Goal: Transaction & Acquisition: Purchase product/service

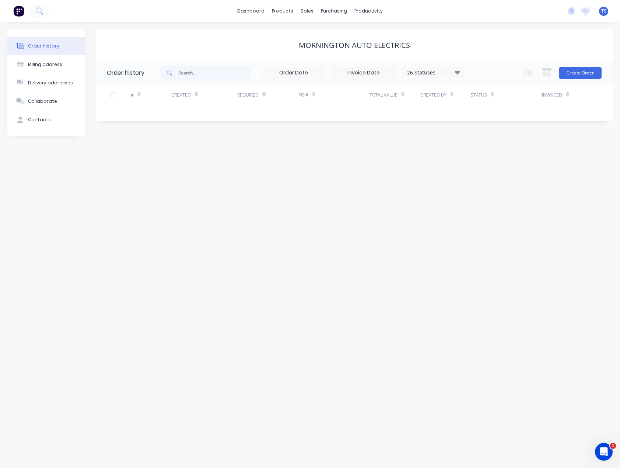
click at [39, 44] on div "Order history" at bounding box center [43, 46] width 31 height 7
click at [306, 10] on div "sales" at bounding box center [307, 11] width 20 height 11
click at [319, 34] on link "Sales Orders" at bounding box center [346, 35] width 98 height 15
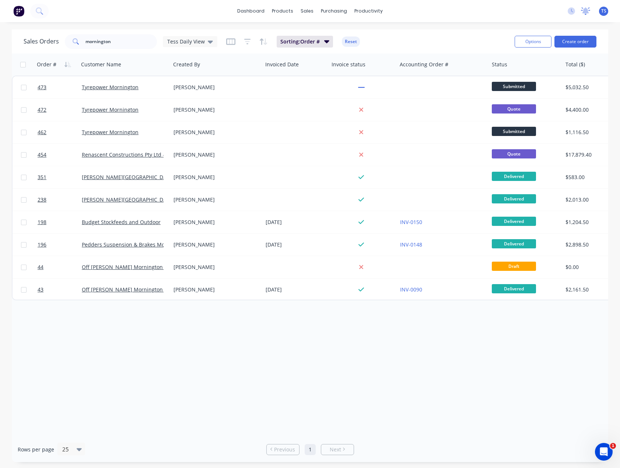
click at [585, 14] on icon at bounding box center [585, 10] width 9 height 7
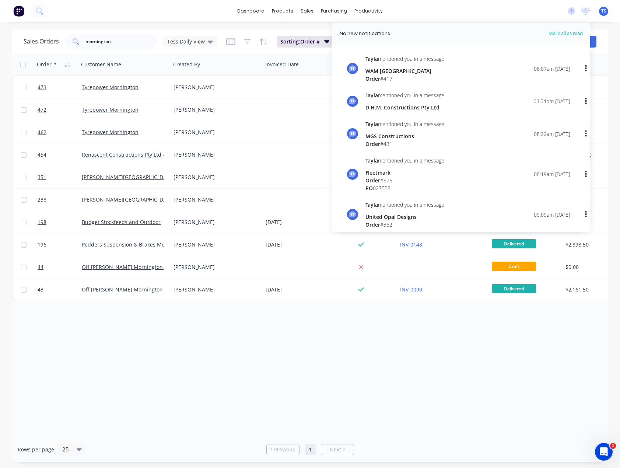
click at [410, 17] on div "dashboard products sales purchasing productivity dashboard products Product Cat…" at bounding box center [310, 11] width 620 height 22
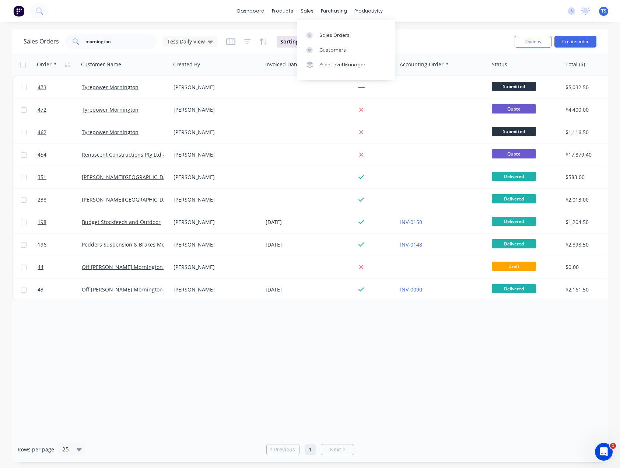
drag, startPoint x: 324, startPoint y: 39, endPoint x: 264, endPoint y: 23, distance: 62.4
click at [324, 39] on link "Sales Orders" at bounding box center [346, 35] width 98 height 15
drag, startPoint x: 129, startPoint y: 44, endPoint x: 62, endPoint y: 42, distance: 67.8
click at [62, 42] on div "Sales Orders mornington Tess Daily View" at bounding box center [121, 41] width 194 height 15
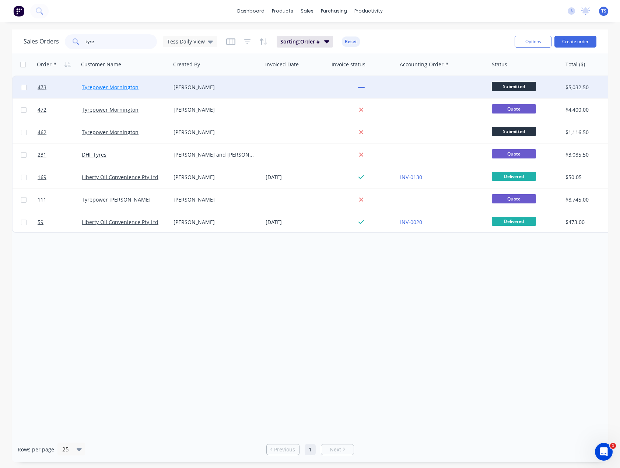
type input "tyre"
click at [117, 87] on link "Tyrepower Mornington" at bounding box center [110, 87] width 57 height 7
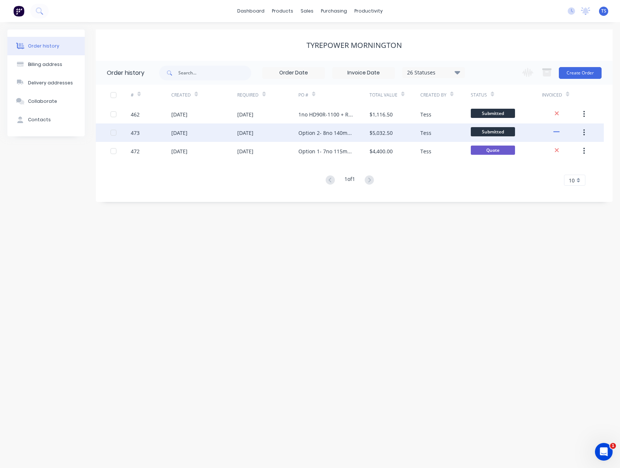
click at [321, 132] on div "Option 2- 8no 140mm Fixed" at bounding box center [326, 133] width 56 height 8
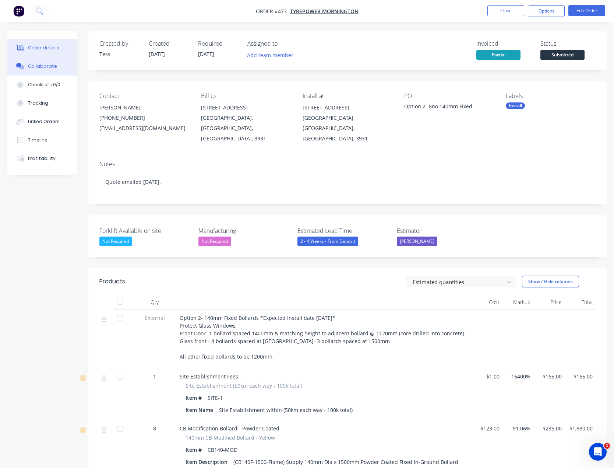
click at [39, 66] on div "Collaborate" at bounding box center [42, 66] width 29 height 7
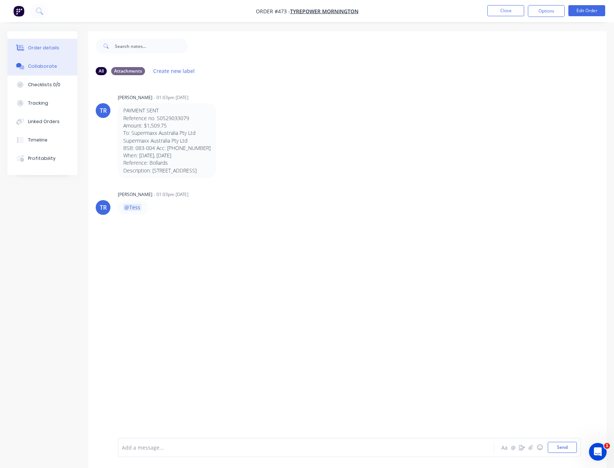
click at [45, 51] on button "Order details" at bounding box center [42, 48] width 70 height 18
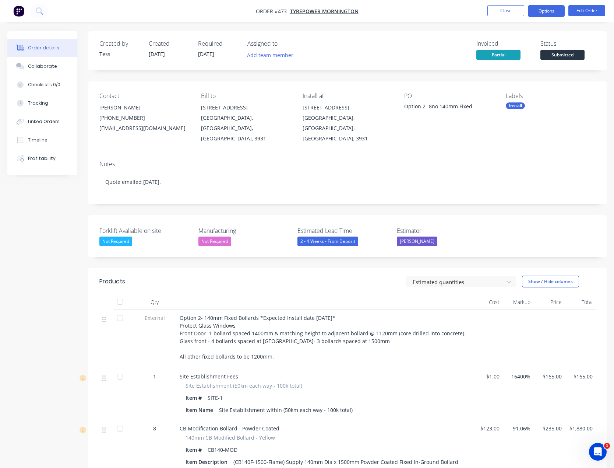
click at [542, 11] on button "Options" at bounding box center [546, 11] width 37 height 12
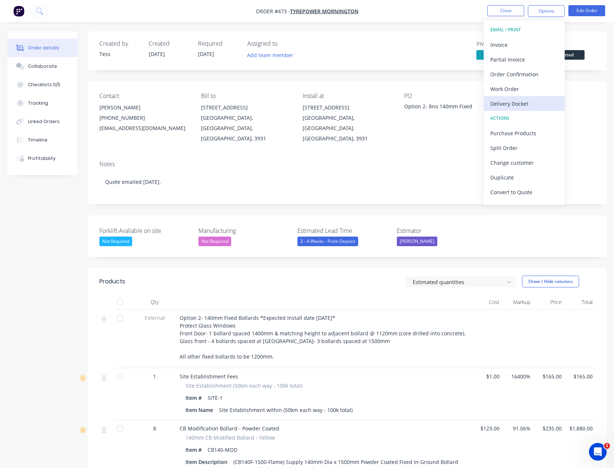
click at [509, 102] on div "Delivery Docket" at bounding box center [525, 103] width 68 height 11
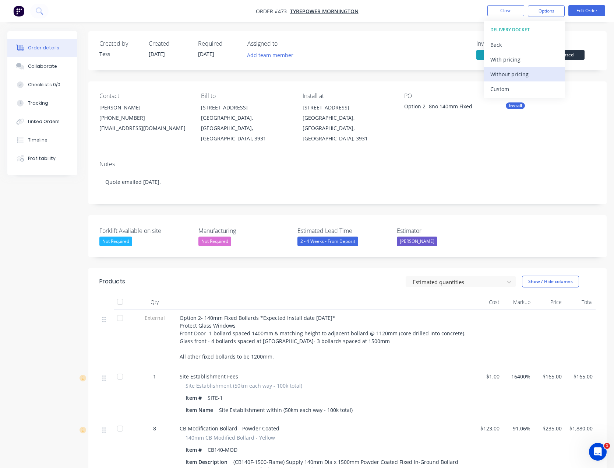
click at [503, 78] on div "Without pricing" at bounding box center [525, 74] width 68 height 11
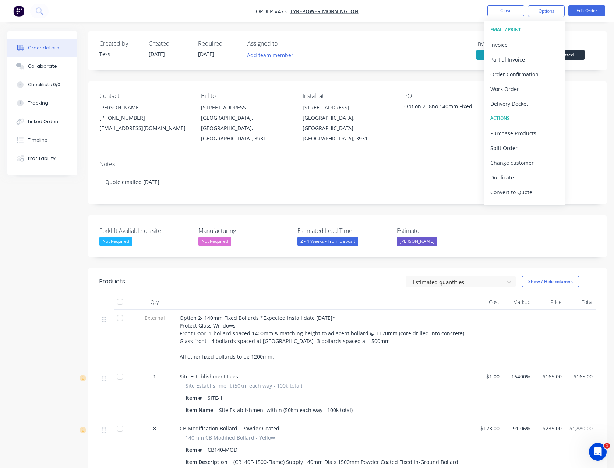
click at [401, 161] on div "Notes" at bounding box center [347, 164] width 497 height 7
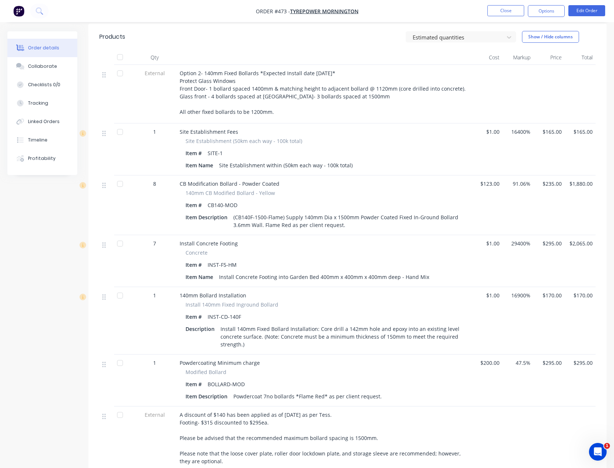
scroll to position [221, 0]
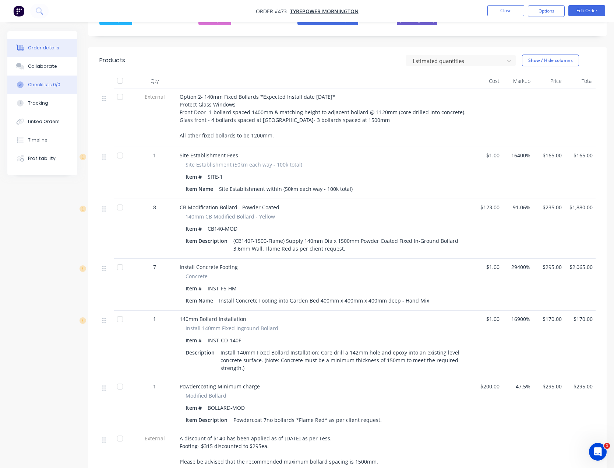
click at [45, 90] on button "Checklists 0/0" at bounding box center [42, 85] width 70 height 18
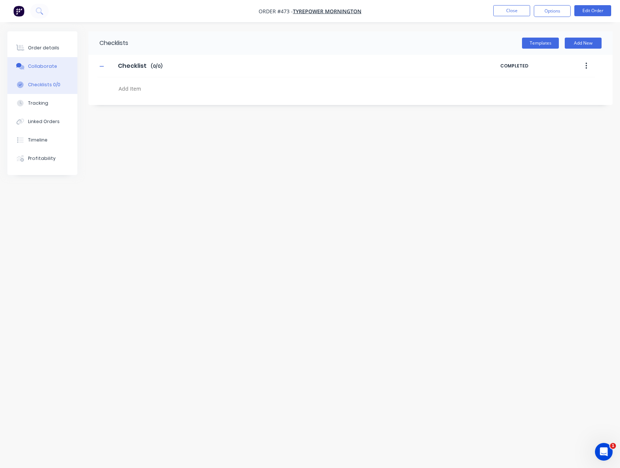
click at [36, 68] on div "Collaborate" at bounding box center [42, 66] width 29 height 7
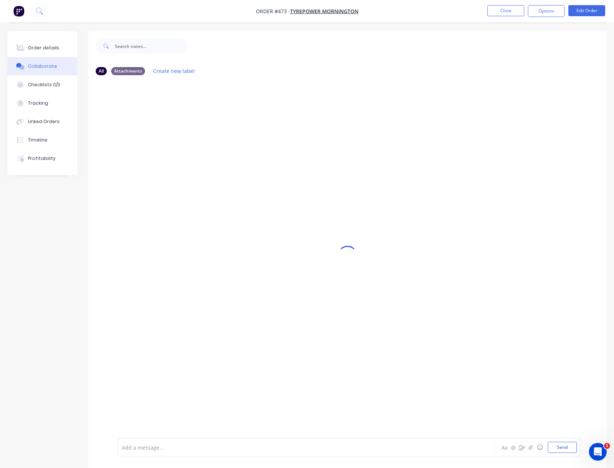
click at [136, 448] on div at bounding box center [292, 447] width 341 height 8
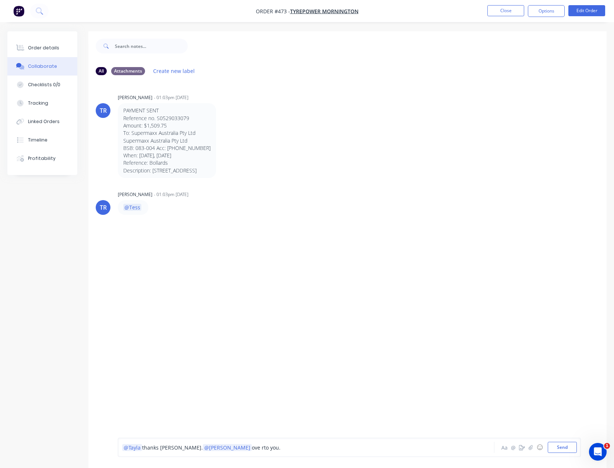
click at [252, 445] on span "ove rto you." at bounding box center [266, 447] width 29 height 7
click at [228, 448] on div "@Tayla thanks [PERSON_NAME]. @[PERSON_NAME] over to you." at bounding box center [292, 447] width 341 height 8
click at [173, 449] on span "thanks [PERSON_NAME]." at bounding box center [172, 447] width 61 height 7
click at [560, 444] on button "Send" at bounding box center [562, 447] width 29 height 11
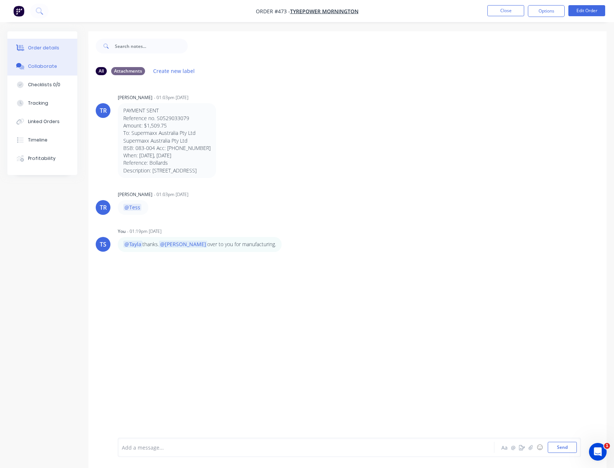
click at [55, 48] on div "Order details" at bounding box center [43, 48] width 31 height 7
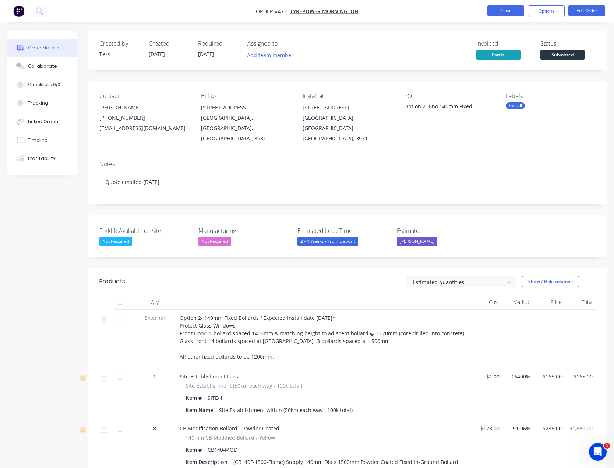
click at [510, 10] on button "Close" at bounding box center [506, 10] width 37 height 11
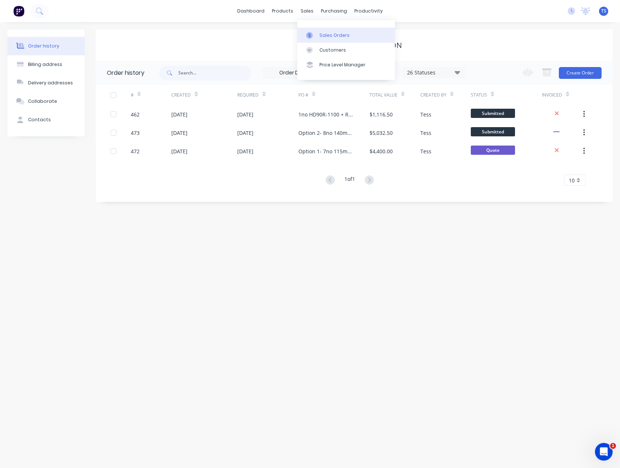
click at [329, 38] on div "Sales Orders" at bounding box center [334, 35] width 30 height 7
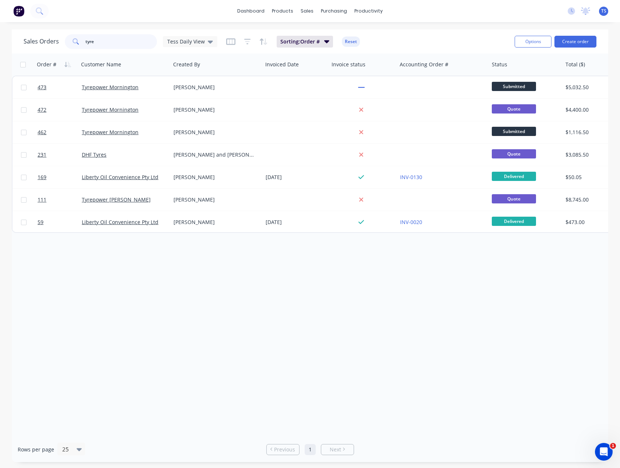
drag, startPoint x: 130, startPoint y: 43, endPoint x: 49, endPoint y: 48, distance: 80.5
click at [49, 48] on div "Sales Orders tyre Tess Daily View" at bounding box center [121, 41] width 194 height 15
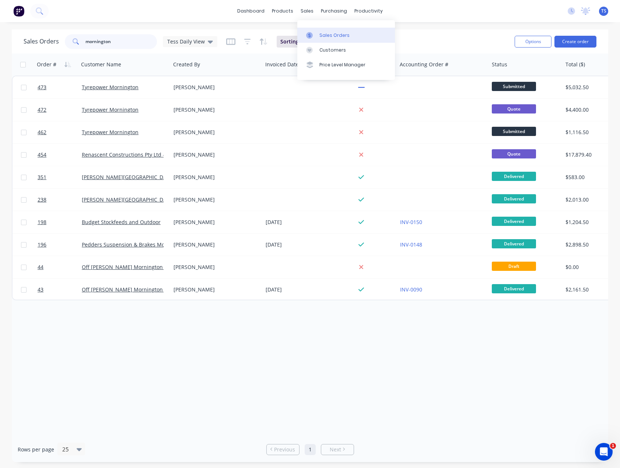
type input "mornington"
click at [331, 42] on link "Sales Orders" at bounding box center [346, 35] width 98 height 15
click at [324, 48] on div "Customers" at bounding box center [332, 50] width 27 height 7
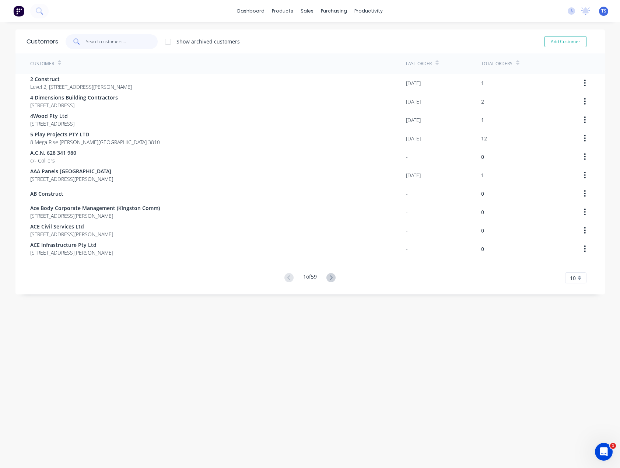
click at [113, 46] on input "text" at bounding box center [122, 41] width 72 height 15
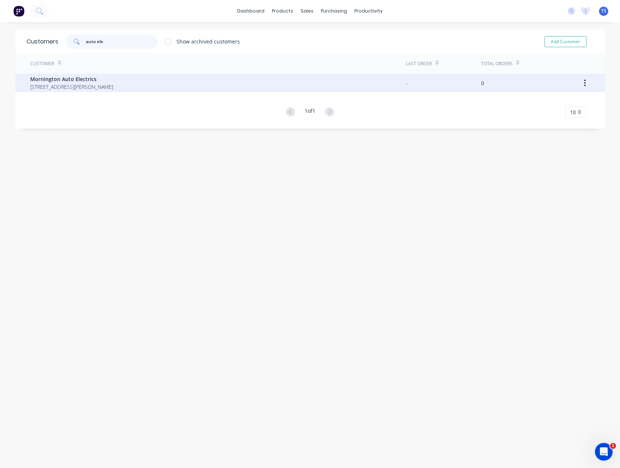
type input "auto ele"
click at [81, 87] on span "[STREET_ADDRESS][PERSON_NAME]" at bounding box center [71, 87] width 83 height 8
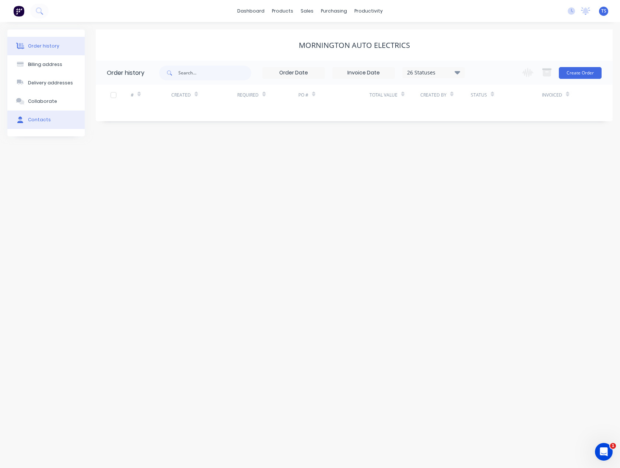
click at [41, 118] on div "Contacts" at bounding box center [39, 119] width 23 height 7
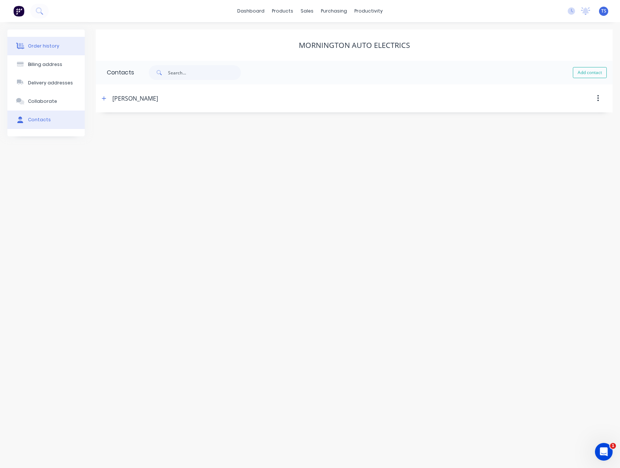
click at [39, 44] on div "Order history" at bounding box center [43, 46] width 31 height 7
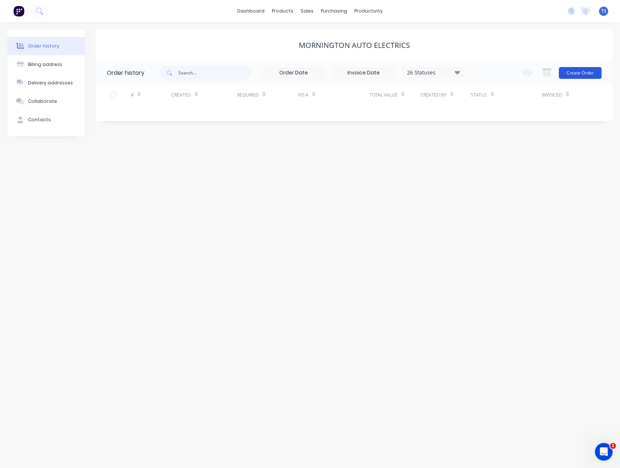
click at [576, 71] on button "Create Order" at bounding box center [580, 73] width 43 height 12
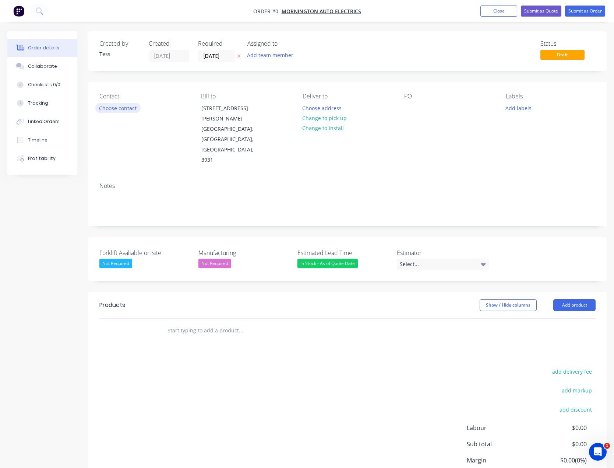
click at [109, 108] on button "Choose contact" at bounding box center [117, 108] width 45 height 10
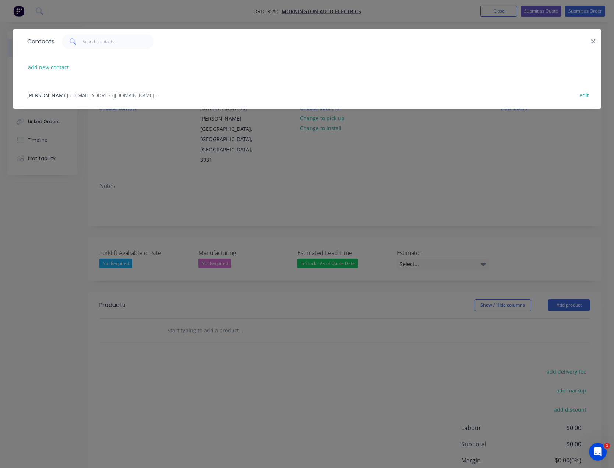
click at [101, 95] on span "- [EMAIL_ADDRESS][DOMAIN_NAME] -" at bounding box center [114, 95] width 88 height 7
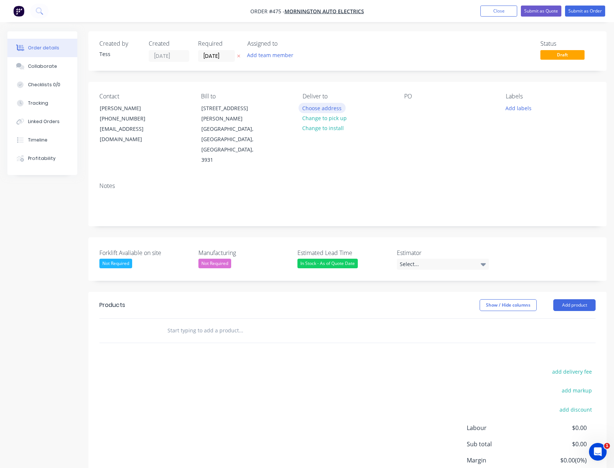
click at [319, 106] on button "Choose address" at bounding box center [322, 108] width 47 height 10
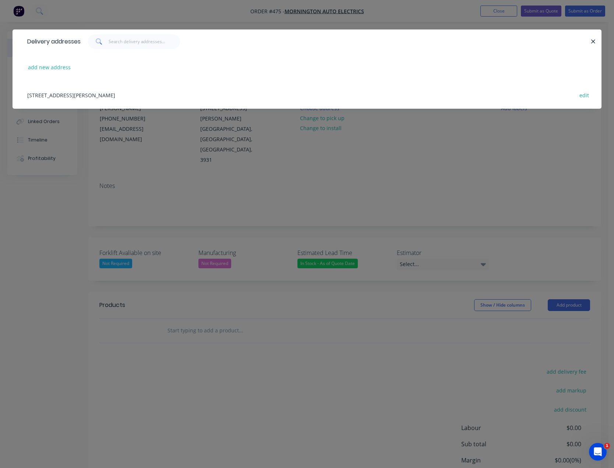
click at [92, 94] on div "[STREET_ADDRESS][PERSON_NAME] edit" at bounding box center [307, 95] width 567 height 28
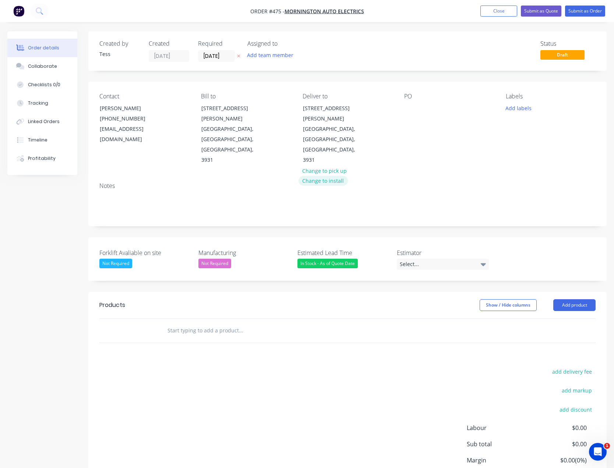
click at [319, 176] on button "Change to install" at bounding box center [323, 181] width 49 height 10
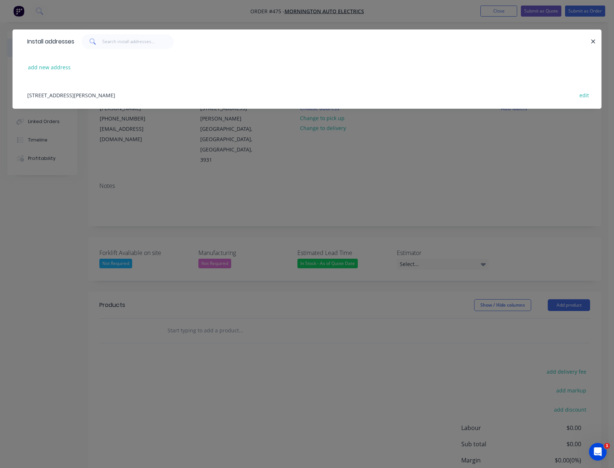
click at [110, 93] on div "[STREET_ADDRESS][PERSON_NAME] edit" at bounding box center [307, 95] width 567 height 28
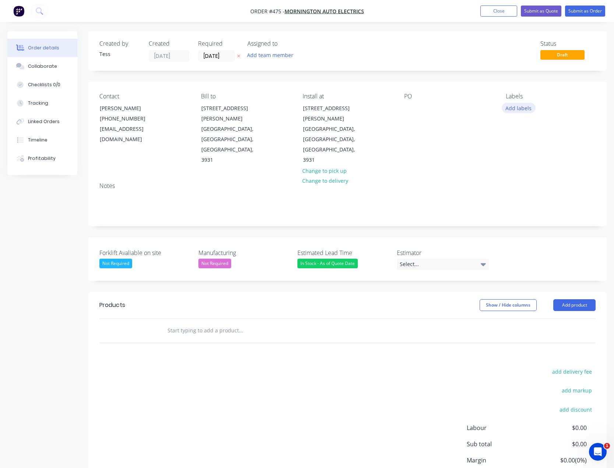
click at [525, 110] on button "Add labels" at bounding box center [519, 108] width 34 height 10
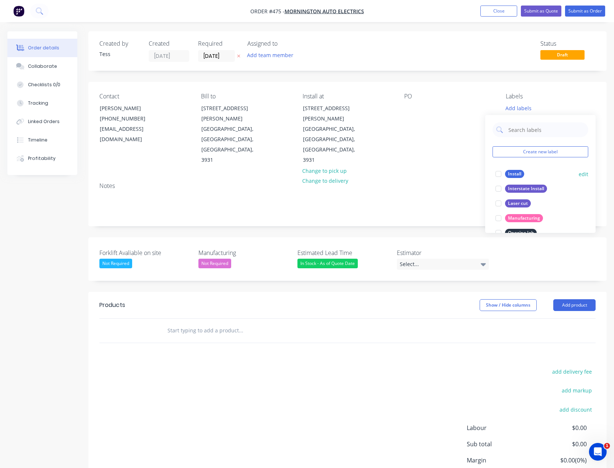
click at [515, 172] on div "Install" at bounding box center [514, 174] width 19 height 8
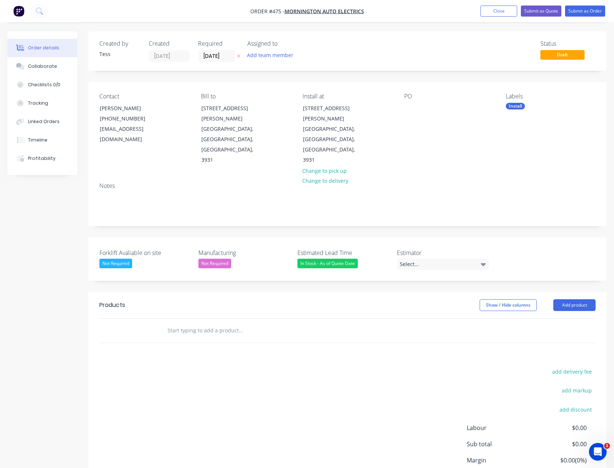
click at [490, 103] on div "PO" at bounding box center [449, 129] width 90 height 73
click at [579, 299] on button "Add product" at bounding box center [575, 305] width 42 height 12
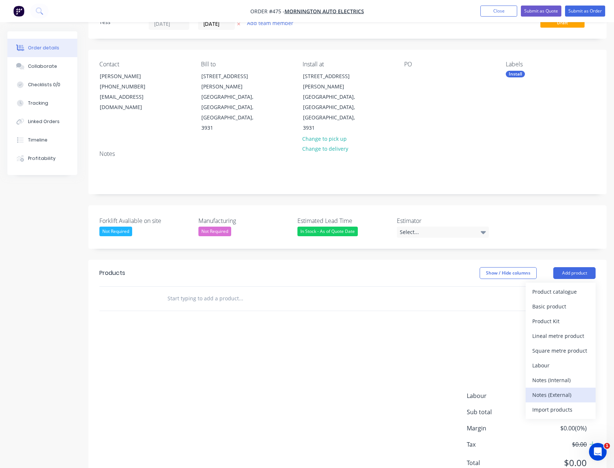
click at [558, 389] on div "Notes (External)" at bounding box center [561, 394] width 57 height 11
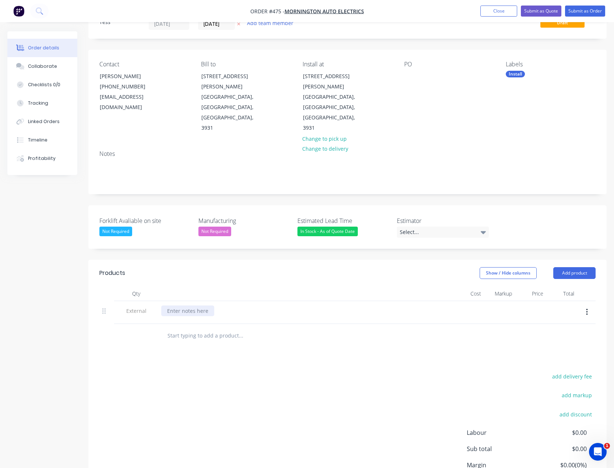
click at [171, 305] on div at bounding box center [187, 310] width 53 height 11
click at [577, 267] on button "Add product" at bounding box center [575, 273] width 42 height 12
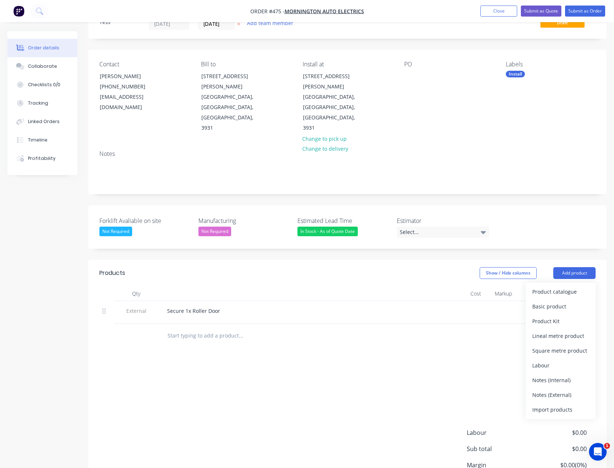
click at [178, 328] on input "text" at bounding box center [240, 335] width 147 height 15
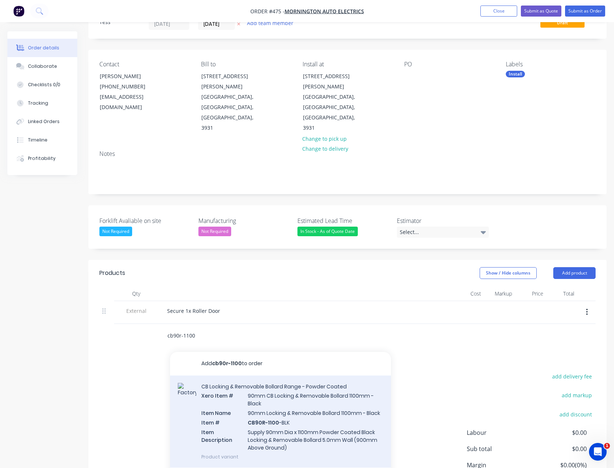
type input "cb90r-1100"
click at [289, 386] on div "CB Locking & Removable Bollard Range - Powder Coated Xero Item # 90mm CB Lockin…" at bounding box center [280, 421] width 221 height 92
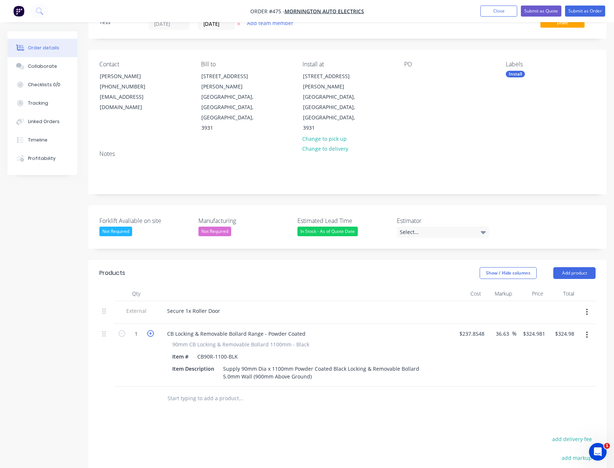
click at [151, 330] on icon "button" at bounding box center [150, 333] width 7 height 7
type input "2"
type input "$649.96"
click at [214, 391] on input "text" at bounding box center [240, 398] width 147 height 15
click at [536, 328] on input "324.981" at bounding box center [536, 333] width 26 height 11
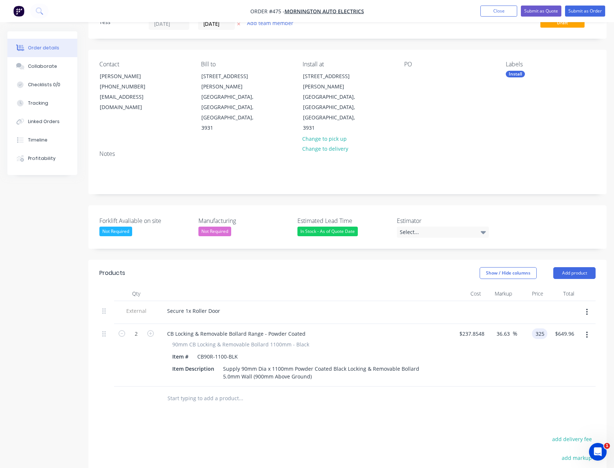
type input "325"
type input "36.64"
type input "$325.00"
type input "$650.00"
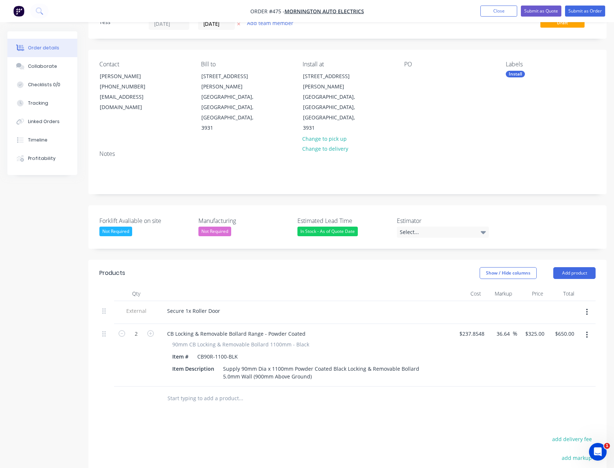
click at [218, 391] on input "text" at bounding box center [240, 398] width 147 height 15
click at [585, 267] on button "Add product" at bounding box center [575, 273] width 42 height 12
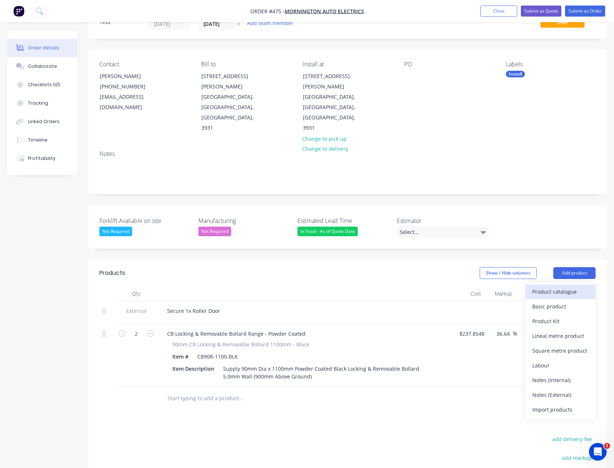
click at [555, 286] on div "Product catalogue" at bounding box center [561, 291] width 57 height 11
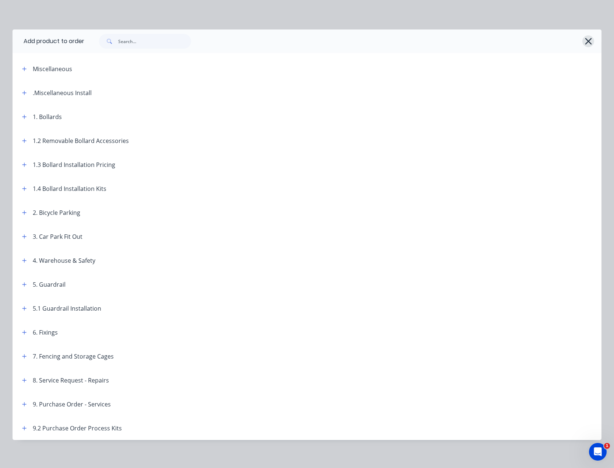
click at [585, 41] on icon "button" at bounding box center [589, 41] width 8 height 10
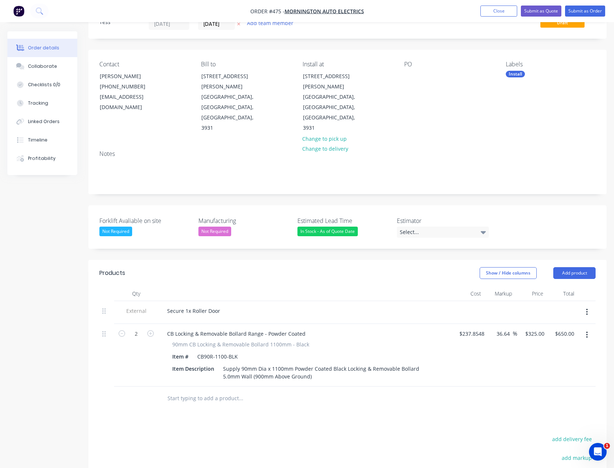
click at [203, 391] on input "text" at bounding box center [240, 398] width 147 height 15
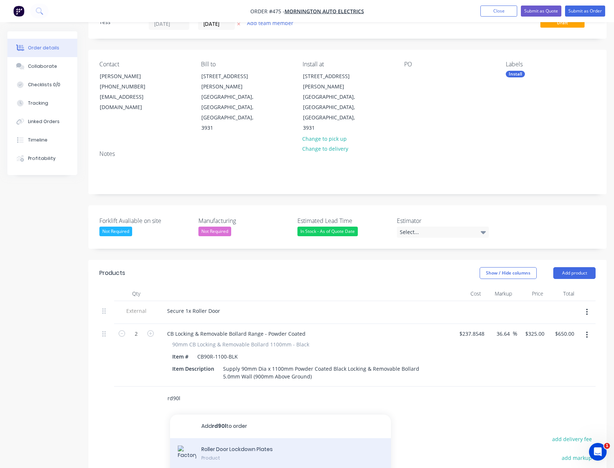
type input "rd90l"
click at [222, 438] on div "Roller Door Lockdown Plates Product" at bounding box center [280, 454] width 221 height 33
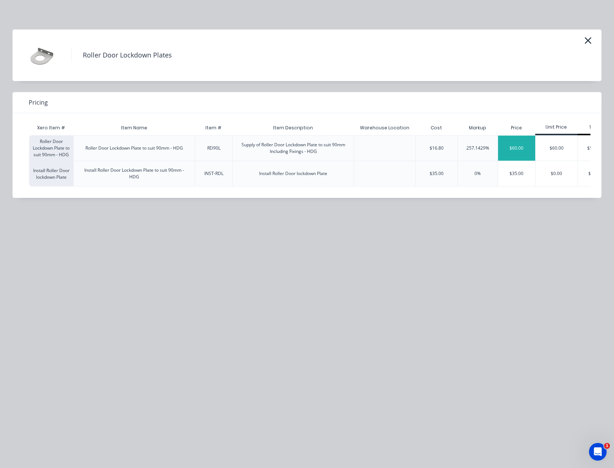
click at [523, 146] on div "$60.00" at bounding box center [516, 148] width 37 height 25
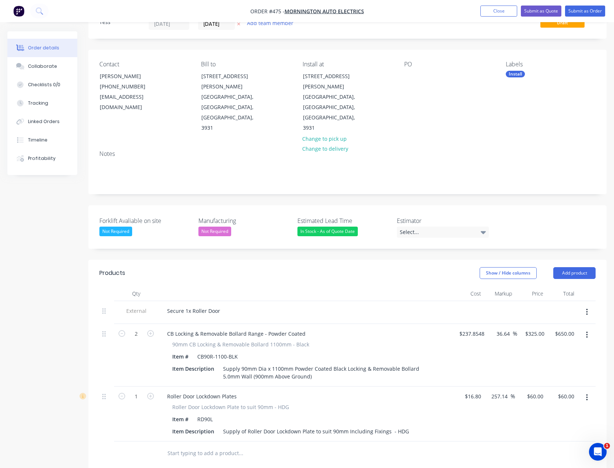
click at [155, 392] on button "button" at bounding box center [151, 396] width 10 height 8
type input "2"
type input "$120.00"
click at [541, 391] on input "60" at bounding box center [542, 396] width 10 height 11
type input "55"
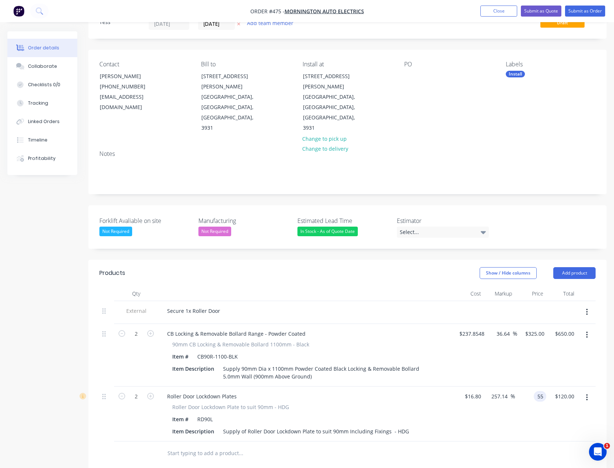
type input "227.38"
type input "$55.00"
type input "$110.00"
click at [190, 446] on input "text" at bounding box center [240, 453] width 147 height 15
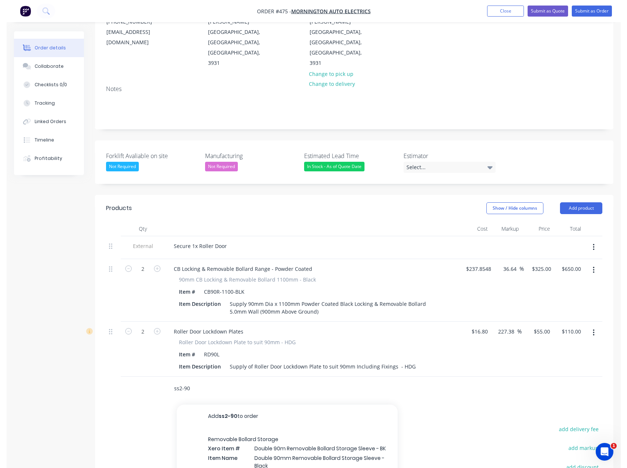
scroll to position [106, 0]
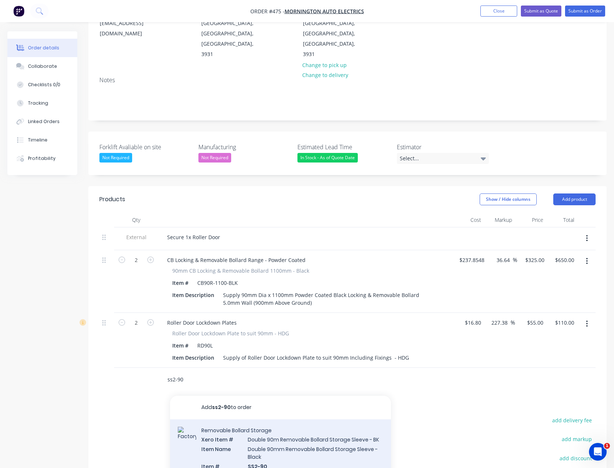
type input "ss2-90"
click at [264, 420] on div "Removable Bollard Storage Xero Item # Double 90m Removable Bollard Storage Slee…" at bounding box center [280, 470] width 221 height 102
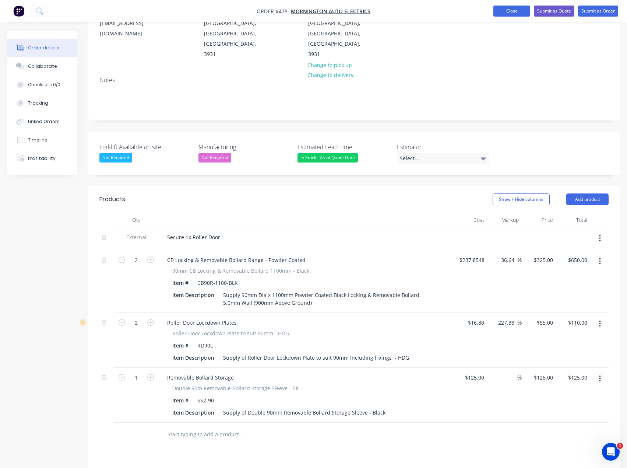
click at [507, 11] on button "Close" at bounding box center [512, 11] width 37 height 11
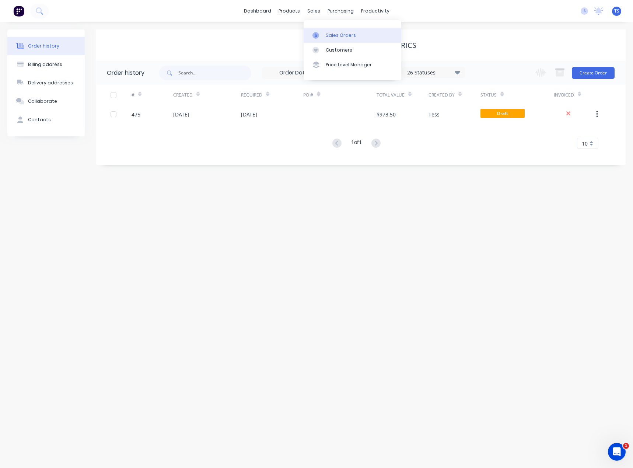
click at [324, 36] on link "Sales Orders" at bounding box center [353, 35] width 98 height 15
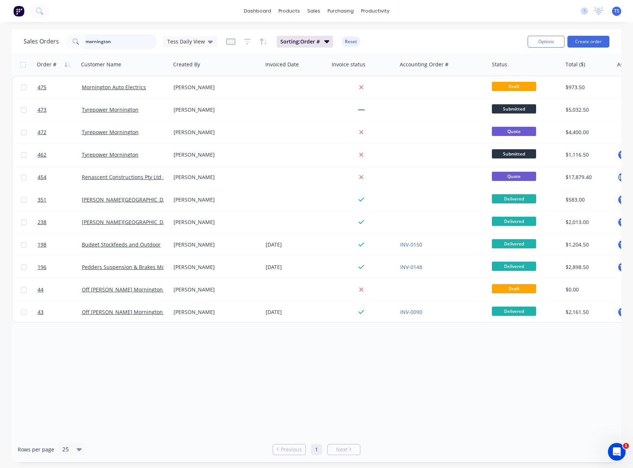
click at [90, 40] on input "mornington" at bounding box center [121, 41] width 72 height 15
drag, startPoint x: 131, startPoint y: 40, endPoint x: 63, endPoint y: 47, distance: 68.8
click at [63, 47] on div "Sales Orders mornington Tess Daily View" at bounding box center [121, 41] width 194 height 15
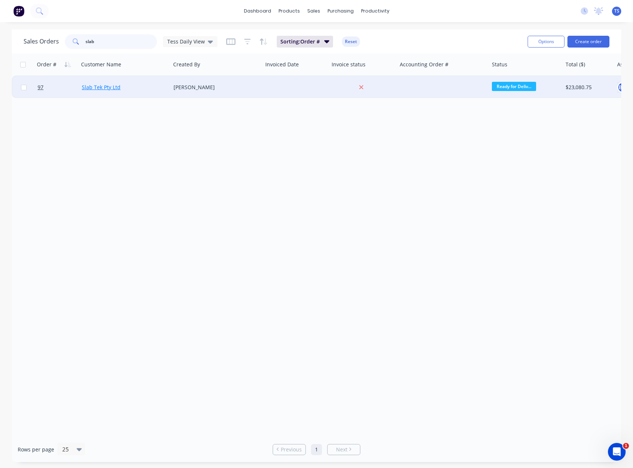
type input "slab"
click at [106, 88] on link "Slab Tek Pty Ltd" at bounding box center [101, 87] width 39 height 7
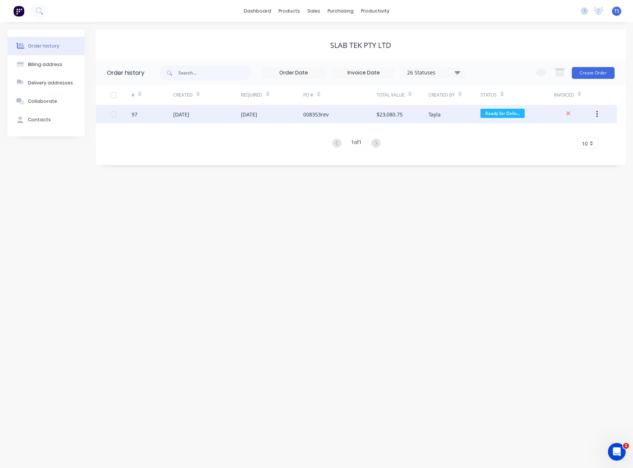
click at [271, 115] on div "[DATE]" at bounding box center [272, 114] width 63 height 18
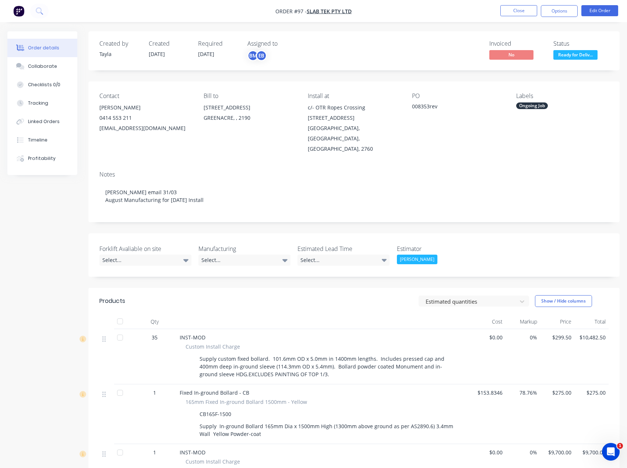
click at [291, 295] on div "Estimated quantities Show / Hide columns" at bounding box center [408, 301] width 401 height 12
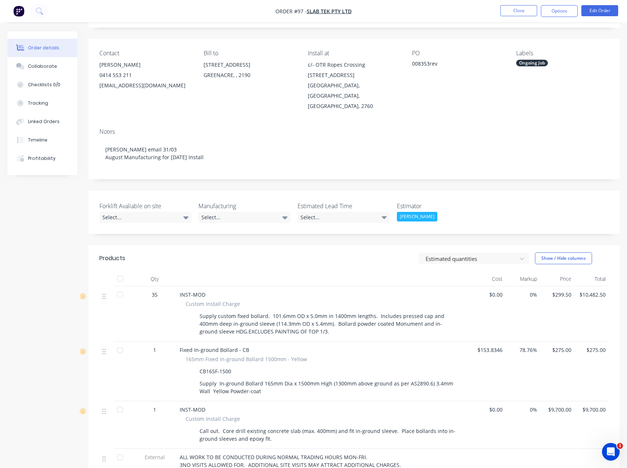
scroll to position [37, 0]
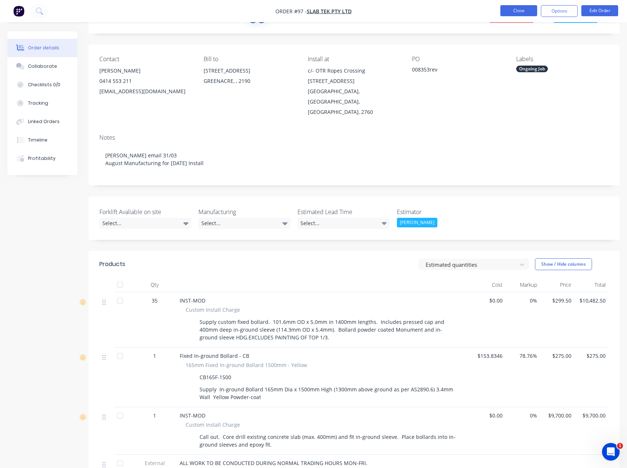
click at [509, 12] on button "Close" at bounding box center [519, 10] width 37 height 11
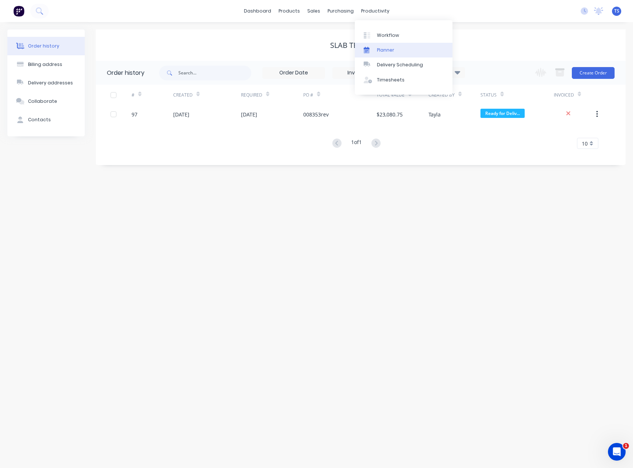
click at [377, 50] on div "Planner" at bounding box center [385, 50] width 17 height 7
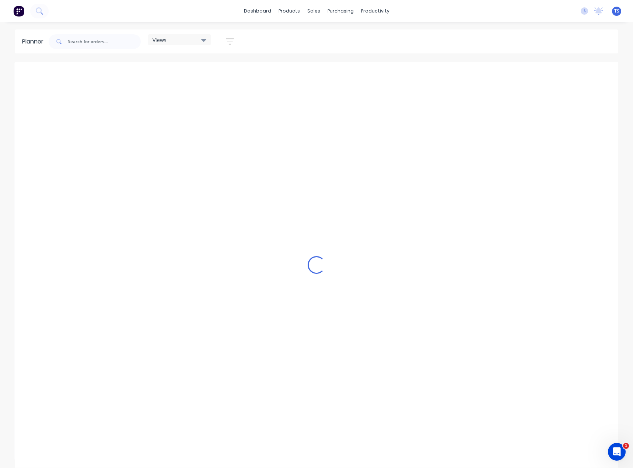
scroll to position [0, 530]
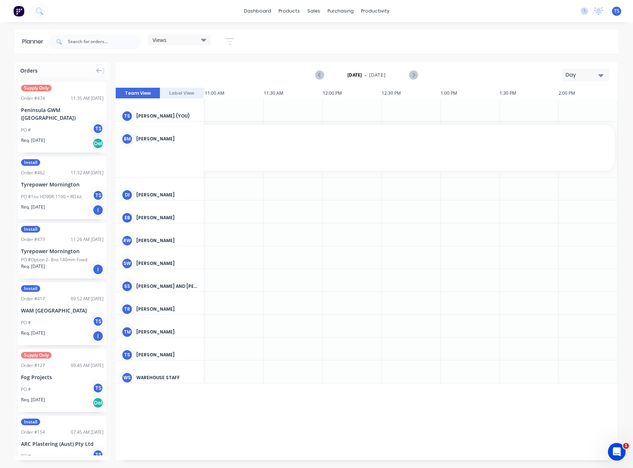
click at [592, 73] on div "Day" at bounding box center [582, 75] width 34 height 8
click at [571, 124] on div "Month" at bounding box center [572, 124] width 73 height 15
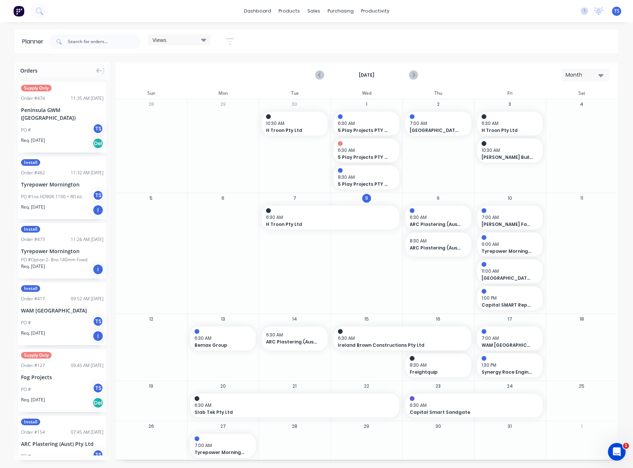
scroll to position [1, 0]
drag, startPoint x: 449, startPoint y: 404, endPoint x: 448, endPoint y: 366, distance: 37.6
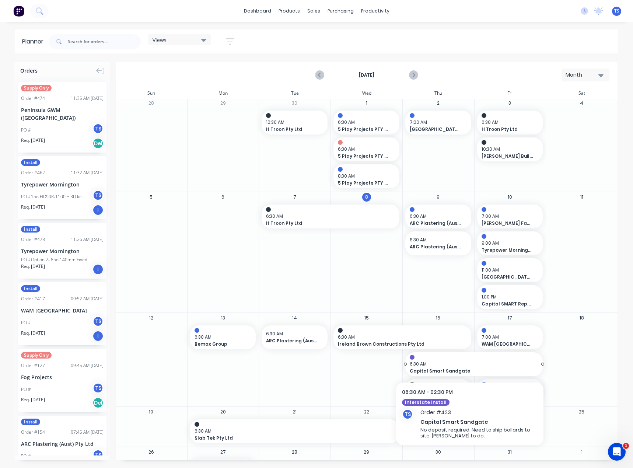
click at [420, 368] on span "Capital Smart Sandgate" at bounding box center [468, 371] width 116 height 7
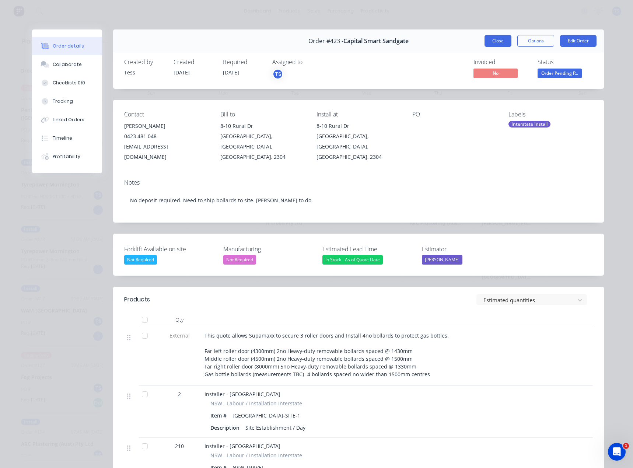
click at [499, 40] on button "Close" at bounding box center [497, 41] width 27 height 12
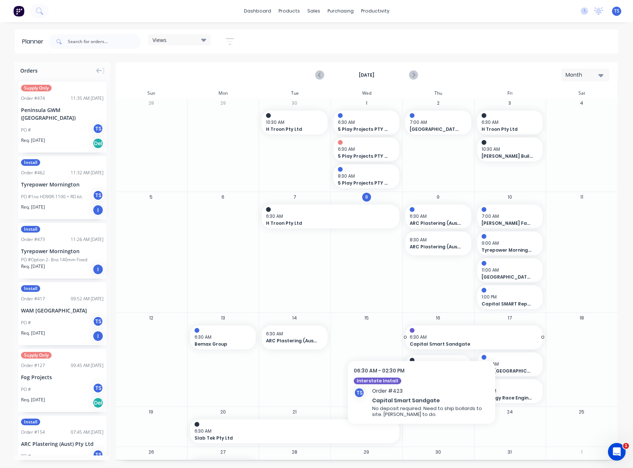
click at [421, 336] on span "6:30 AM" at bounding box center [472, 337] width 125 height 7
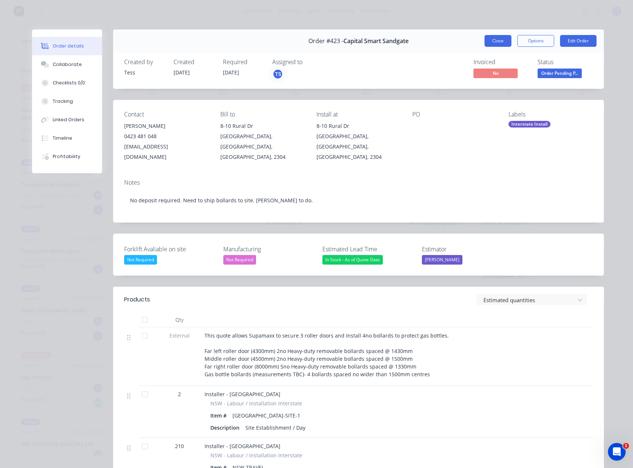
click at [484, 41] on button "Close" at bounding box center [497, 41] width 27 height 12
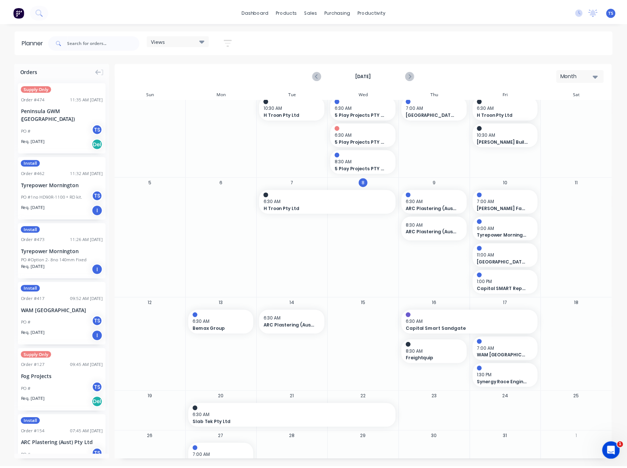
scroll to position [28, 0]
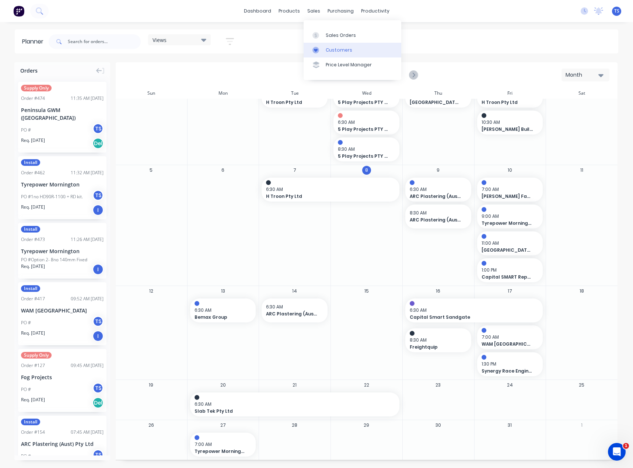
click at [332, 55] on link "Customers" at bounding box center [353, 50] width 98 height 15
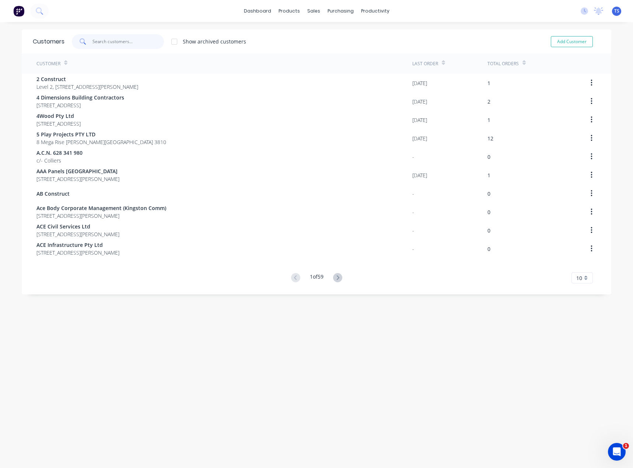
click at [96, 41] on input "text" at bounding box center [128, 41] width 72 height 15
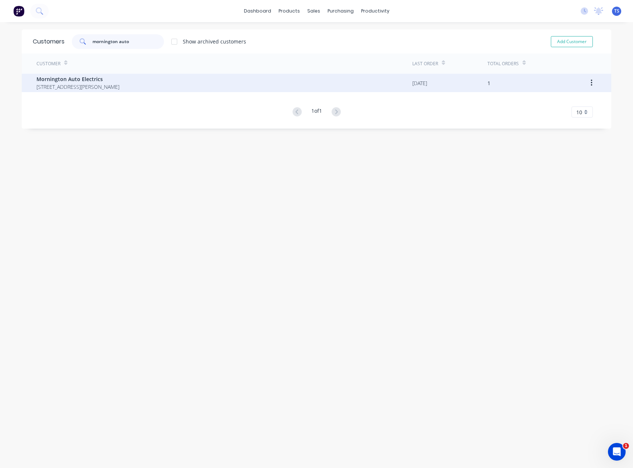
type input "mornington auto"
click at [68, 76] on span "Mornington Auto Electrics" at bounding box center [77, 79] width 83 height 8
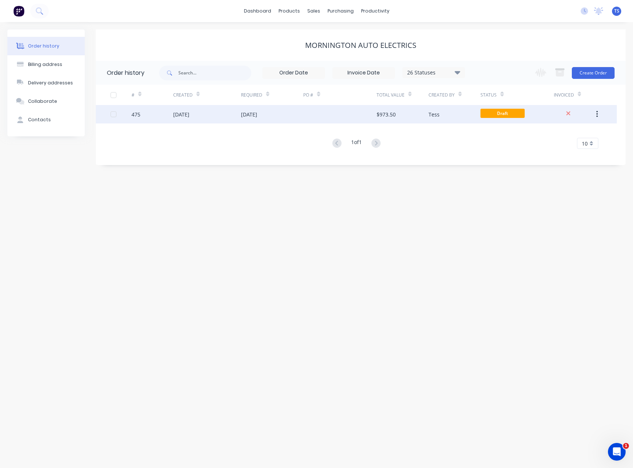
click at [257, 117] on div "[DATE]" at bounding box center [249, 114] width 16 height 8
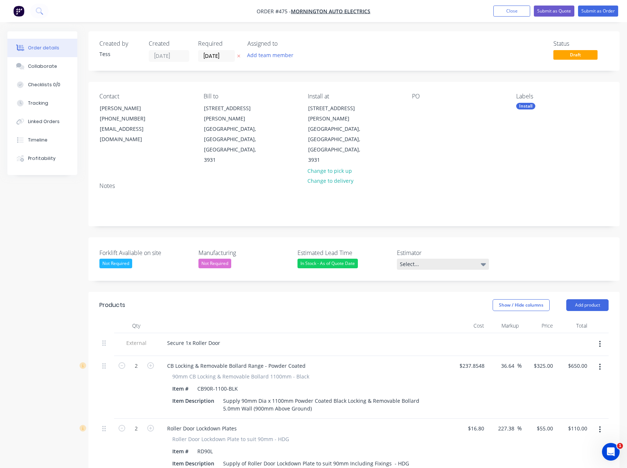
click at [409, 259] on div "Select..." at bounding box center [443, 264] width 92 height 11
click at [419, 278] on div "[PERSON_NAME]" at bounding box center [423, 278] width 41 height 10
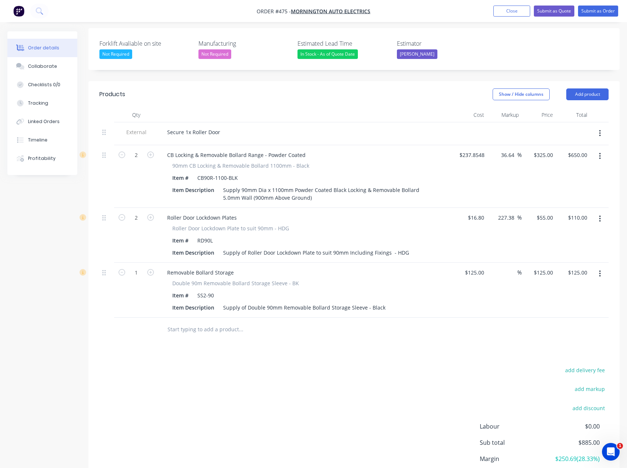
scroll to position [221, 0]
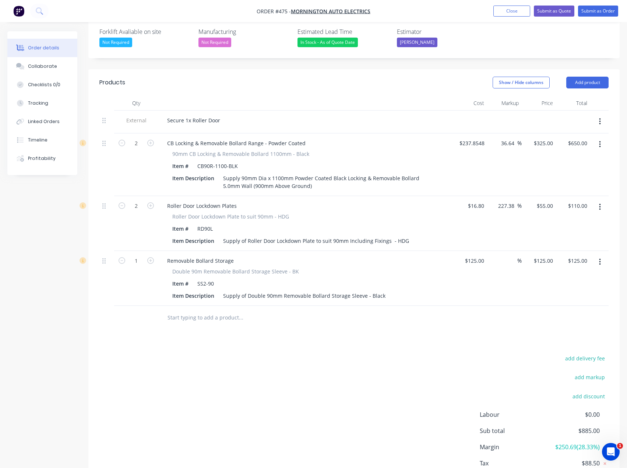
click at [178, 310] on input "text" at bounding box center [240, 317] width 147 height 15
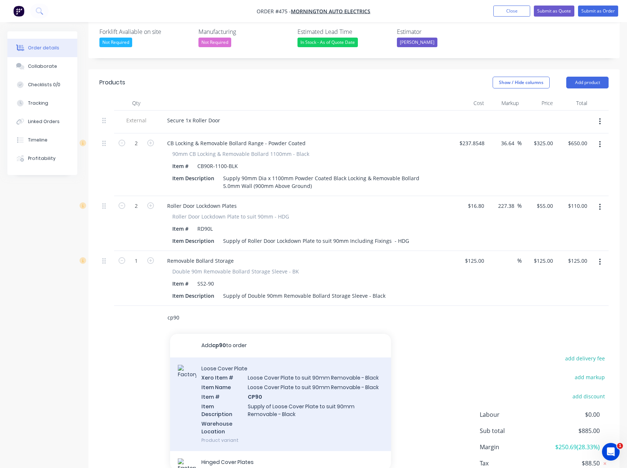
type input "cp90"
click at [233, 357] on div "Loose Cover Plate Xero Item # Loose Cover Plate to suit 90mm Removable - Black …" at bounding box center [280, 404] width 221 height 94
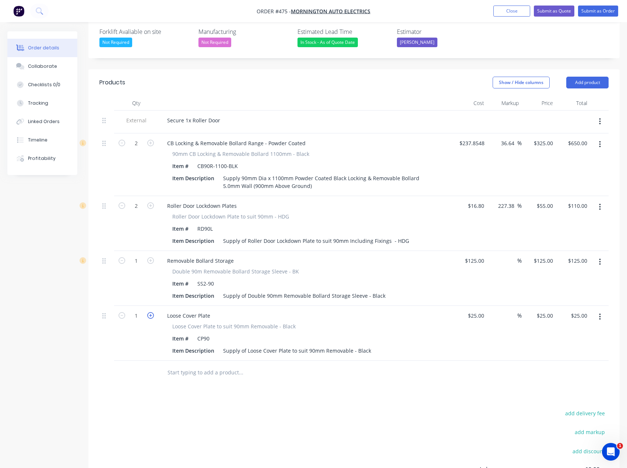
click at [152, 312] on icon "button" at bounding box center [150, 315] width 7 height 7
type input "2"
type input "$50.00"
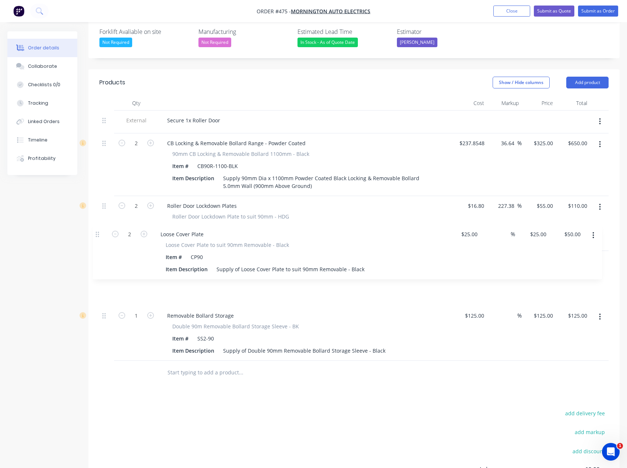
drag, startPoint x: 104, startPoint y: 285, endPoint x: 97, endPoint y: 226, distance: 60.1
click at [97, 226] on div "Qty Cost Markup Price Total External Secure 1x Roller Door 2 CB Locking & Remov…" at bounding box center [353, 240] width 531 height 289
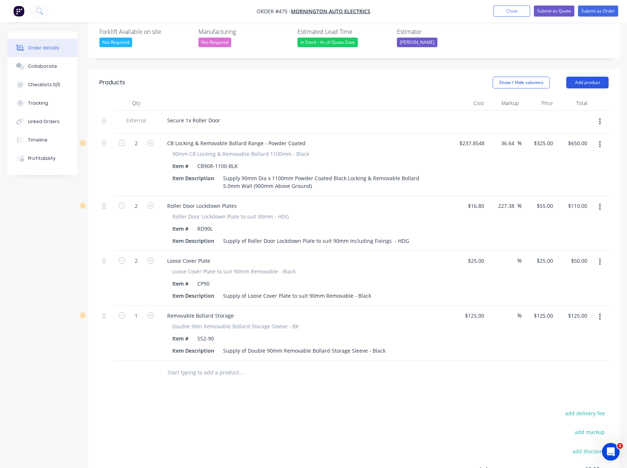
click at [595, 77] on button "Add product" at bounding box center [587, 83] width 42 height 12
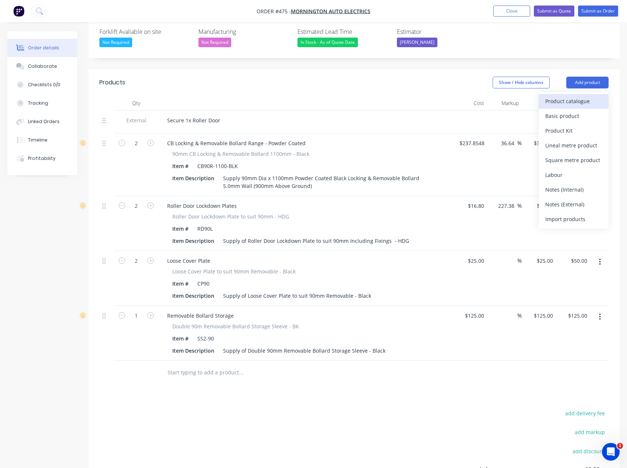
click at [576, 96] on div "Product catalogue" at bounding box center [573, 101] width 57 height 11
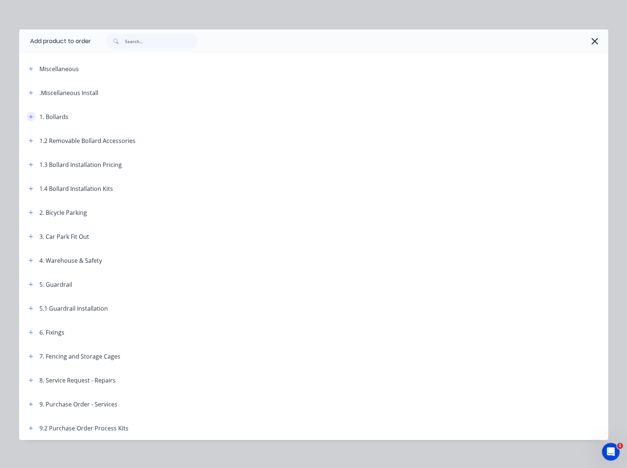
click at [29, 118] on icon "button" at bounding box center [31, 117] width 4 height 4
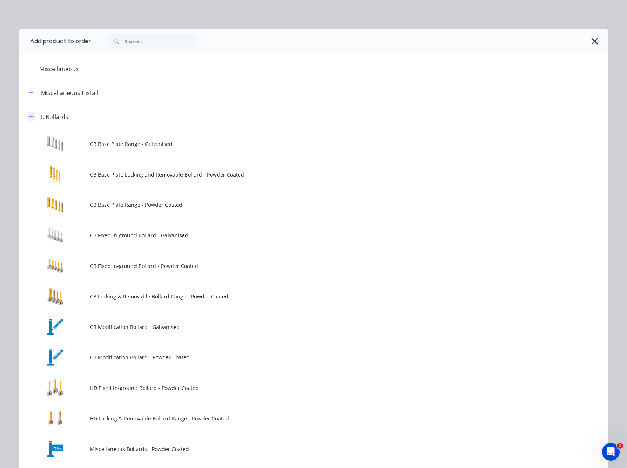
click at [29, 118] on icon "button" at bounding box center [31, 116] width 4 height 5
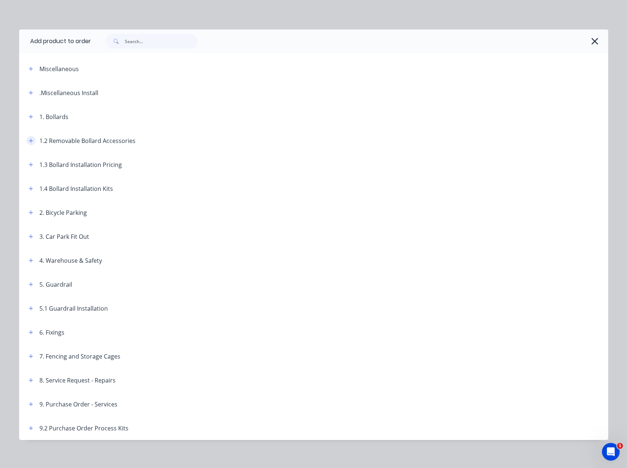
click at [29, 143] on icon "button" at bounding box center [31, 140] width 4 height 5
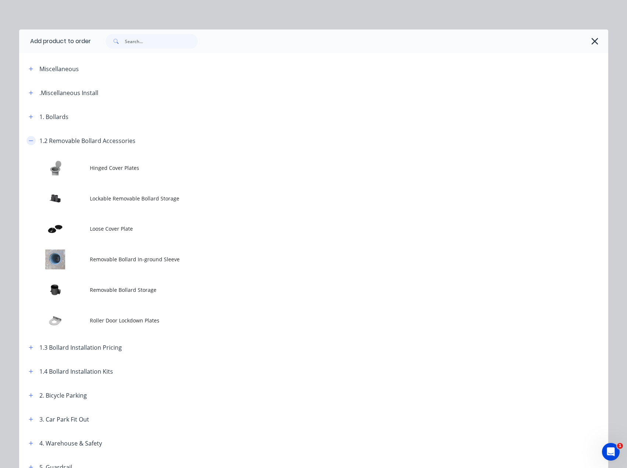
click at [29, 141] on icon "button" at bounding box center [31, 140] width 4 height 5
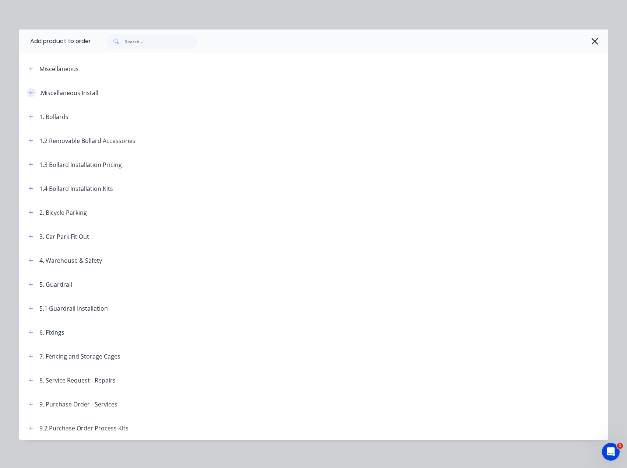
click at [29, 93] on icon "button" at bounding box center [31, 92] width 4 height 5
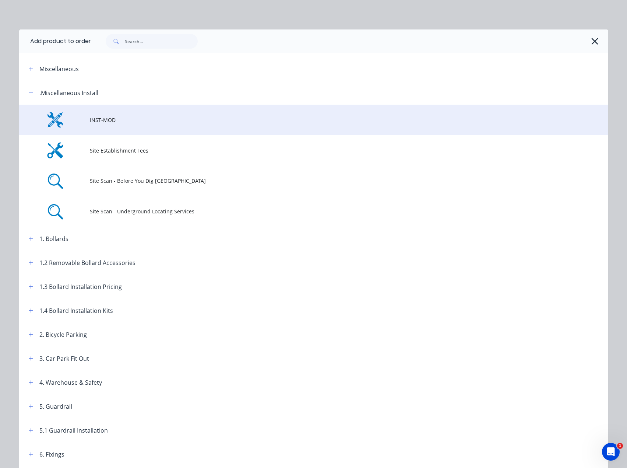
click at [98, 121] on span "INST-MOD" at bounding box center [297, 120] width 415 height 8
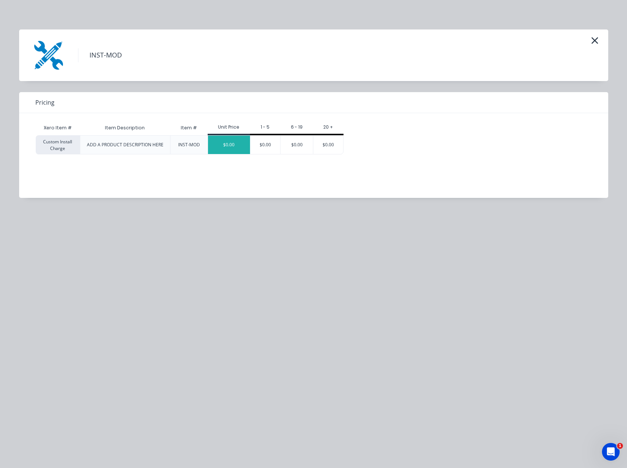
click at [228, 146] on div "$0.00" at bounding box center [229, 145] width 42 height 18
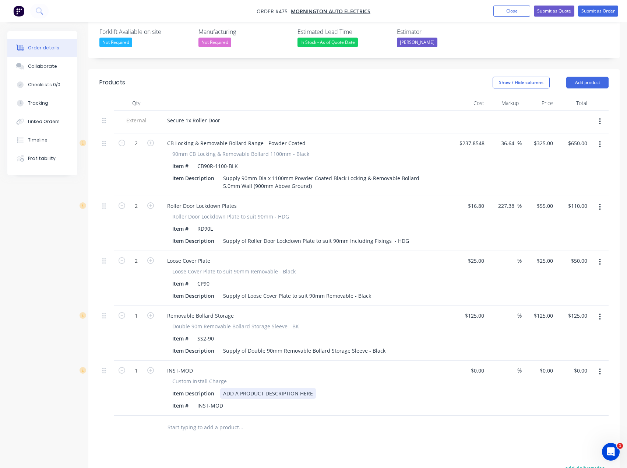
click at [255, 388] on div "ADD A PRODUCT DESCRIPTION HERE" at bounding box center [268, 393] width 96 height 11
drag, startPoint x: 315, startPoint y: 363, endPoint x: 214, endPoint y: 363, distance: 101.3
click at [214, 388] on div "Item Description ADD A PRODUCT DESCRIPTION HERE" at bounding box center [304, 393] width 270 height 11
paste div
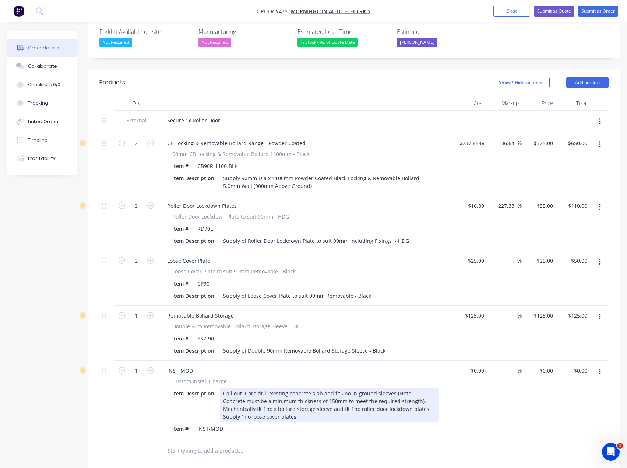
click at [245, 388] on div "Call out. Core drill existing concrete slab and fit 2no in-ground sleeves (Note…" at bounding box center [329, 405] width 219 height 34
click at [333, 388] on div "Call out. Core drill existing concrete slab and fit 2no in-ground sleeves (Note…" at bounding box center [329, 405] width 219 height 34
click at [335, 388] on div "Call out. Core drill existing concrete slab and fit 2no in-ground sleeves (Note…" at bounding box center [329, 405] width 219 height 34
click at [228, 388] on div "Call out. Core drill existing concrete slab and fit 2no in-ground sleeves (Note…" at bounding box center [329, 405] width 219 height 34
click at [285, 388] on div "Call out. Core drill existing concrete slab and fit 2no in-ground sleeves (Note…" at bounding box center [329, 405] width 219 height 34
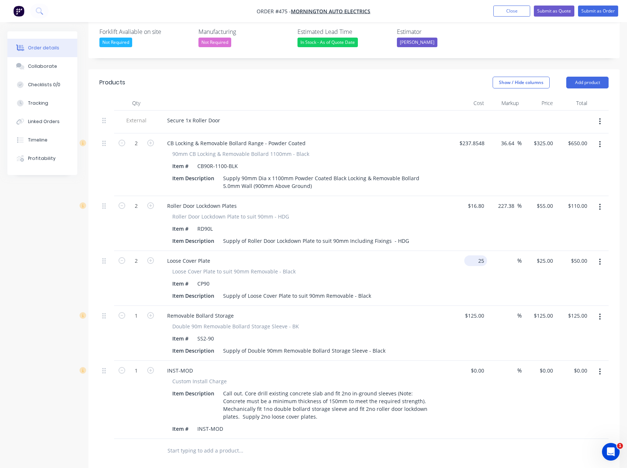
click at [479, 255] on input "25" at bounding box center [477, 260] width 20 height 11
type input "$1.00"
type input "1"
type input "$2.00"
click at [549, 255] on input "1" at bounding box center [552, 260] width 8 height 11
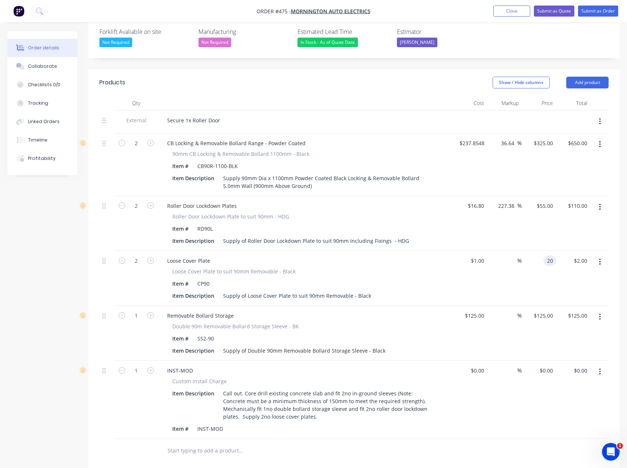
type input "20"
type input "1900"
type input "$20.00"
type input "$40.00"
click at [470, 439] on div at bounding box center [353, 451] width 509 height 24
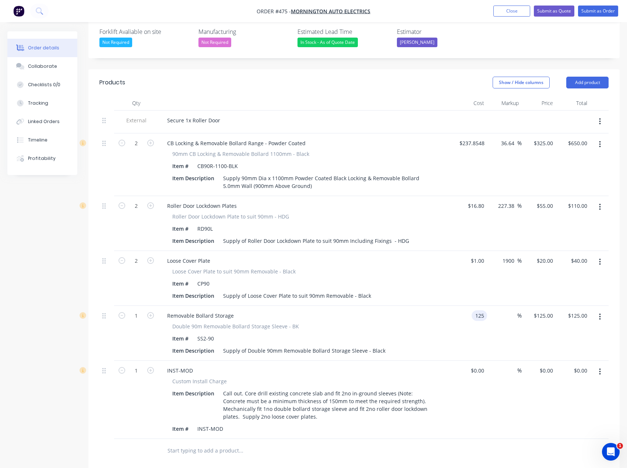
click at [476, 310] on input "125" at bounding box center [481, 315] width 13 height 11
type input "$1.00"
type input "1"
type input "$1.00"
click at [537, 306] on div "1 $125.00" at bounding box center [539, 333] width 34 height 55
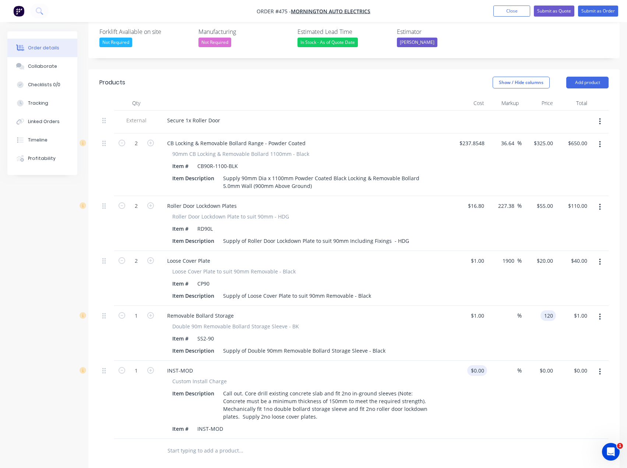
type input "120"
type input "11900"
type input "$120.00"
click at [480, 365] on input at bounding box center [478, 370] width 17 height 11
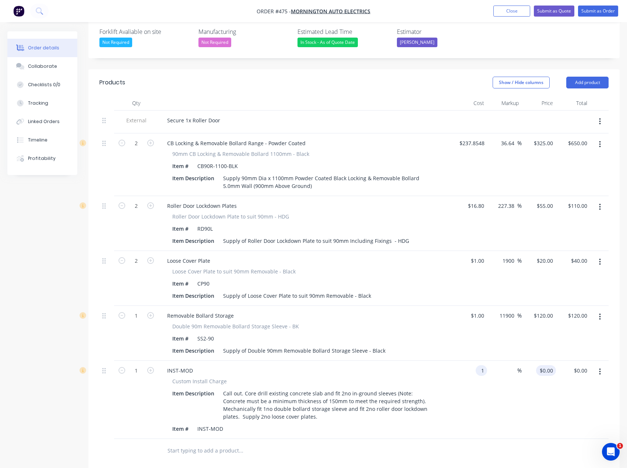
type input "$1.00"
type input "1"
type input "$1.00"
click at [548, 365] on input "1" at bounding box center [547, 370] width 17 height 11
type input "550"
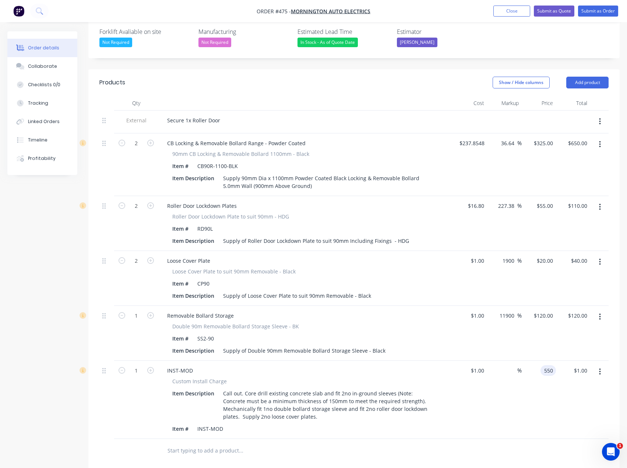
type input "54900"
type input "$550.00"
click at [460, 439] on div "Products Show / Hide columns Add product Qty Cost Markup Price Total External S…" at bounding box center [353, 354] width 531 height 570
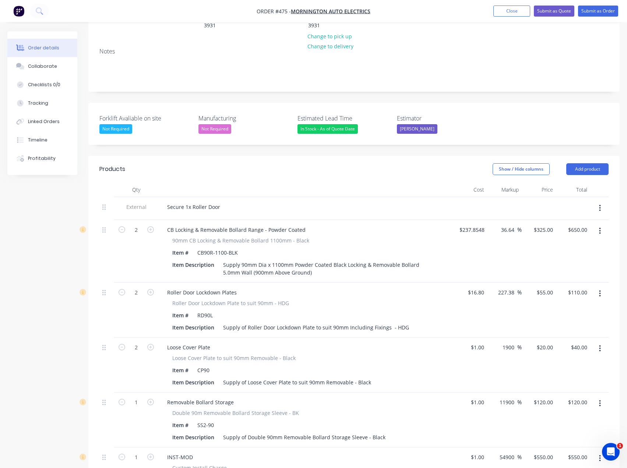
scroll to position [110, 0]
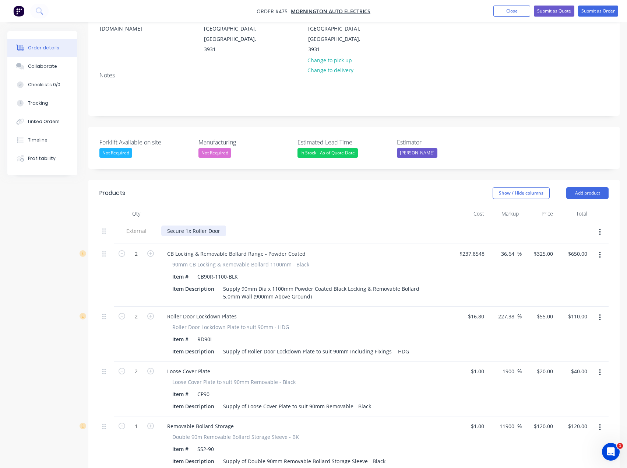
click at [220, 225] on div "Secure 1x Roller Door" at bounding box center [193, 230] width 65 height 11
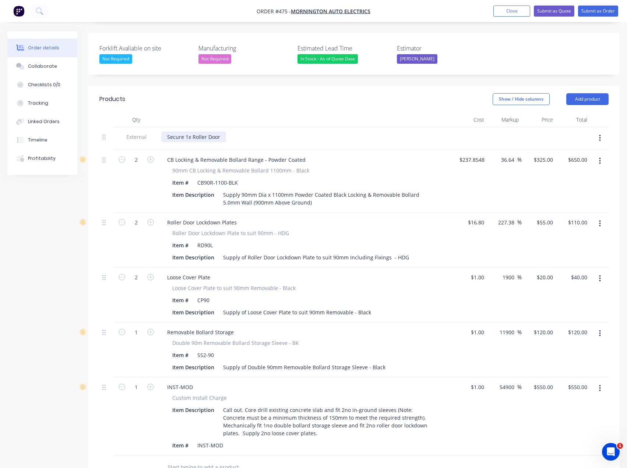
scroll to position [221, 0]
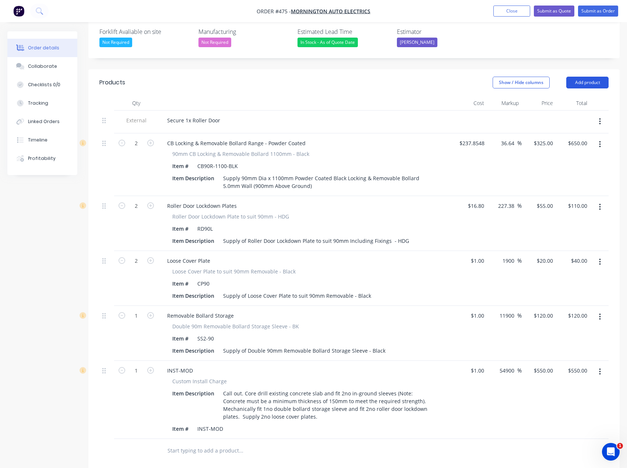
click at [585, 77] on button "Add product" at bounding box center [587, 83] width 42 height 12
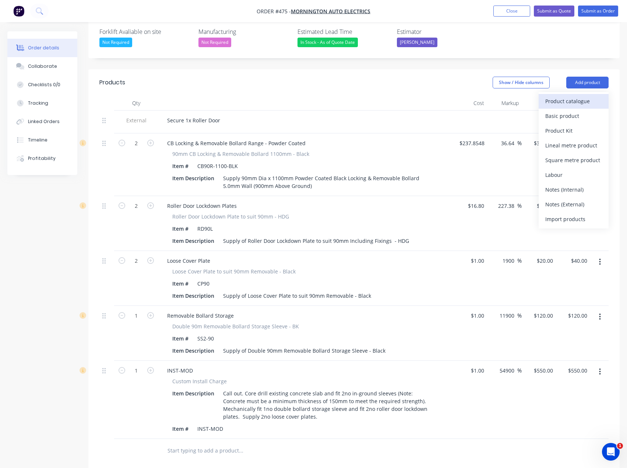
click at [583, 96] on div "Product catalogue" at bounding box center [573, 101] width 57 height 11
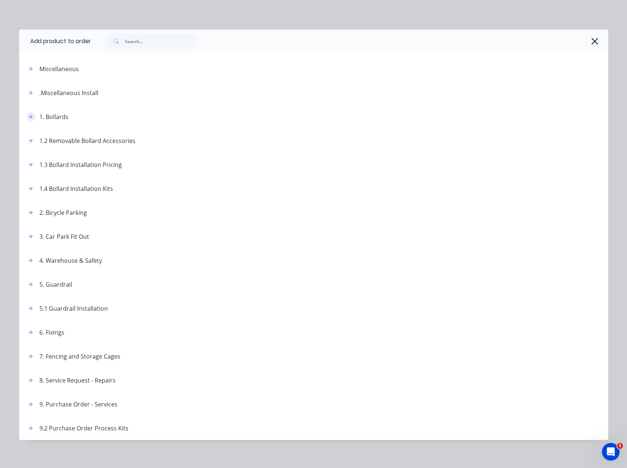
click at [29, 116] on icon "button" at bounding box center [31, 116] width 4 height 5
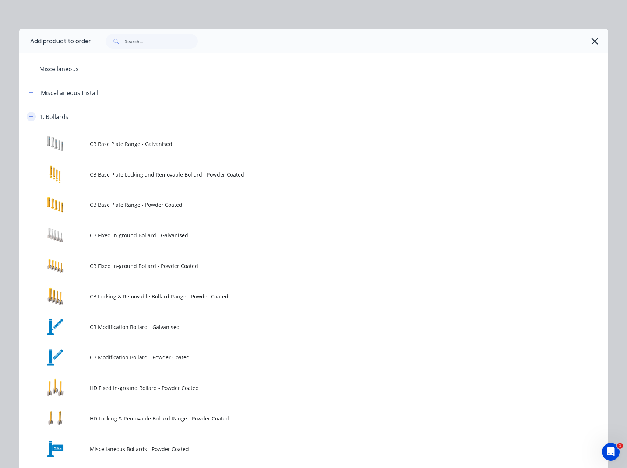
click at [29, 116] on icon "button" at bounding box center [31, 116] width 4 height 5
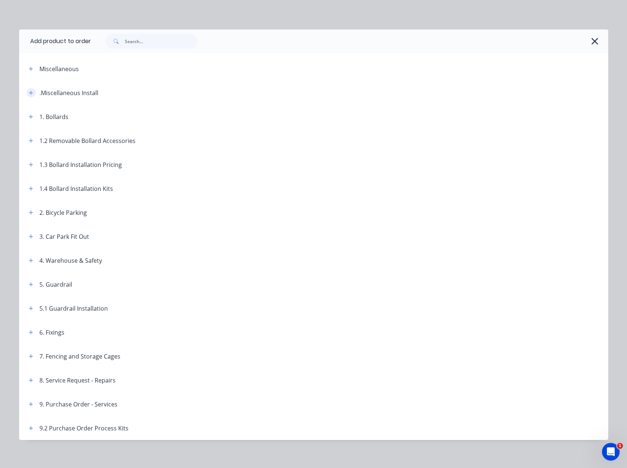
click at [29, 94] on icon "button" at bounding box center [31, 93] width 4 height 4
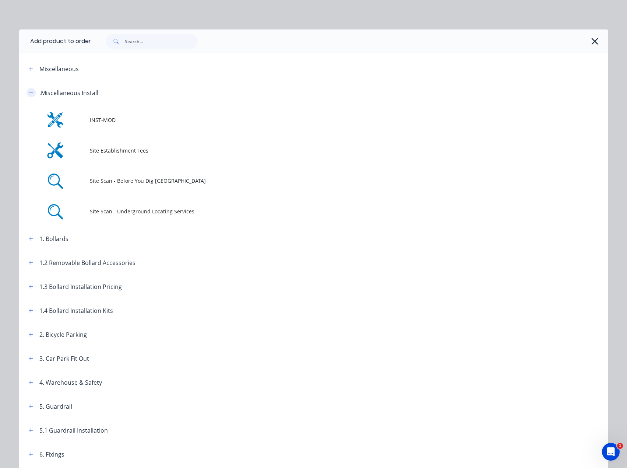
click at [29, 95] on icon "button" at bounding box center [31, 92] width 4 height 5
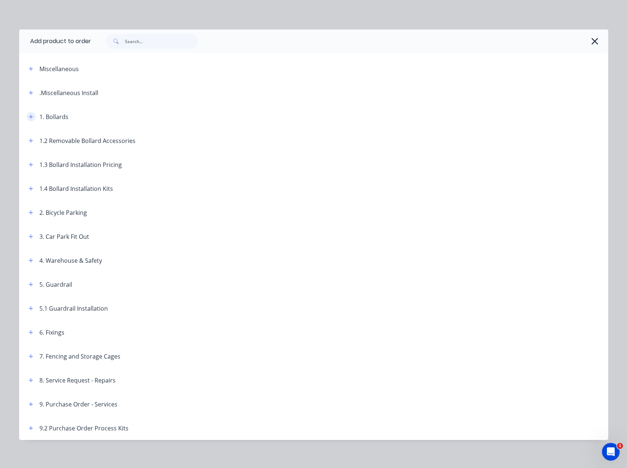
click at [29, 116] on icon "button" at bounding box center [31, 116] width 4 height 5
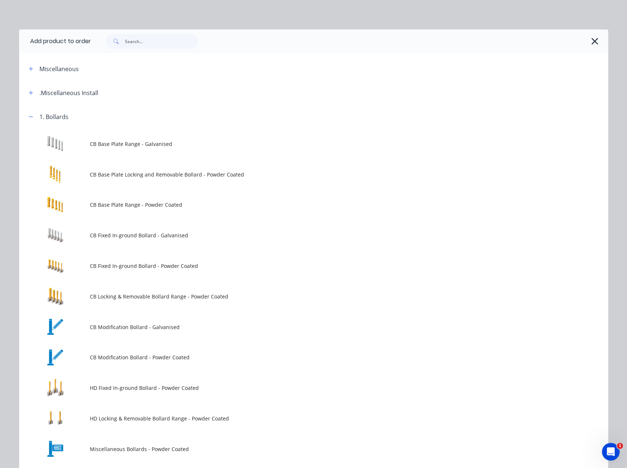
click at [109, 294] on span "CB Locking & Removable Bollard Range - Powder Coated" at bounding box center [297, 296] width 415 height 8
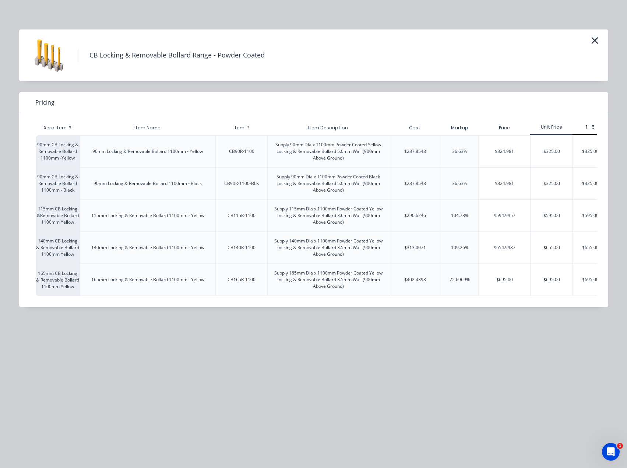
scroll to position [295, 0]
click at [593, 41] on icon "button" at bounding box center [595, 40] width 8 height 10
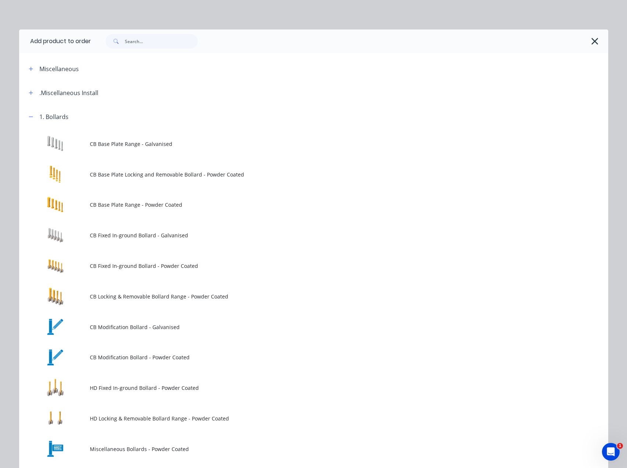
scroll to position [105, 0]
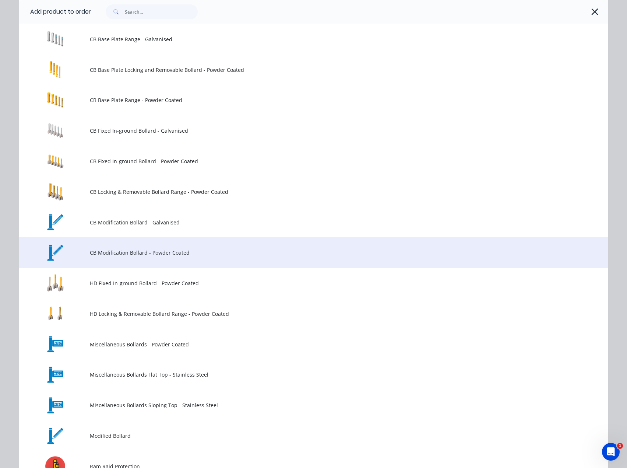
click at [108, 249] on span "CB Modification Bollard - Powder Coated" at bounding box center [297, 253] width 415 height 8
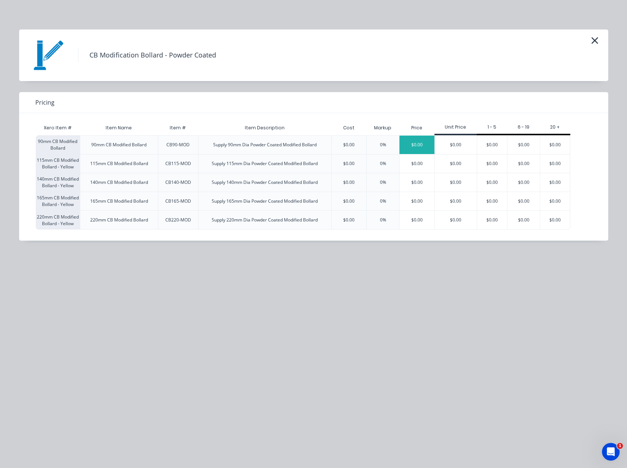
click at [420, 144] on div "$0.00" at bounding box center [417, 145] width 35 height 18
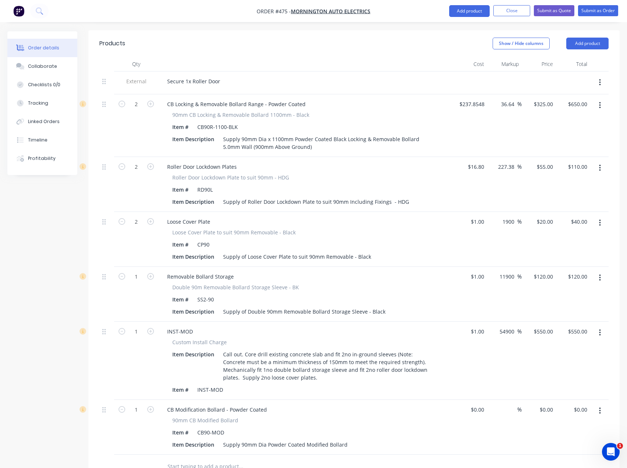
scroll to position [258, 0]
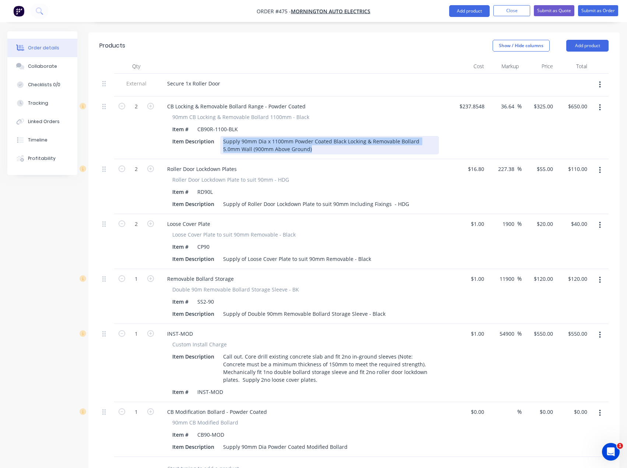
drag, startPoint x: 322, startPoint y: 120, endPoint x: 227, endPoint y: 113, distance: 95.0
click at [227, 136] on div "Supply 90mm Dia x 1100mm Powder Coated Black Locking & Removable Bollard 5.0mm …" at bounding box center [329, 145] width 219 height 18
copy div "Supply 90mm Dia x 1100mm Powder Coated Black Locking & Removable Bollard 5.0mm …"
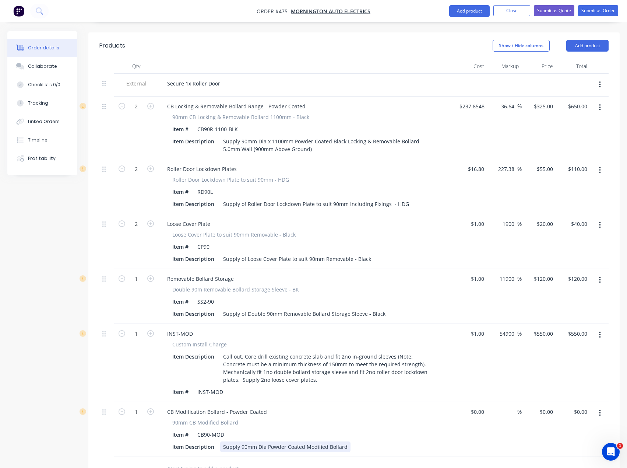
click at [231, 441] on div "Supply 90mm Dia Powder Coated Modified Bollard" at bounding box center [285, 446] width 130 height 11
drag, startPoint x: 341, startPoint y: 415, endPoint x: 222, endPoint y: 415, distance: 119.7
click at [222, 441] on div "Supply 90mm Dia Powder Coated Modified Bollard" at bounding box center [285, 446] width 130 height 11
click at [325, 461] on div at bounding box center [271, 468] width 221 height 15
click at [599, 406] on button "button" at bounding box center [600, 412] width 17 height 13
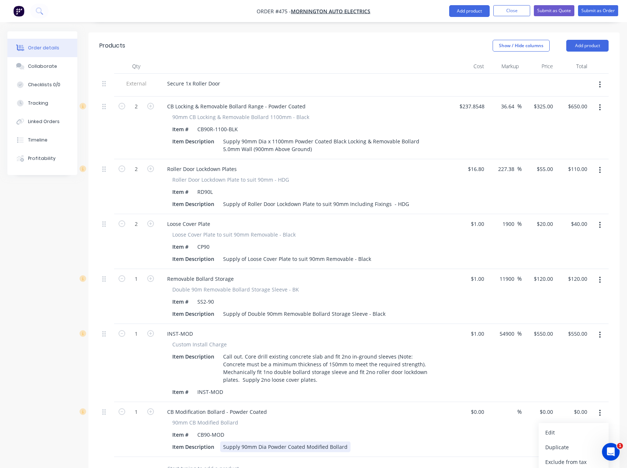
click at [338, 441] on div "Supply 90mm Dia Powder Coated Modified Bollard" at bounding box center [285, 446] width 130 height 11
drag, startPoint x: 346, startPoint y: 414, endPoint x: 224, endPoint y: 415, distance: 122.7
click at [224, 441] on div "Supply 90mm Dia Powder Coated Modified Bollard" at bounding box center [285, 446] width 130 height 11
paste div
click at [345, 441] on div "Supply 90mm Dia x 1100mm Powder Coated Black Locking & Removable Bollard 5.0mm …" at bounding box center [329, 450] width 219 height 18
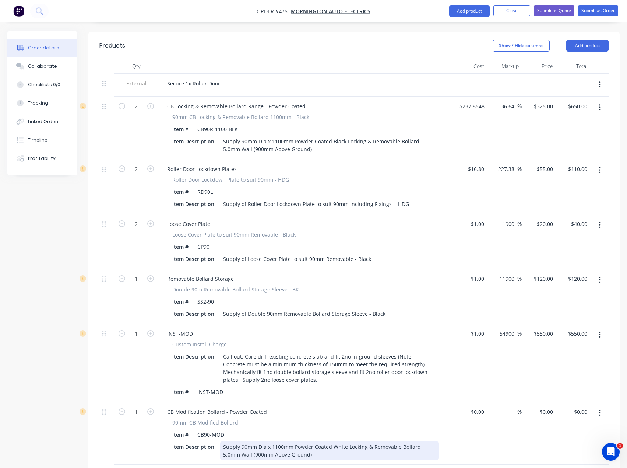
click at [297, 441] on div "Supply 90mm Dia x 1100mm Powder Coated White Locking & Removable Bollard 5.0mm …" at bounding box center [329, 450] width 219 height 18
click at [224, 441] on div "Supply 90mm Dia x 1100mm Powder Coated White Locking & Removable Bollard 5.0mm …" at bounding box center [329, 450] width 219 height 18
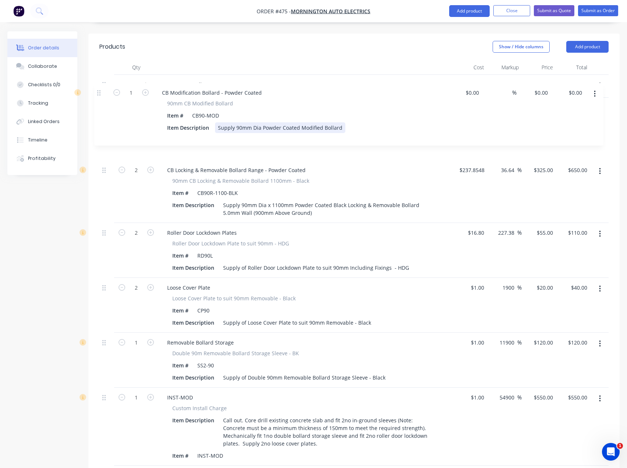
scroll to position [255, 0]
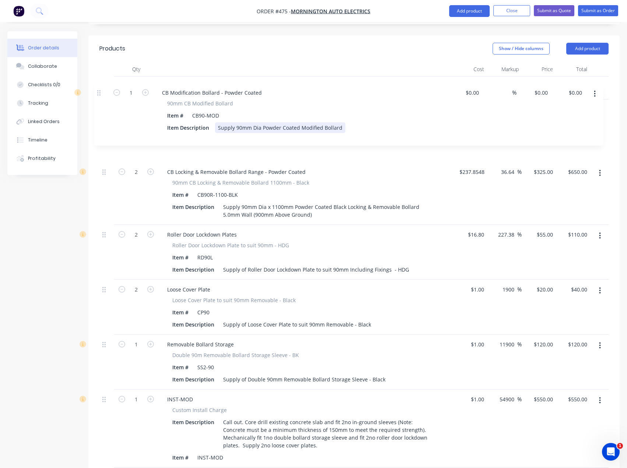
drag, startPoint x: 105, startPoint y: 382, endPoint x: 99, endPoint y: 90, distance: 292.9
click at [99, 90] on div "External Secure 1x Roller Door 2 CB Locking & Removable Bollard Range - Powder …" at bounding box center [353, 272] width 509 height 391
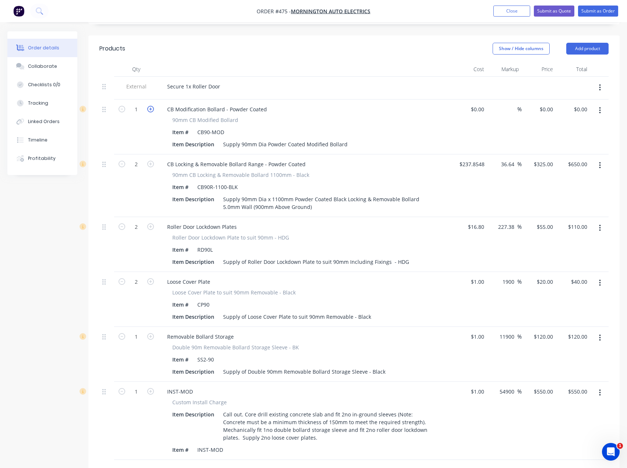
click at [149, 106] on icon "button" at bounding box center [150, 109] width 7 height 7
type input "2"
click at [476, 104] on div "$0.00" at bounding box center [477, 109] width 20 height 11
type input "$237.00"
type input "237"
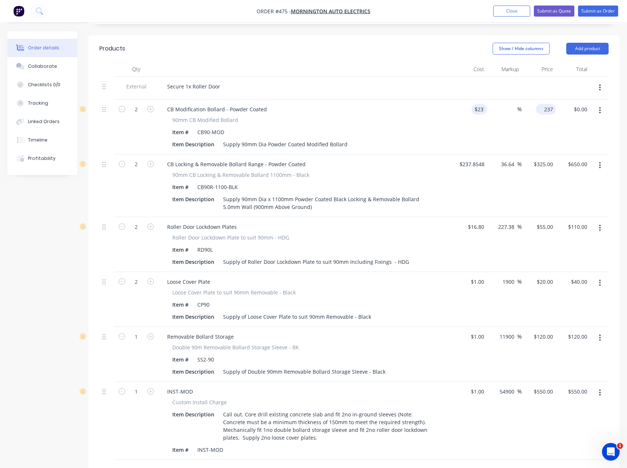
type input "$474.00"
click at [548, 104] on input "237" at bounding box center [547, 109] width 17 height 11
type input "325"
type input "37.13"
type input "$325.00"
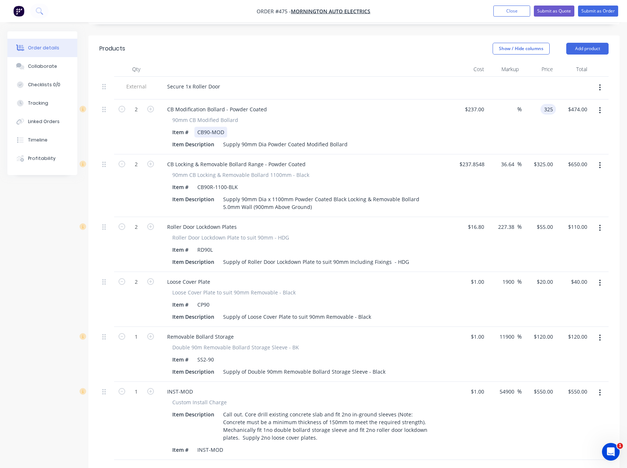
type input "$650.00"
click at [407, 127] on div "Item # CB90-MOD" at bounding box center [304, 132] width 270 height 11
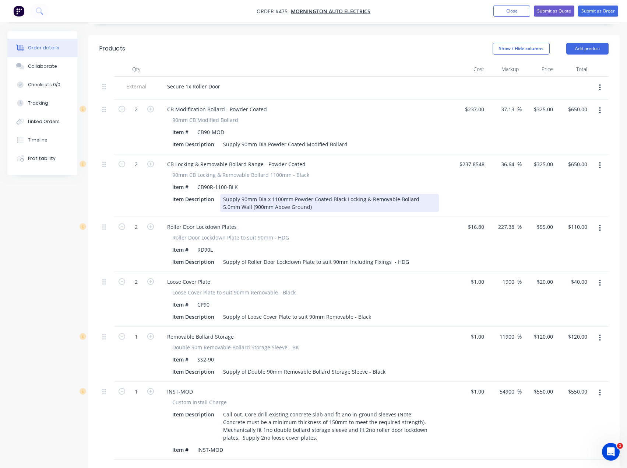
click at [284, 194] on div "Supply 90mm Dia x 1100mm Powder Coated Black Locking & Removable Bollard 5.0mm …" at bounding box center [329, 203] width 219 height 18
drag, startPoint x: 320, startPoint y: 175, endPoint x: 225, endPoint y: 171, distance: 95.9
click at [225, 194] on div "Item Description Supply 90mm Dia x 1100mm Powder Coated Black Locking & Removab…" at bounding box center [304, 203] width 270 height 18
copy div "Supply 90mm Dia x 1100mm Powder Coated Black Locking & Removable Bollard 5.0mm …"
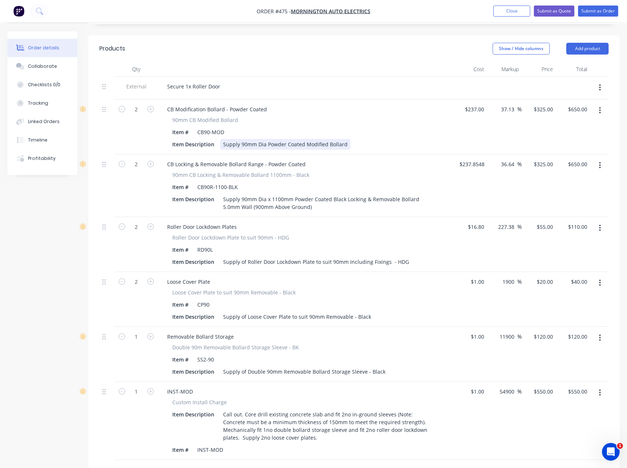
click at [244, 139] on div "Supply 90mm Dia Powder Coated Modified Bollard" at bounding box center [285, 144] width 130 height 11
drag, startPoint x: 349, startPoint y: 114, endPoint x: 221, endPoint y: 127, distance: 128.1
click at [221, 127] on div "External Secure 1x Roller Door 2 CB Modification Bollard - Powder Coated 90mm C…" at bounding box center [353, 268] width 509 height 383
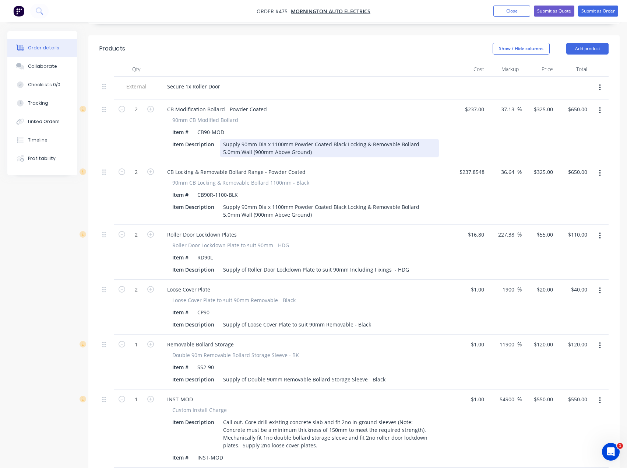
click at [222, 139] on div "Supply 90mm Dia x 1100mm Powder Coated Black Locking & Removable Bollard 5.0mm …" at bounding box center [329, 148] width 219 height 18
click at [299, 179] on span "90mm CB Locking & Removable Bollard 1100mm - Black" at bounding box center [240, 183] width 137 height 8
click at [346, 179] on div "90mm CB Locking & Removable Bollard 1100mm - Black" at bounding box center [305, 183] width 267 height 8
click at [601, 169] on icon "button" at bounding box center [600, 173] width 2 height 8
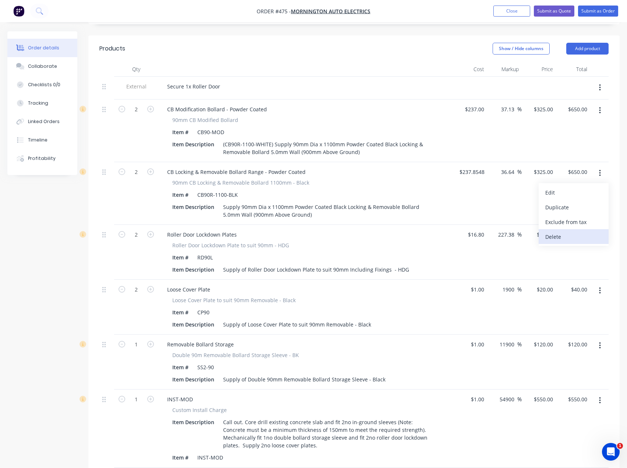
click at [551, 231] on div "Delete" at bounding box center [573, 236] width 57 height 11
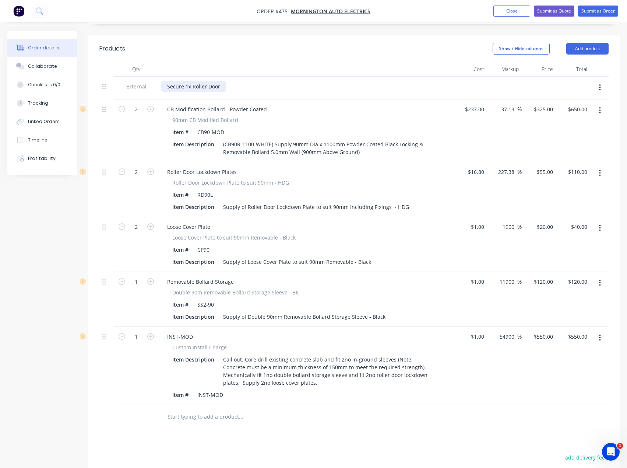
click at [221, 81] on div "Secure 1x Roller Door" at bounding box center [193, 86] width 65 height 11
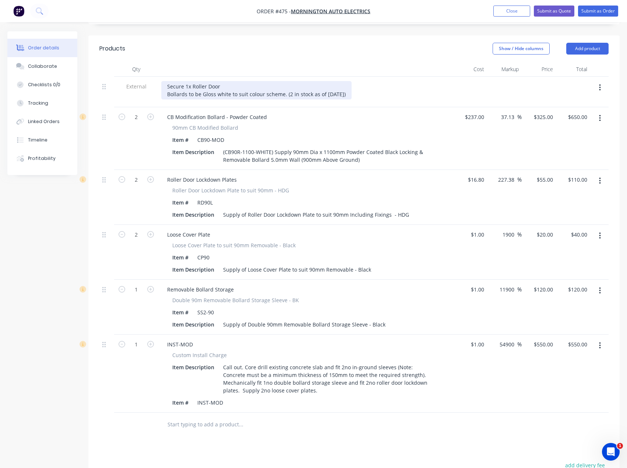
click at [289, 81] on div "Secure 1x Roller Door Bollards to be Gloss white to suit colour scheme. (2 in s…" at bounding box center [256, 90] width 190 height 18
click at [221, 81] on div "Secure 1x Roller Door Bollards to be Gloss white to suit colour scheme. (2 in s…" at bounding box center [256, 90] width 190 height 18
click at [274, 81] on div "Secure 1x Roller Door from ram raid attempt Bollards to be Gloss white to suit …" at bounding box center [256, 90] width 190 height 18
click at [254, 81] on div "Secure 1x Roller Door from ram raid attempt Bollards to be Gloss white to suit …" at bounding box center [256, 90] width 190 height 18
click at [301, 81] on div "Secure 1x Roller Door from ram raid/ break in attempt Bollards to be Gloss whit…" at bounding box center [256, 90] width 190 height 18
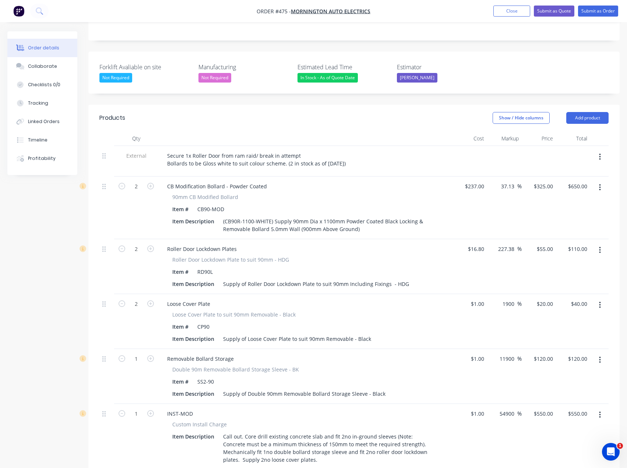
scroll to position [181, 0]
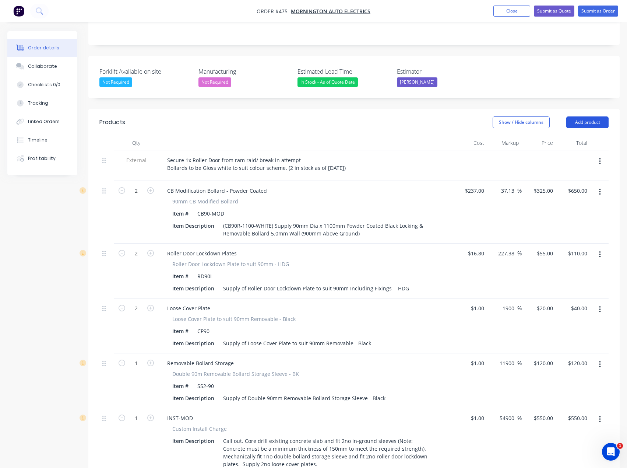
click at [594, 116] on button "Add product" at bounding box center [587, 122] width 42 height 12
click at [565, 239] on div "Notes (External)" at bounding box center [573, 244] width 57 height 11
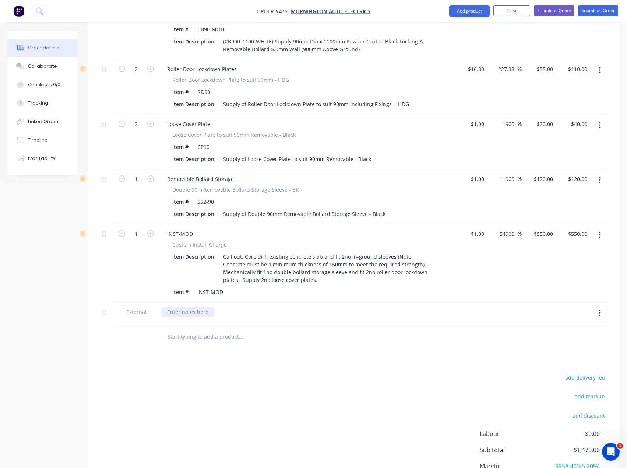
click at [181, 306] on div at bounding box center [187, 311] width 53 height 11
paste div
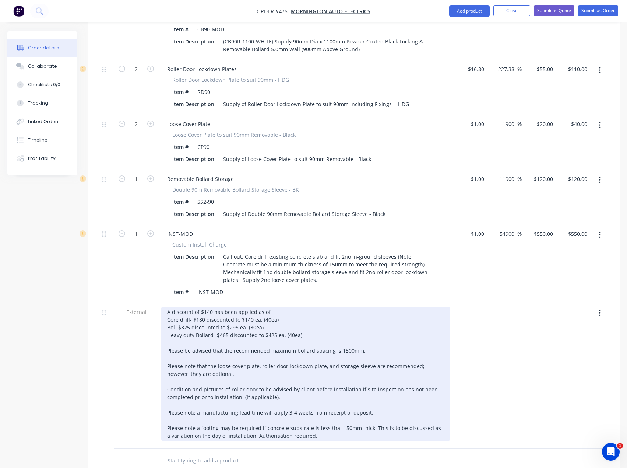
click at [212, 306] on div "A discount of $140 has been applied as of Core drill- $180 discounted to $140 e…" at bounding box center [305, 373] width 289 height 134
click at [201, 306] on div "A discount of $80 has been applied as of Core drill- $180 discounted to $140 ea…" at bounding box center [305, 373] width 289 height 134
drag, startPoint x: 308, startPoint y: 306, endPoint x: 168, endPoint y: 297, distance: 139.9
click at [168, 306] on div "A discount of $80 has been applied as of Core drill- $180 discounted to $140 ea…" at bounding box center [305, 373] width 289 height 134
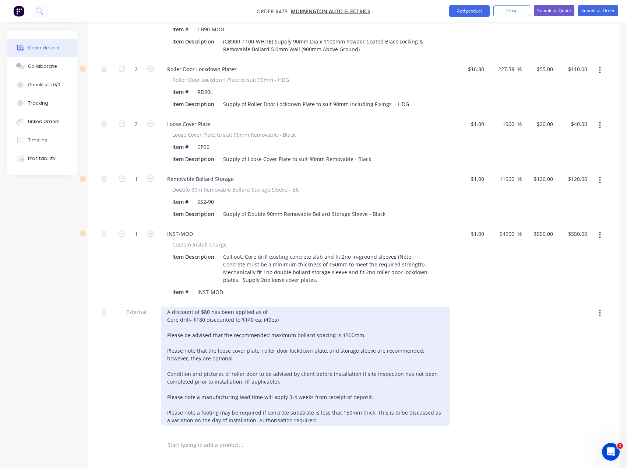
click at [269, 306] on div "A discount of $80 has been applied as of Core drill- $180 discounted to $140 ea…" at bounding box center [305, 365] width 289 height 119
click at [294, 306] on div "A discount of $80 has been applied as of [DATE] Core drill- $180 discounted to …" at bounding box center [305, 365] width 289 height 119
drag, startPoint x: 378, startPoint y: 366, endPoint x: 167, endPoint y: 367, distance: 211.1
click at [165, 366] on div "A discount of $80 has been applied as of [DATE] Core drill- $180 discounted to …" at bounding box center [305, 365] width 289 height 119
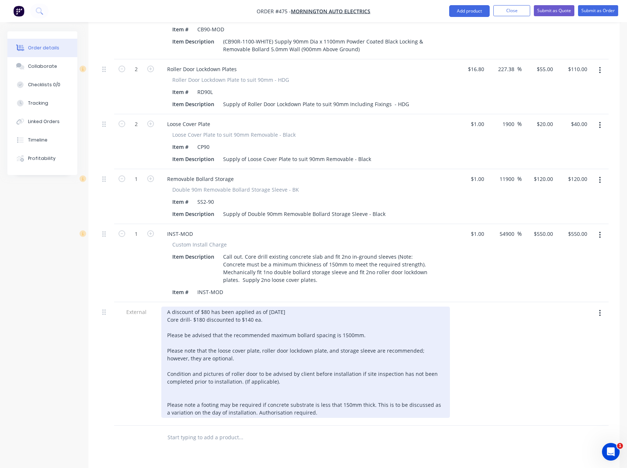
click at [172, 363] on div "A discount of $80 has been applied as of [DATE] Core drill- $180 discounted to …" at bounding box center [305, 361] width 289 height 111
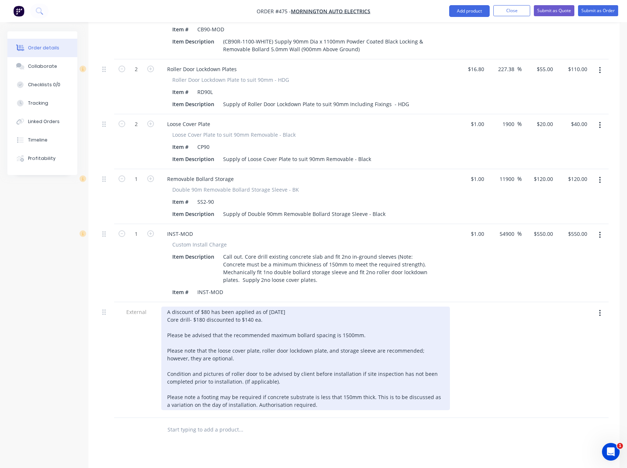
click at [295, 306] on div "A discount of $80 has been applied as of [DATE] Core drill- $180 discounted to …" at bounding box center [305, 358] width 289 height 104
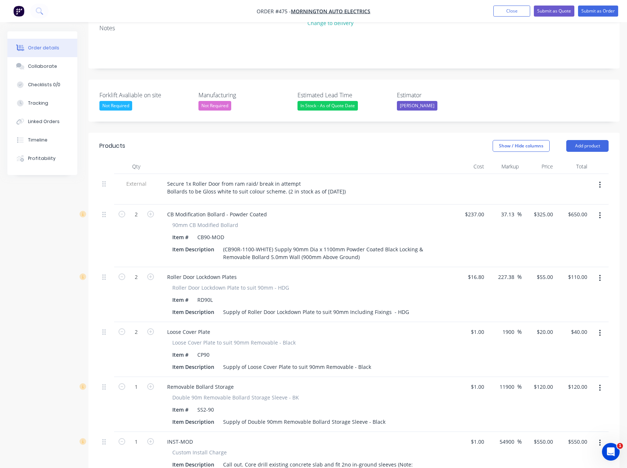
scroll to position [128, 0]
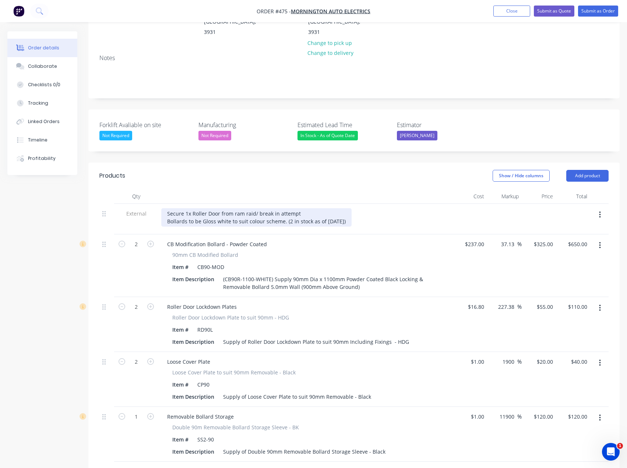
click at [349, 208] on div "Secure 1x Roller Door from ram raid/ break in attempt Bollards to be Gloss whit…" at bounding box center [256, 217] width 190 height 18
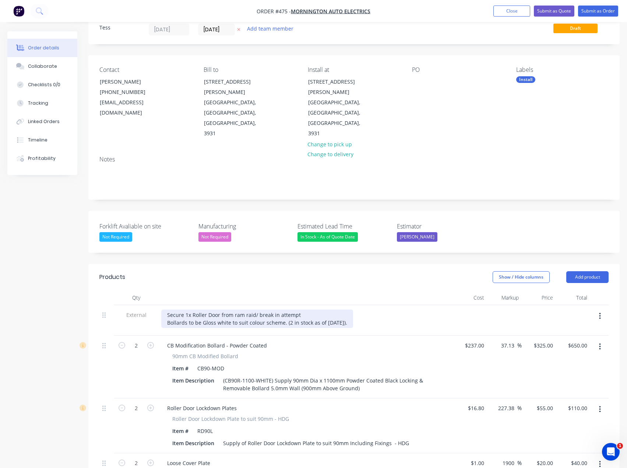
scroll to position [0, 0]
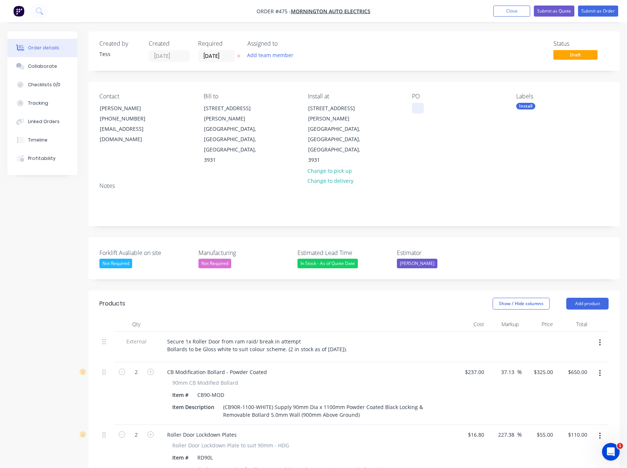
click at [415, 107] on div at bounding box center [418, 108] width 12 height 11
click at [549, 9] on button "Submit as Quote" at bounding box center [554, 11] width 41 height 11
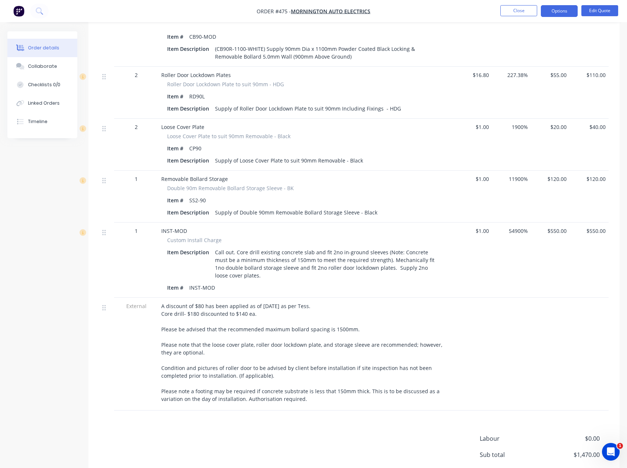
scroll to position [331, 0]
click at [308, 386] on div "A discount of $80 has been applied as of [DATE] as per Tess. Core drill- $180 d…" at bounding box center [305, 351] width 289 height 101
click at [605, 10] on button "Edit Quote" at bounding box center [600, 10] width 37 height 11
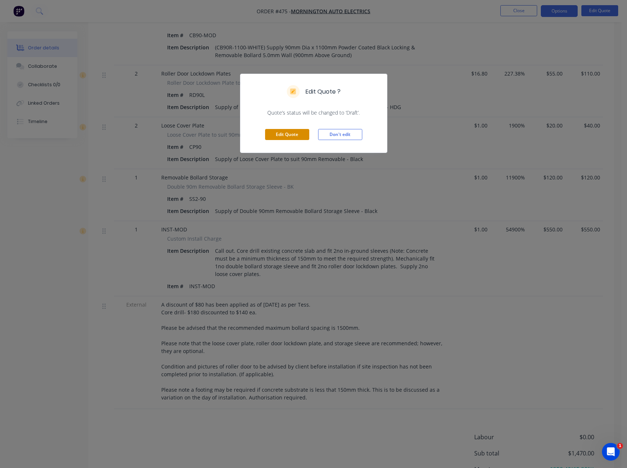
click at [283, 136] on button "Edit Quote" at bounding box center [287, 134] width 44 height 11
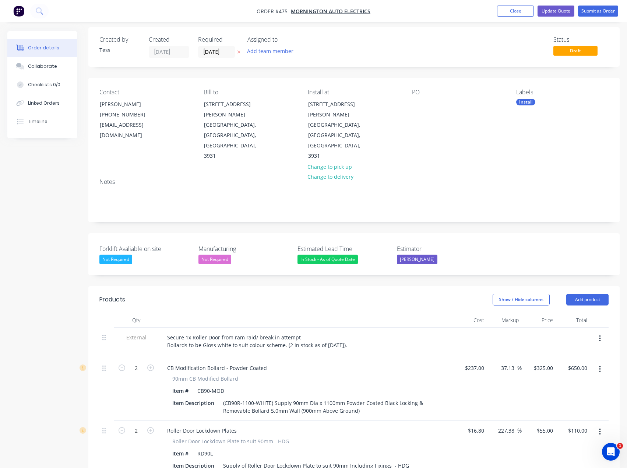
scroll to position [0, 0]
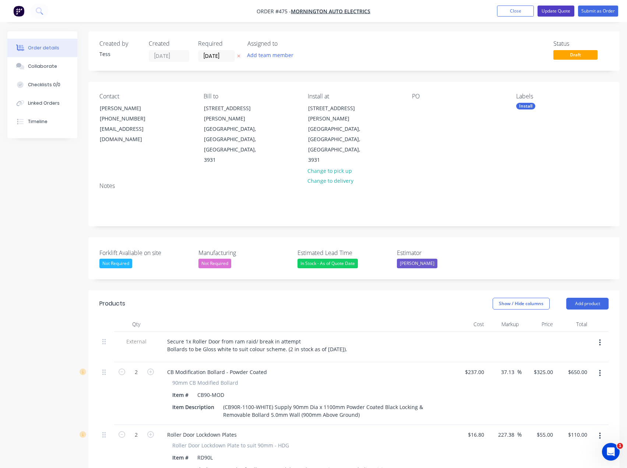
click at [559, 11] on button "Update Quote" at bounding box center [556, 11] width 37 height 11
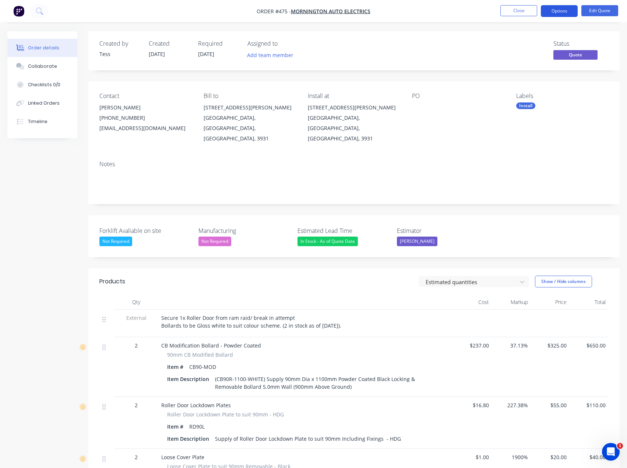
click at [569, 11] on button "Options" at bounding box center [559, 11] width 37 height 12
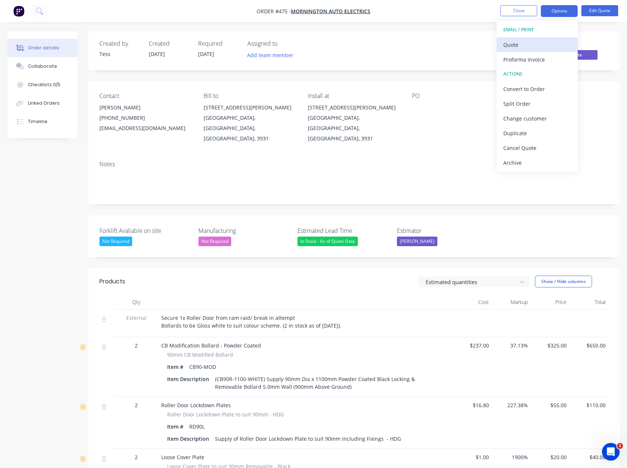
click at [523, 48] on div "Quote" at bounding box center [538, 44] width 68 height 11
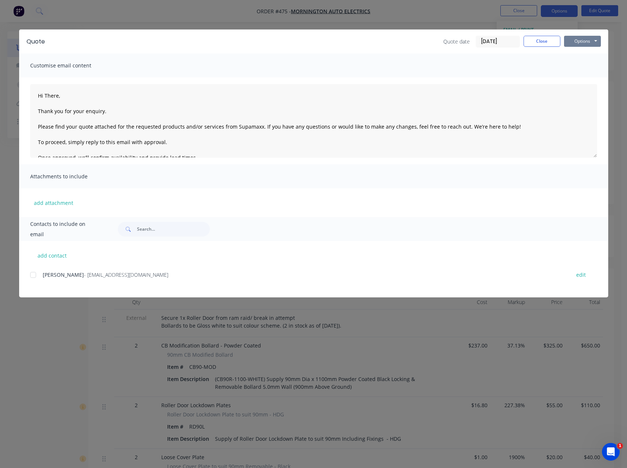
click at [576, 38] on button "Options" at bounding box center [582, 41] width 37 height 11
click at [579, 53] on button "Preview" at bounding box center [587, 54] width 47 height 12
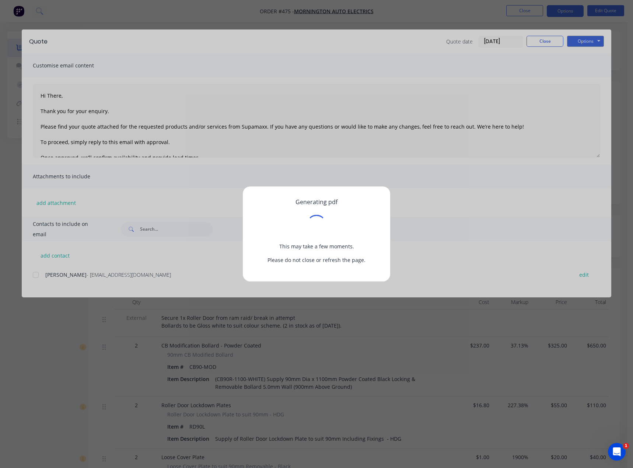
type textarea "Hi There, Thank you for your enquiry. Please find your quote attached for the r…"
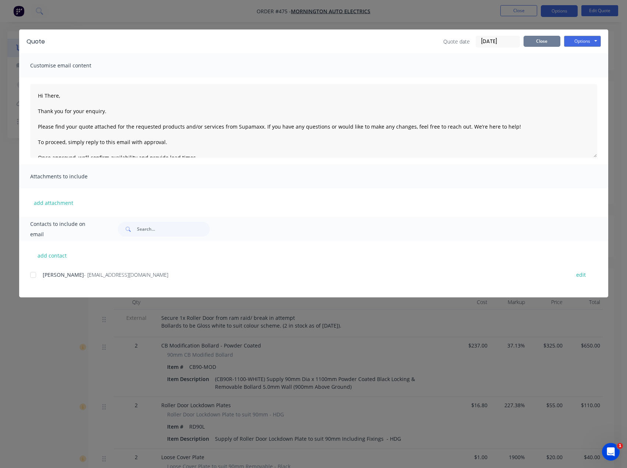
click at [547, 45] on button "Close" at bounding box center [542, 41] width 37 height 11
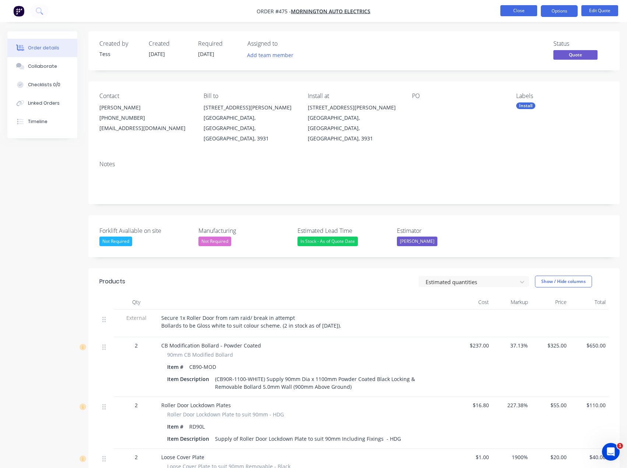
click at [521, 9] on button "Close" at bounding box center [519, 10] width 37 height 11
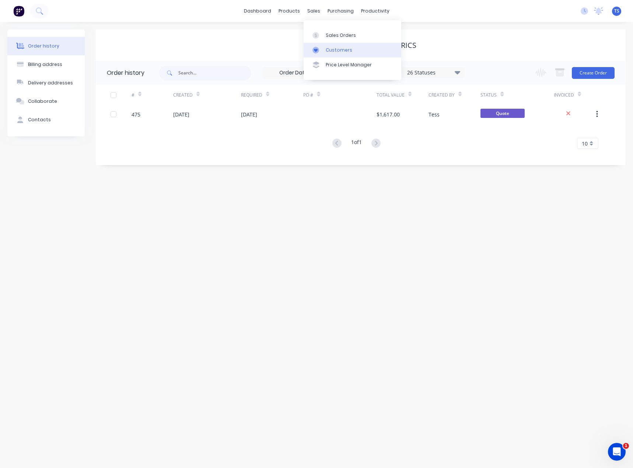
click at [329, 50] on div "Customers" at bounding box center [339, 50] width 27 height 7
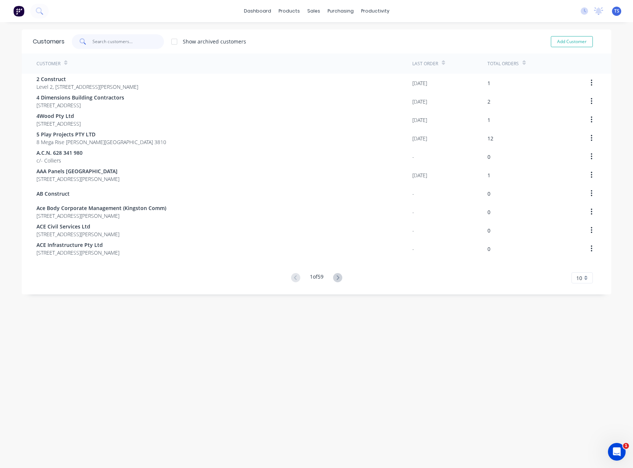
click at [127, 36] on input "text" at bounding box center [128, 41] width 72 height 15
click at [324, 34] on div "Sales Orders" at bounding box center [338, 35] width 30 height 7
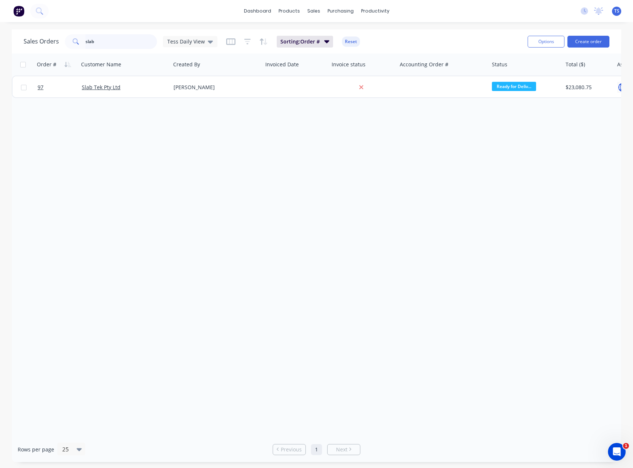
drag, startPoint x: 98, startPoint y: 41, endPoint x: 12, endPoint y: 57, distance: 87.6
click at [12, 56] on div "Sales Orders slab Tess Daily View Sorting: Order # Reset Options Create order O…" at bounding box center [316, 245] width 609 height 432
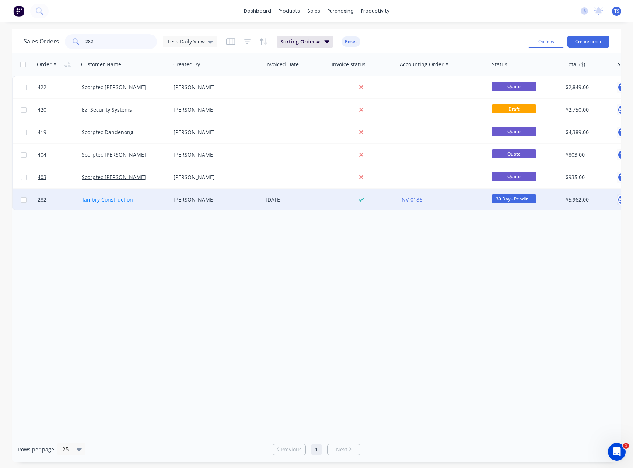
type input "282"
click at [102, 199] on link "Tambry Construction" at bounding box center [107, 199] width 51 height 7
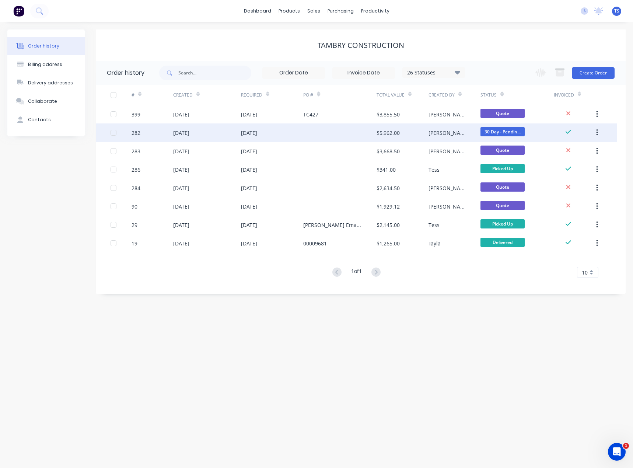
click at [137, 133] on div "282" at bounding box center [135, 133] width 9 height 8
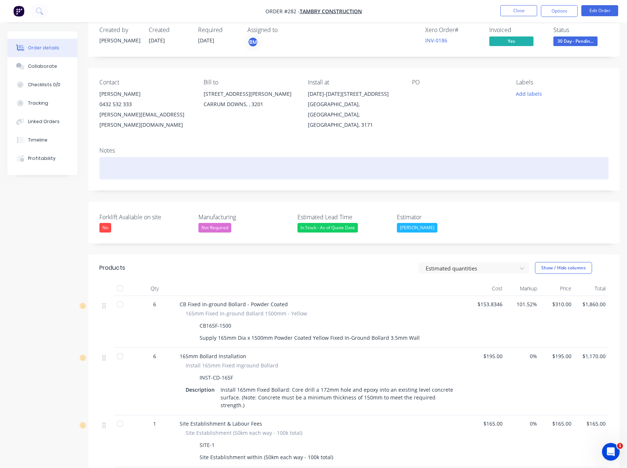
scroll to position [13, 0]
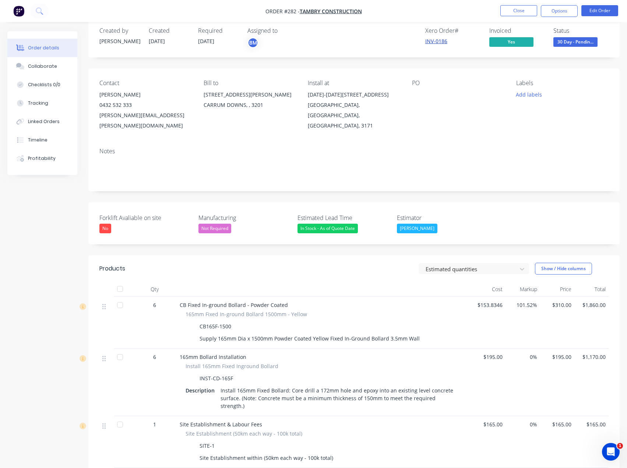
click at [441, 42] on link "INV-0186" at bounding box center [436, 41] width 22 height 7
click at [435, 41] on link "INV-0186" at bounding box center [436, 41] width 22 height 7
click at [437, 42] on link "INV-0186" at bounding box center [436, 41] width 22 height 7
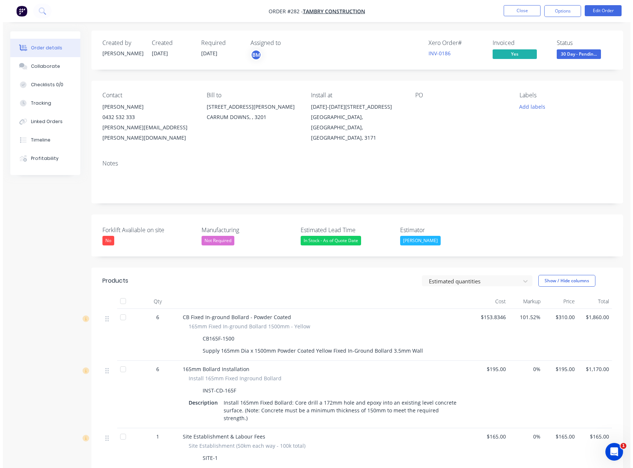
scroll to position [0, 0]
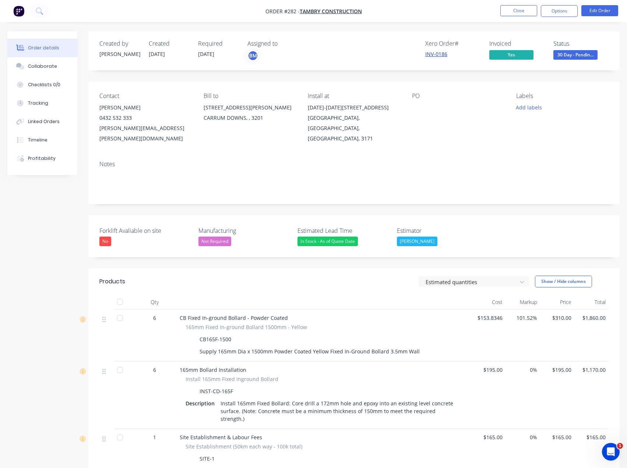
click at [441, 54] on link "INV-0186" at bounding box center [436, 53] width 22 height 7
click at [522, 12] on button "Close" at bounding box center [519, 10] width 37 height 11
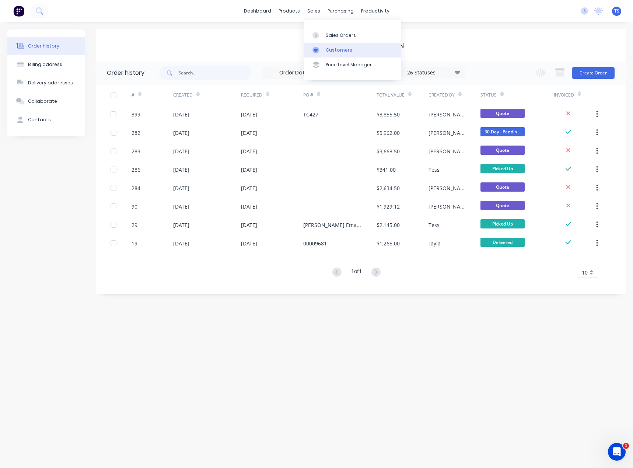
click at [332, 48] on div "Customers" at bounding box center [339, 50] width 27 height 7
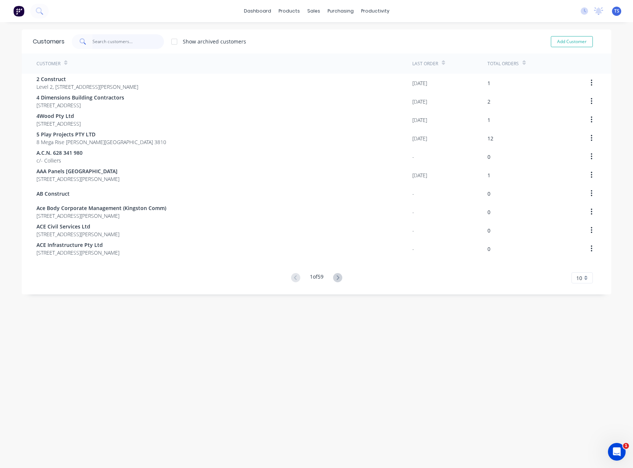
click at [130, 40] on input "text" at bounding box center [128, 41] width 72 height 15
type input "s"
drag, startPoint x: 104, startPoint y: 42, endPoint x: 76, endPoint y: 42, distance: 28.7
click at [76, 42] on div "s" at bounding box center [118, 41] width 92 height 15
paste input "Essendon Mazda"
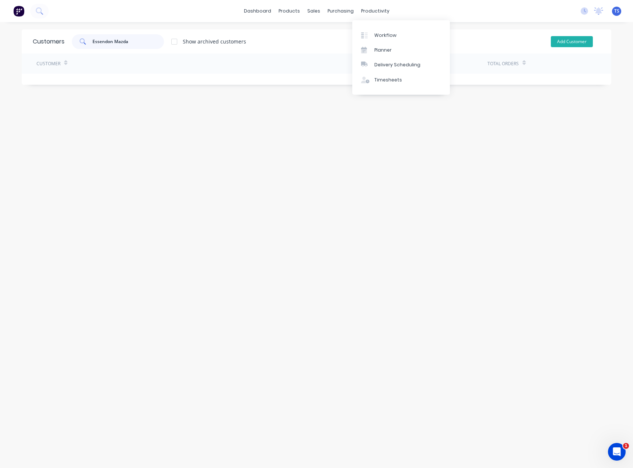
type input "Essendon Mazda"
click at [566, 42] on button "Add Customer" at bounding box center [572, 41] width 42 height 11
select select "AU"
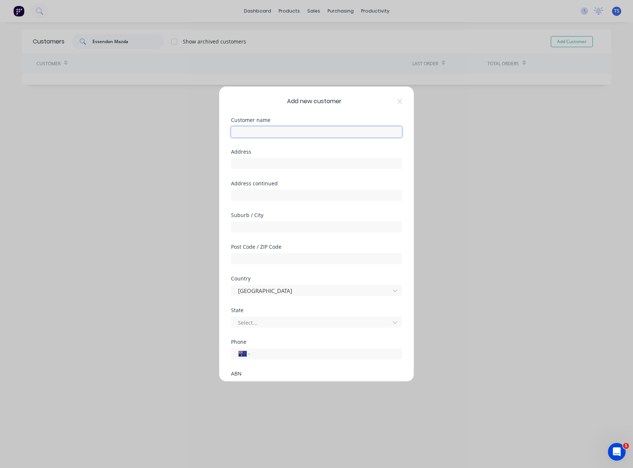
click at [241, 132] on input "text" at bounding box center [316, 131] width 171 height 11
paste input "Essendon Mazda"
type input "Essendon Mazda"
click at [254, 159] on input "text" at bounding box center [316, 163] width 171 height 11
paste input "[STREET_ADDRESS]"
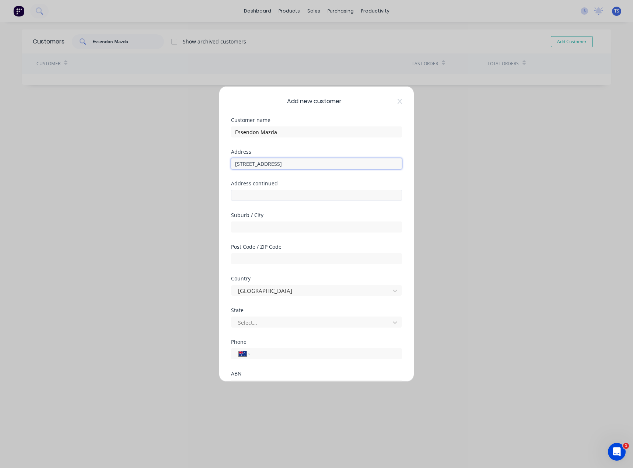
type input "[STREET_ADDRESS]"
click at [249, 195] on input "text" at bounding box center [316, 195] width 171 height 11
click at [242, 227] on input "text" at bounding box center [316, 226] width 171 height 11
type input "Essendon Fields"
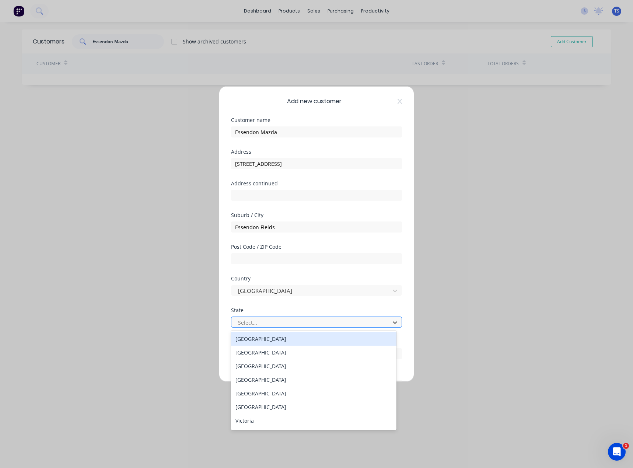
click at [254, 322] on div at bounding box center [311, 322] width 149 height 9
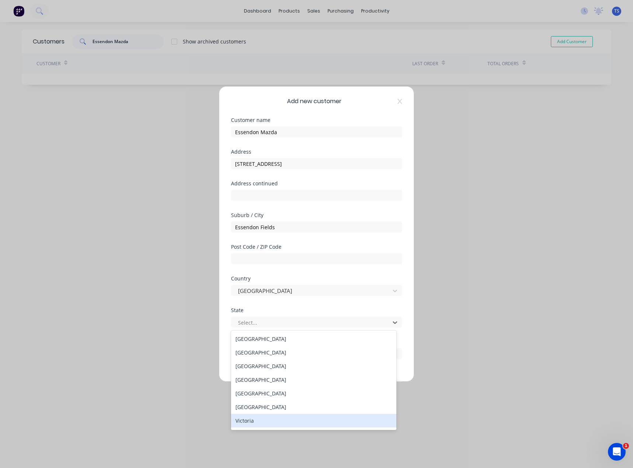
click at [243, 421] on div "Victoria" at bounding box center [313, 421] width 165 height 14
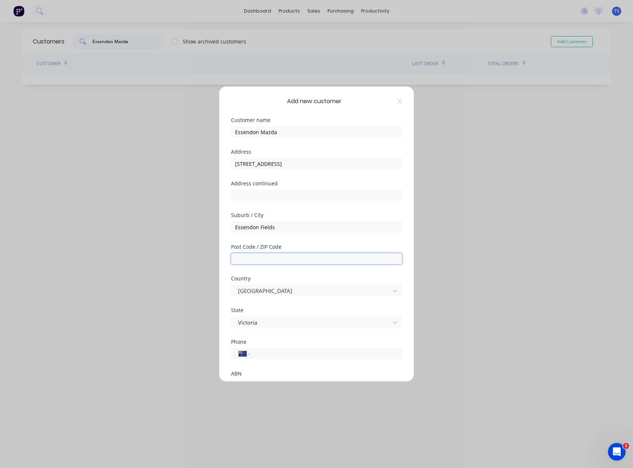
click at [246, 261] on input "text" at bounding box center [316, 258] width 171 height 11
type input "3041"
drag, startPoint x: 356, startPoint y: 164, endPoint x: 283, endPoint y: 164, distance: 72.9
click at [283, 164] on input "[STREET_ADDRESS]" at bounding box center [316, 163] width 171 height 11
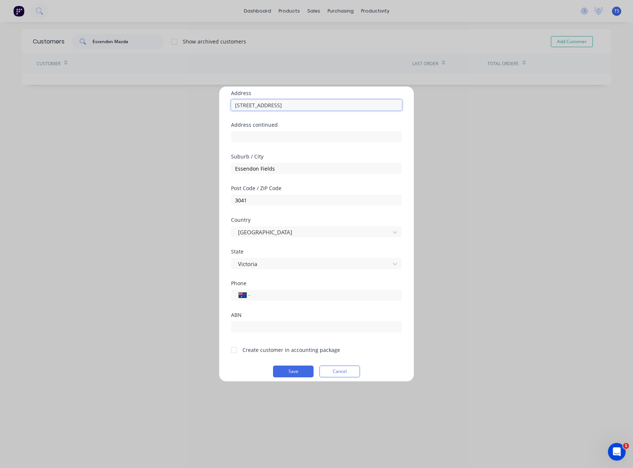
scroll to position [65, 0]
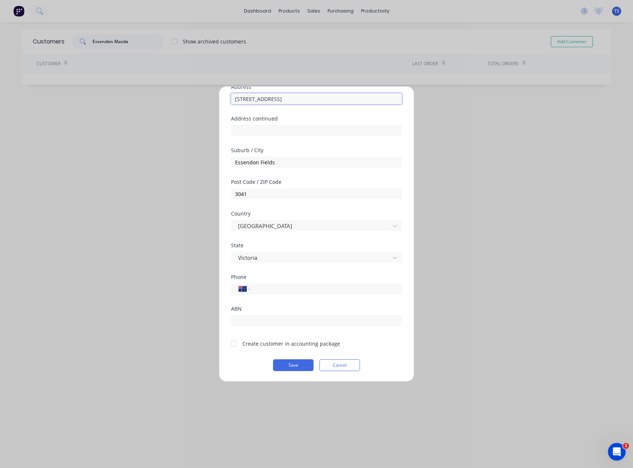
type input "[STREET_ADDRESS]"
click at [234, 345] on div at bounding box center [234, 343] width 15 height 15
drag, startPoint x: 260, startPoint y: 294, endPoint x: 263, endPoint y: 287, distance: 7.9
click at [260, 294] on div "International [GEOGRAPHIC_DATA] [GEOGRAPHIC_DATA] [GEOGRAPHIC_DATA] [GEOGRAPHIC…" at bounding box center [316, 288] width 171 height 11
click at [262, 288] on input "tel" at bounding box center [324, 289] width 139 height 8
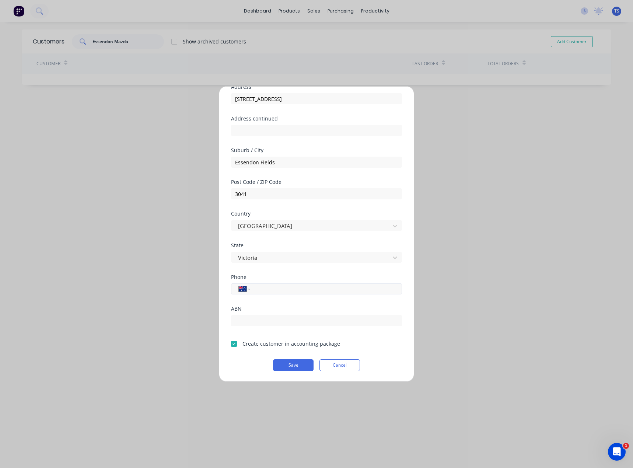
paste input "[PHONE_NUMBER]"
type input "[PHONE_NUMBER]"
click at [196, 283] on div "Add new customer Customer name [GEOGRAPHIC_DATA] Mazda Address [STREET_ADDRESS]…" at bounding box center [316, 234] width 633 height 468
click at [283, 366] on button "Save" at bounding box center [293, 365] width 41 height 12
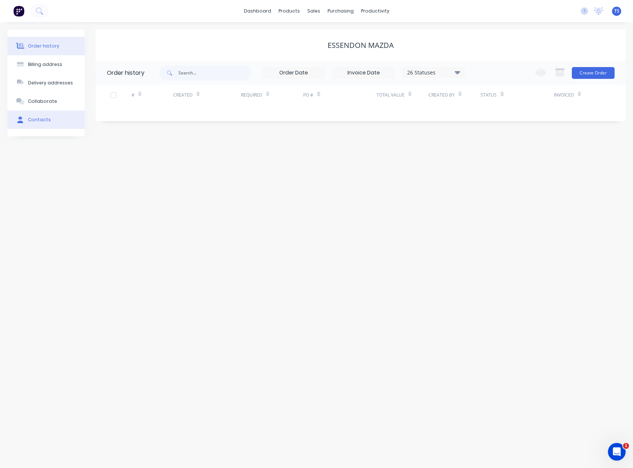
click at [48, 120] on div "Contacts" at bounding box center [39, 119] width 23 height 7
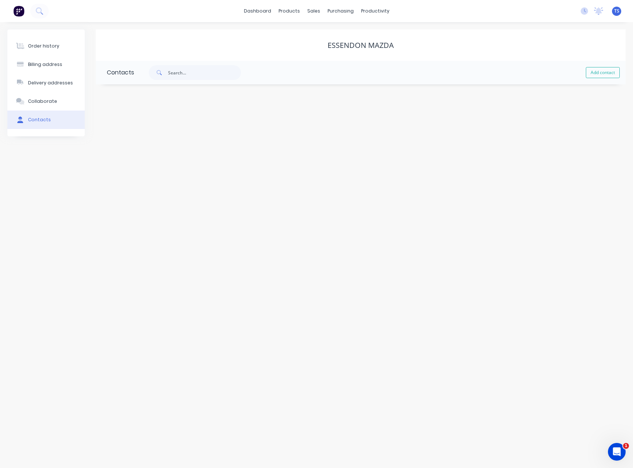
click at [609, 72] on button "Add contact" at bounding box center [603, 72] width 34 height 11
select select "AU"
click at [132, 126] on input "text" at bounding box center [167, 126] width 120 height 11
click at [136, 125] on input "[PERSON_NAME]" at bounding box center [167, 126] width 120 height 11
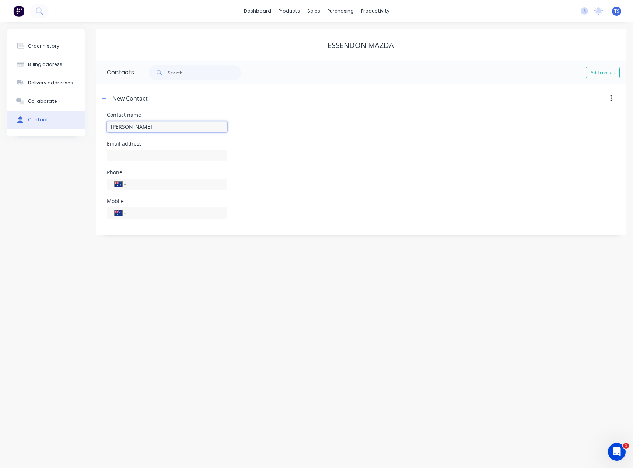
click at [133, 126] on input "[PERSON_NAME]" at bounding box center [167, 126] width 120 height 11
type input "[PERSON_NAME]"
select select "AU"
click at [124, 156] on input "text" at bounding box center [167, 155] width 120 height 11
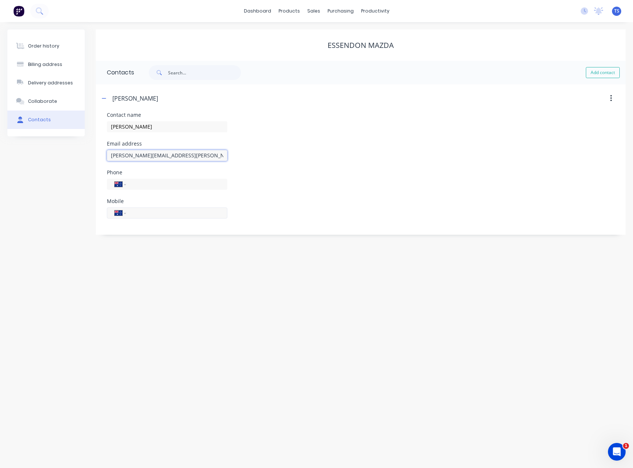
type input "[PERSON_NAME][EMAIL_ADDRESS][PERSON_NAME][DOMAIN_NAME]"
click at [136, 211] on input "tel" at bounding box center [175, 212] width 88 height 8
click at [134, 186] on input "tel" at bounding box center [175, 184] width 88 height 8
paste input "[PHONE_NUMBER]"
drag, startPoint x: 173, startPoint y: 184, endPoint x: 145, endPoint y: 183, distance: 28.0
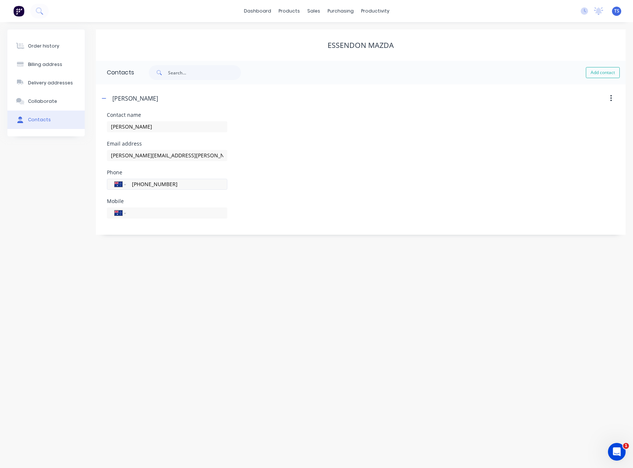
click at [145, 183] on input "[PHONE_NUMBER]" at bounding box center [175, 184] width 88 height 8
type input "[PHONE_NUMBER]"
click at [139, 310] on div "Order history Billing address Delivery addresses Collaborate Contacts [GEOGRAPH…" at bounding box center [316, 245] width 633 height 446
click at [101, 95] on button "button" at bounding box center [103, 98] width 9 height 9
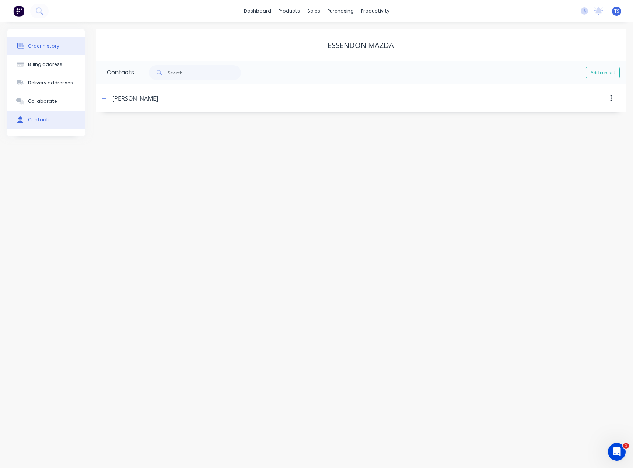
click at [46, 43] on div "Order history" at bounding box center [43, 46] width 31 height 7
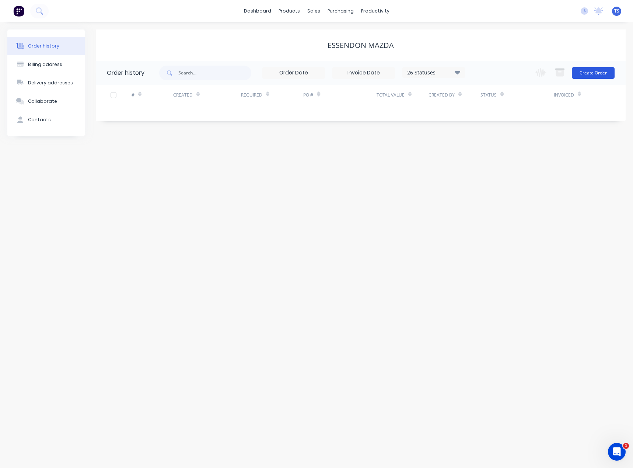
click at [594, 73] on button "Create Order" at bounding box center [593, 73] width 43 height 12
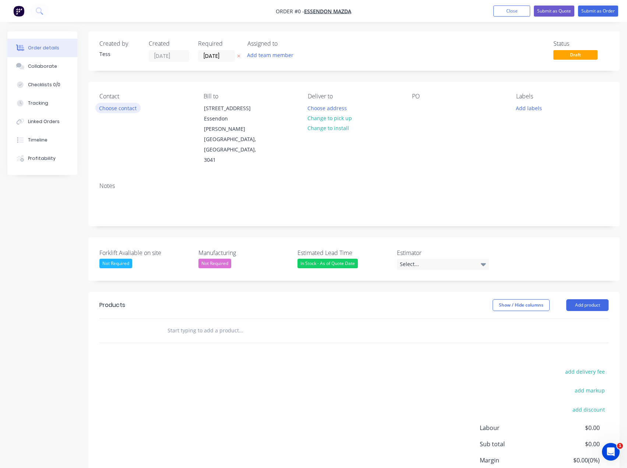
click at [126, 108] on button "Choose contact" at bounding box center [117, 108] width 45 height 10
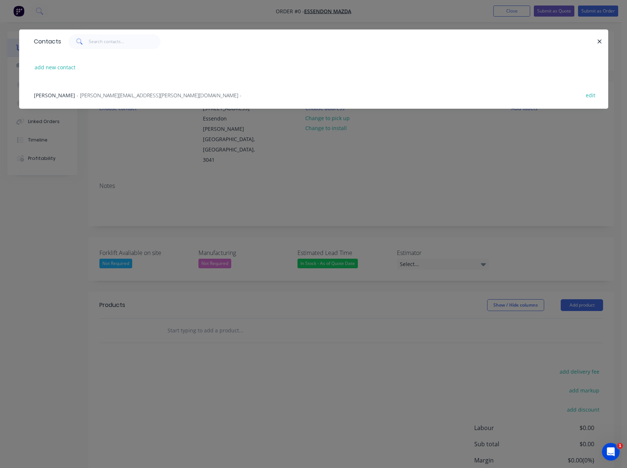
click at [98, 94] on span "- [PERSON_NAME][EMAIL_ADDRESS][PERSON_NAME][DOMAIN_NAME] -" at bounding box center [159, 95] width 165 height 7
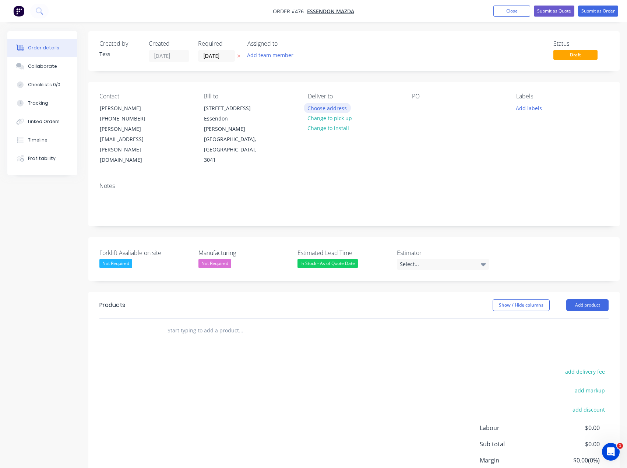
click at [327, 108] on button "Choose address" at bounding box center [327, 108] width 47 height 10
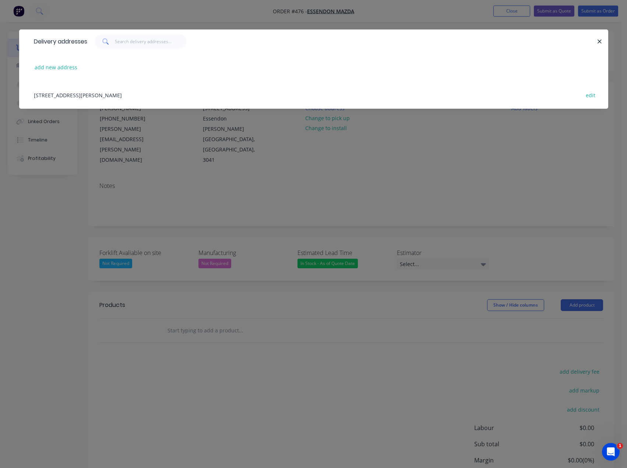
click at [126, 94] on div "[STREET_ADDRESS][PERSON_NAME] edit" at bounding box center [313, 95] width 567 height 28
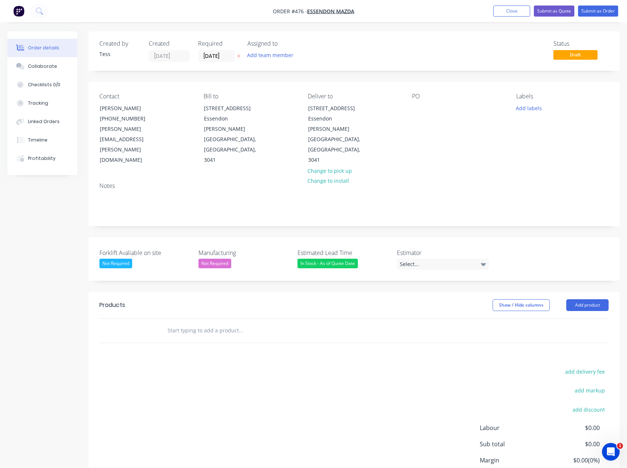
click at [181, 323] on input "text" at bounding box center [240, 330] width 147 height 15
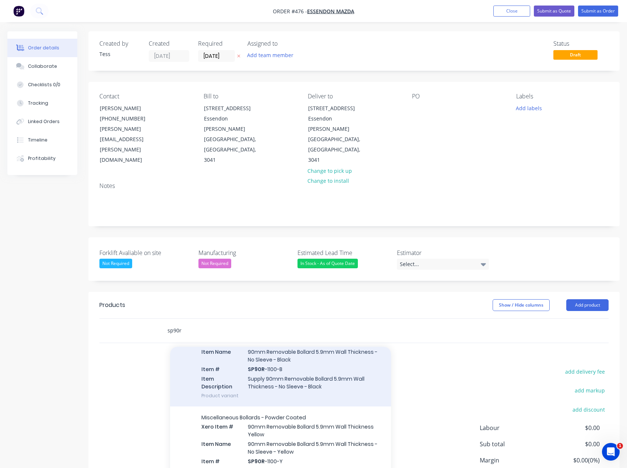
scroll to position [74, 0]
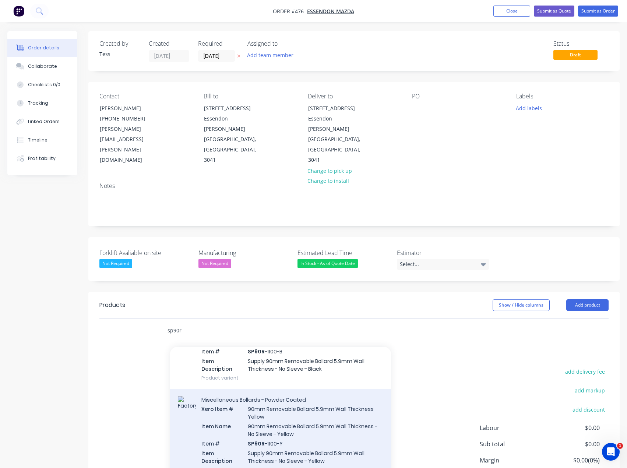
type input "sp90r"
click at [292, 389] on div "Miscellaneous Bollards - Powder Coated Xero Item # 90mm Removable Bollard 5.9mm…" at bounding box center [280, 435] width 221 height 92
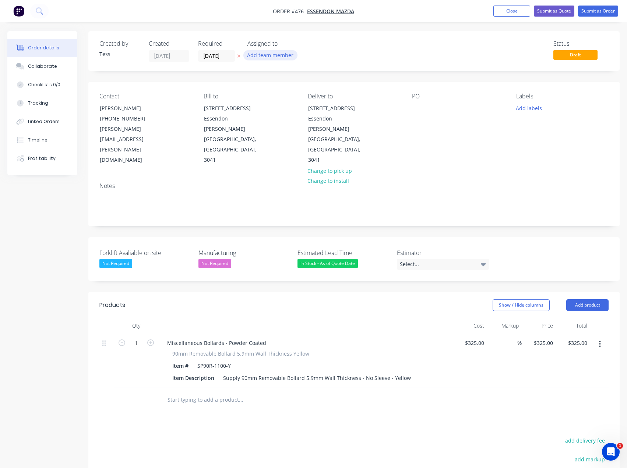
click at [270, 55] on button "Add team member" at bounding box center [270, 55] width 54 height 10
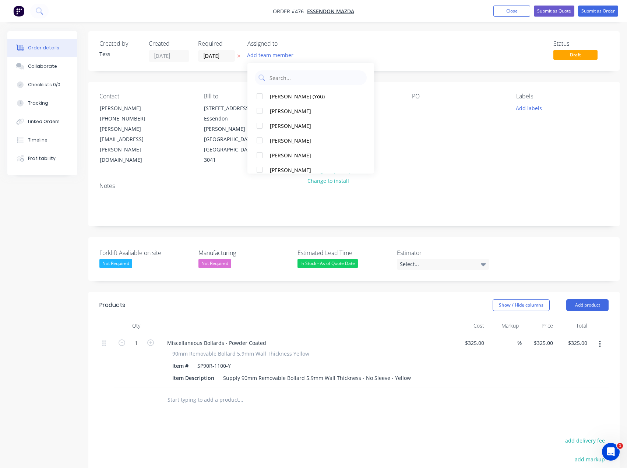
click at [349, 49] on div "Status Draft" at bounding box center [465, 51] width 288 height 22
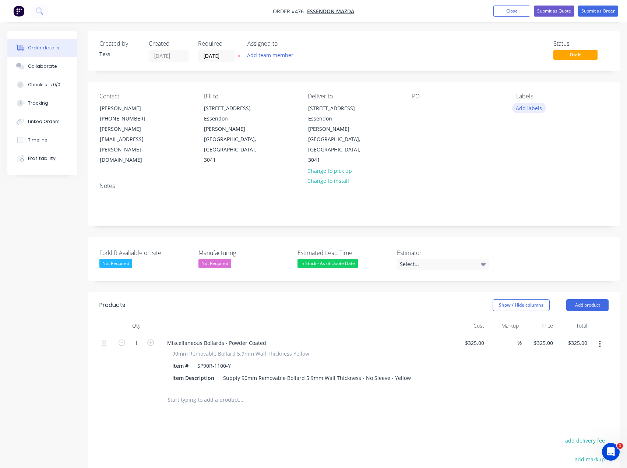
click at [536, 108] on button "Add labels" at bounding box center [529, 108] width 34 height 10
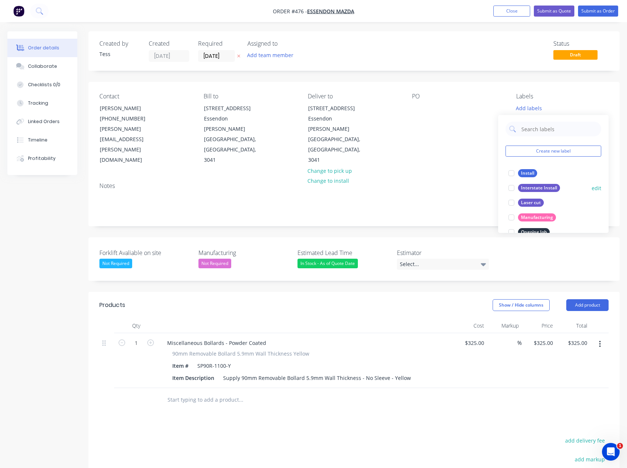
scroll to position [0, 0]
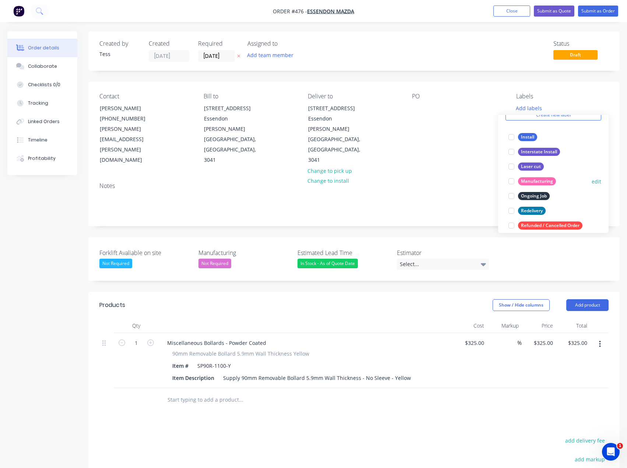
click at [512, 181] on div at bounding box center [511, 181] width 15 height 15
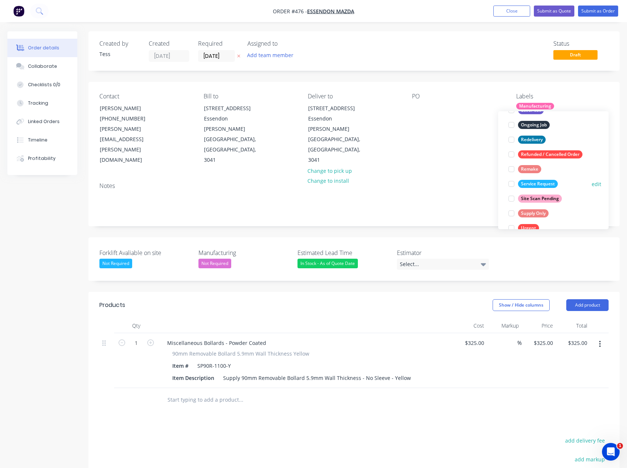
scroll to position [110, 0]
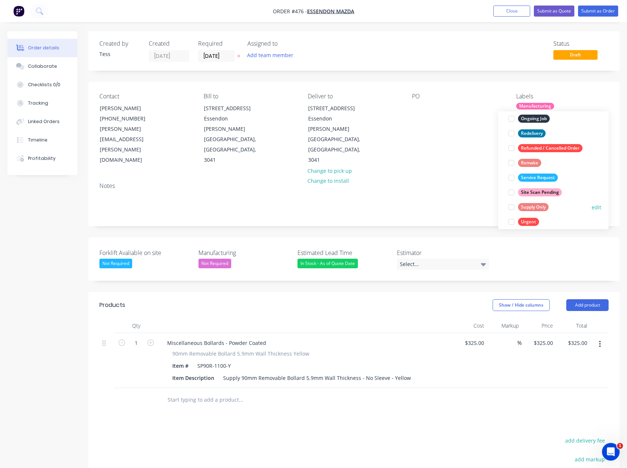
click at [512, 206] on div at bounding box center [511, 207] width 15 height 15
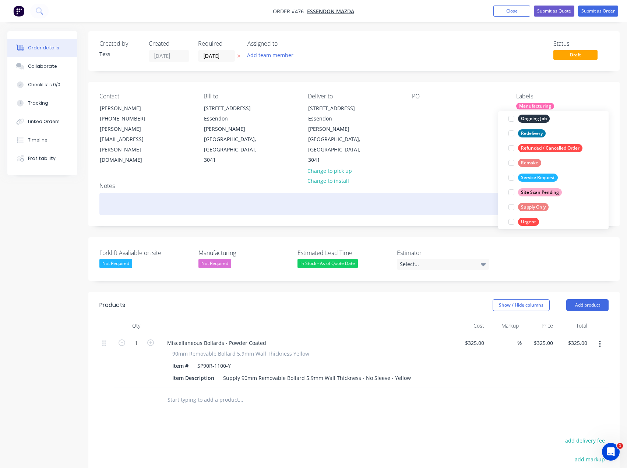
scroll to position [0, 0]
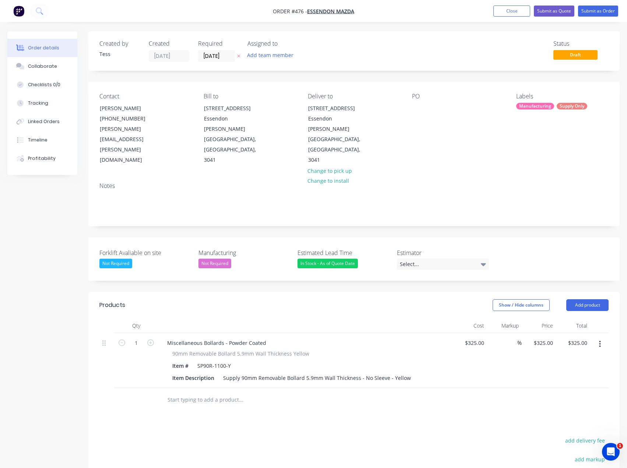
click at [464, 125] on div "PO" at bounding box center [458, 129] width 92 height 73
click at [328, 259] on div "In Stock - As of Quote Date" at bounding box center [328, 264] width 60 height 10
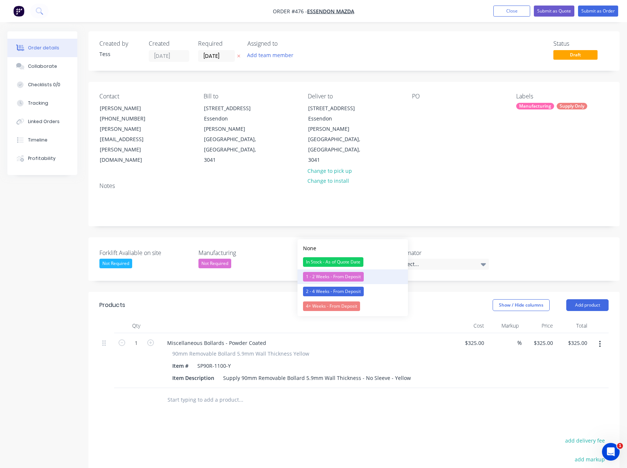
click at [327, 277] on div "1 - 2 Weeks - From Deposit" at bounding box center [333, 277] width 61 height 10
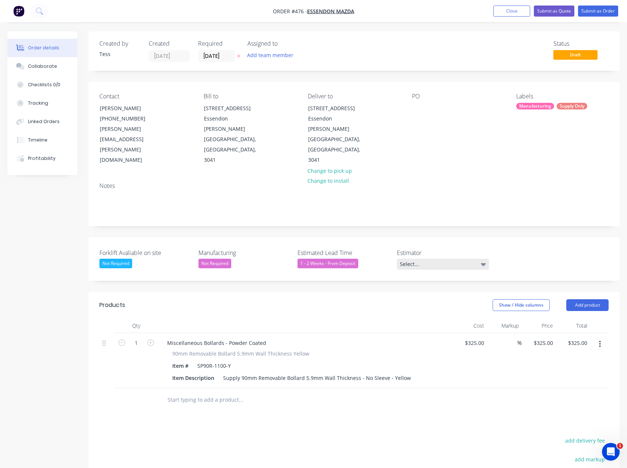
click at [436, 259] on div "Select..." at bounding box center [443, 264] width 92 height 11
click at [415, 279] on div "[PERSON_NAME]" at bounding box center [423, 278] width 41 height 10
click at [345, 259] on div "1 - 2 Weeks - From Deposit" at bounding box center [328, 264] width 61 height 10
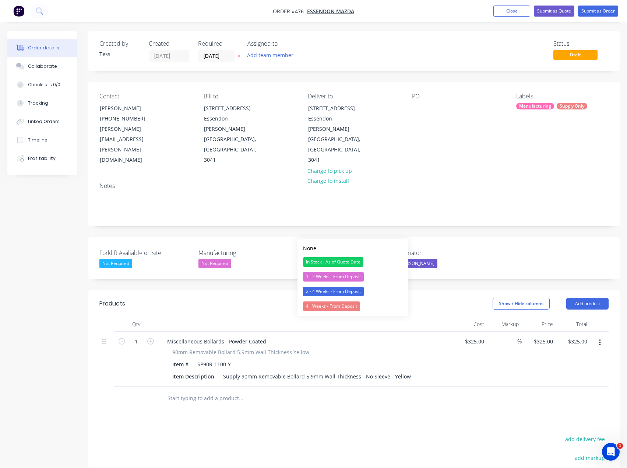
click at [327, 263] on div "In Stock - As of Quote Date" at bounding box center [333, 262] width 60 height 10
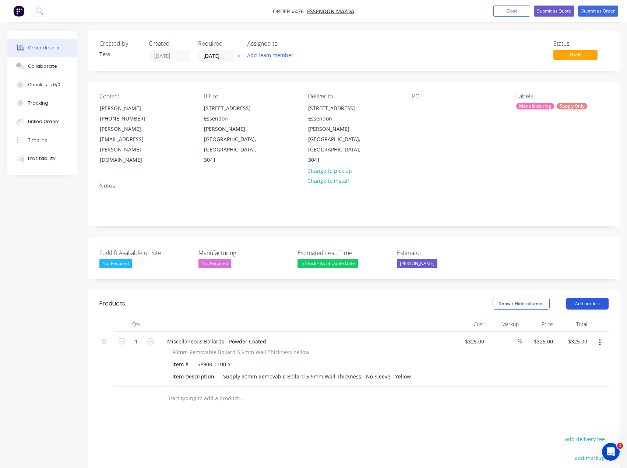
click at [580, 298] on button "Add product" at bounding box center [587, 304] width 42 height 12
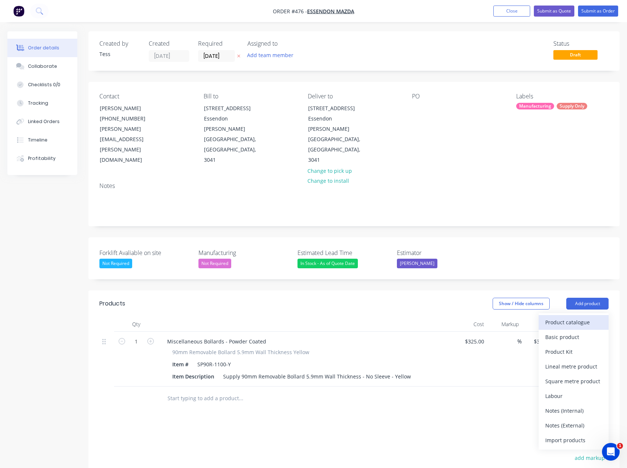
click at [562, 317] on div "Product catalogue" at bounding box center [573, 322] width 57 height 11
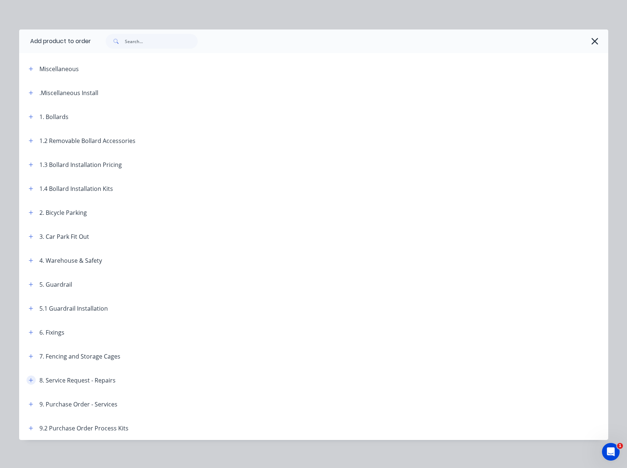
click at [29, 381] on icon "button" at bounding box center [31, 380] width 4 height 4
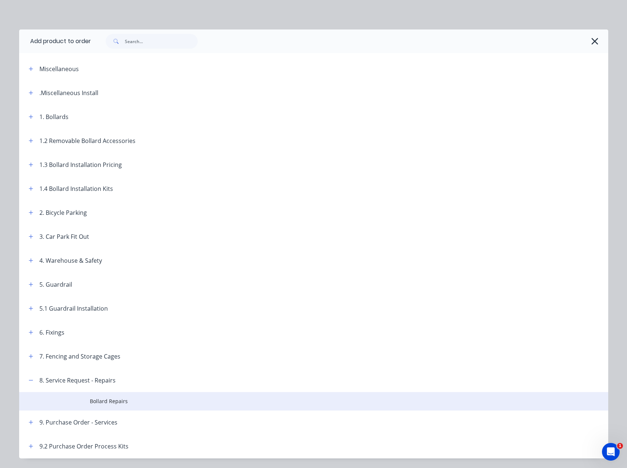
click at [91, 401] on span "Bollard Repairs" at bounding box center [297, 401] width 415 height 8
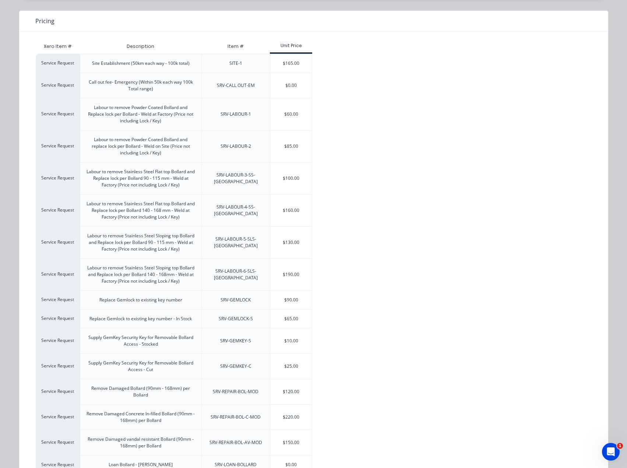
scroll to position [74, 0]
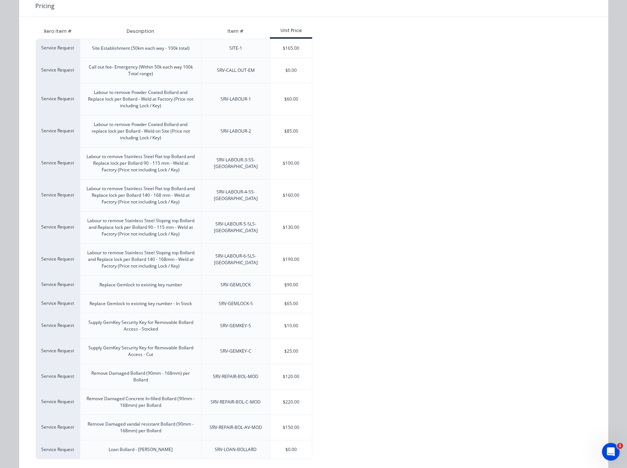
click at [141, 284] on div "Replace Gemlock to existing key number" at bounding box center [140, 284] width 83 height 7
click at [278, 284] on div "$90.00" at bounding box center [291, 285] width 42 height 18
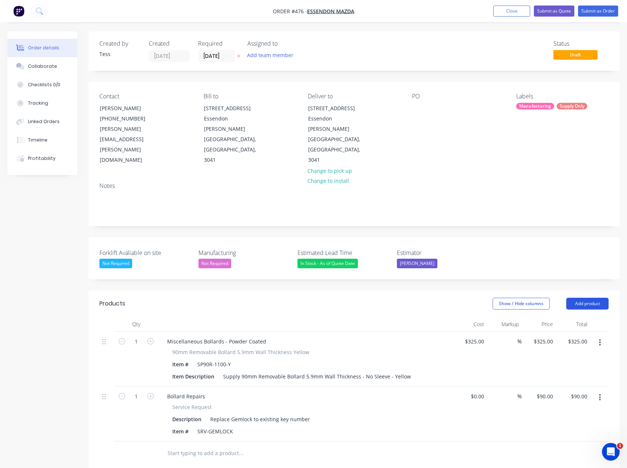
click at [582, 298] on button "Add product" at bounding box center [587, 304] width 42 height 12
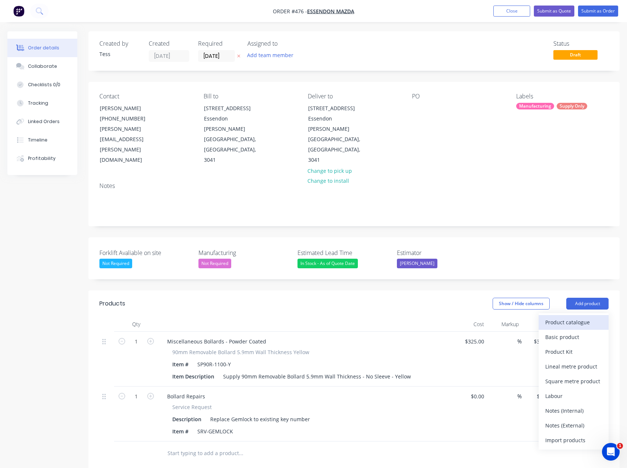
click at [566, 317] on div "Product catalogue" at bounding box center [573, 322] width 57 height 11
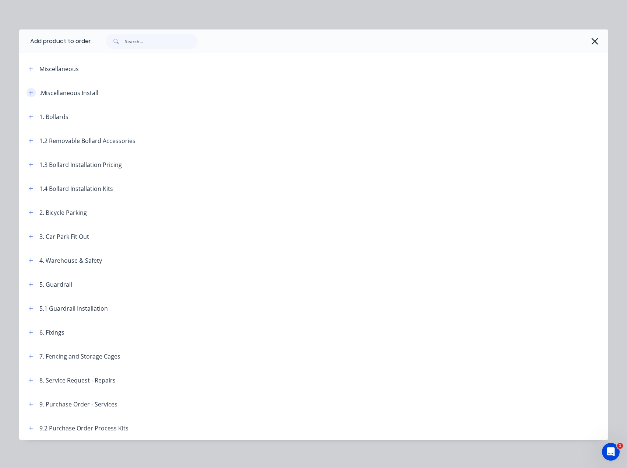
click at [27, 90] on button "button" at bounding box center [31, 92] width 9 height 9
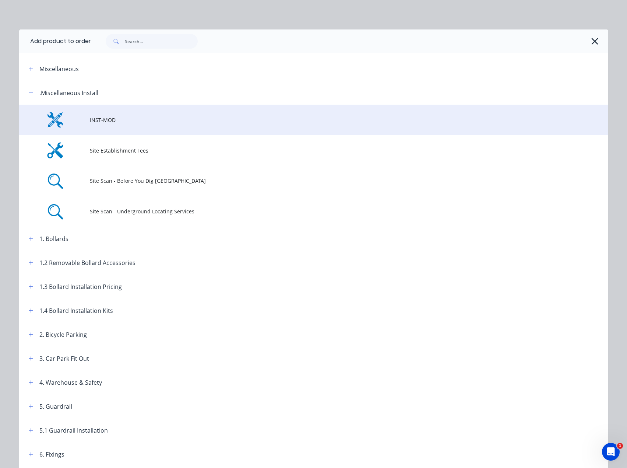
click at [94, 119] on span "INST-MOD" at bounding box center [297, 120] width 415 height 8
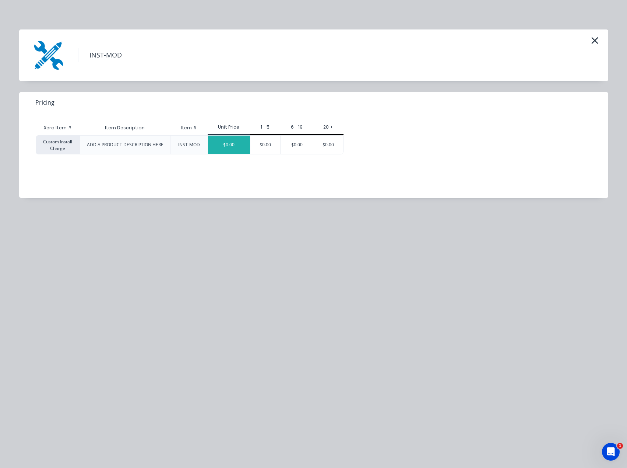
click at [229, 150] on div "$0.00" at bounding box center [229, 145] width 42 height 18
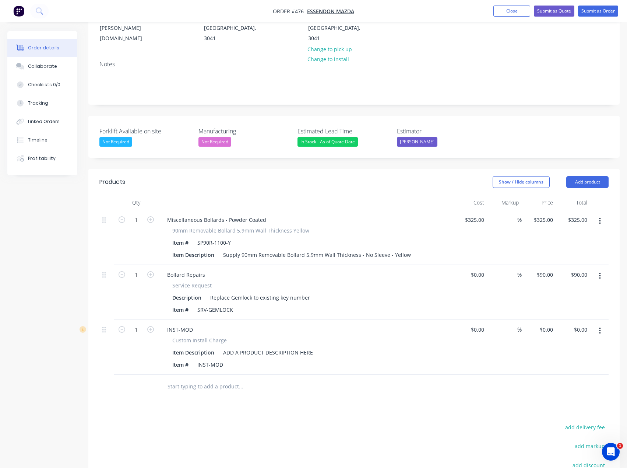
scroll to position [147, 0]
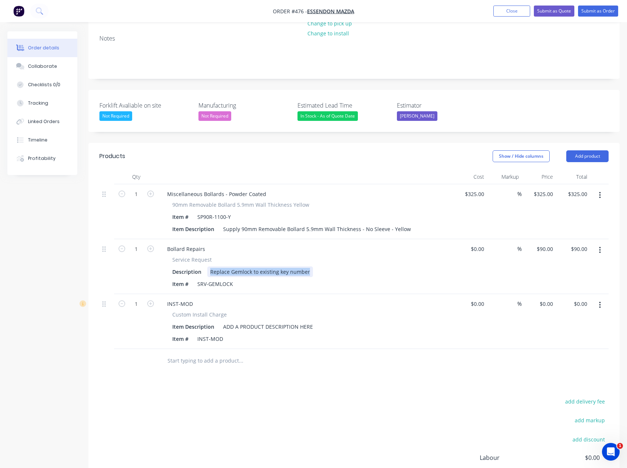
drag, startPoint x: 309, startPoint y: 240, endPoint x: 209, endPoint y: 236, distance: 99.9
click at [209, 266] on div "Replace Gemlock to existing key number" at bounding box center [260, 271] width 106 height 11
copy div "Replace Gemlock to existing key number"
click at [589, 150] on button "Add product" at bounding box center [587, 156] width 42 height 12
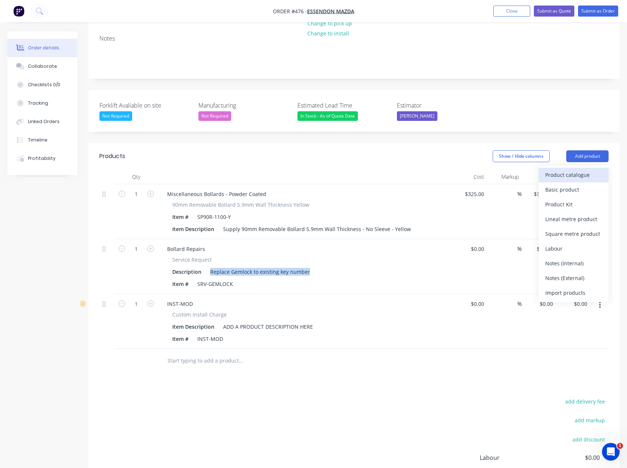
click at [555, 169] on div "Product catalogue" at bounding box center [573, 174] width 57 height 11
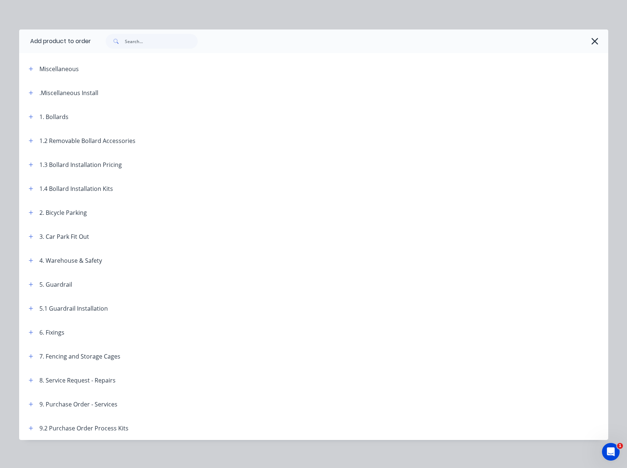
scroll to position [4, 0]
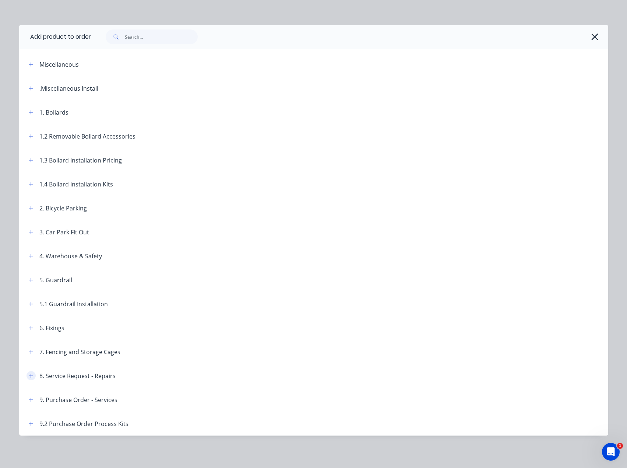
click at [29, 377] on icon "button" at bounding box center [31, 375] width 4 height 5
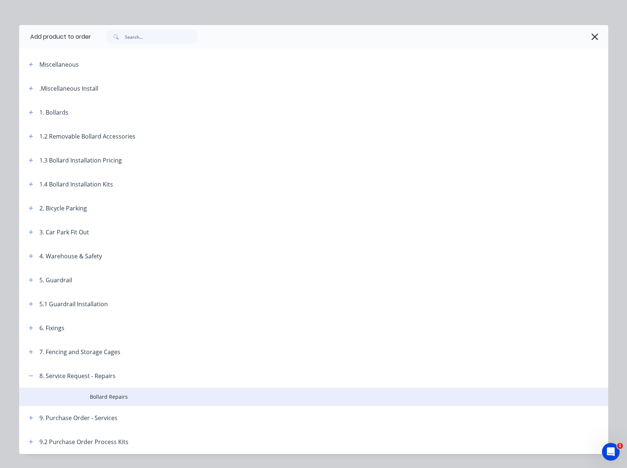
click at [111, 395] on span "Bollard Repairs" at bounding box center [297, 397] width 415 height 8
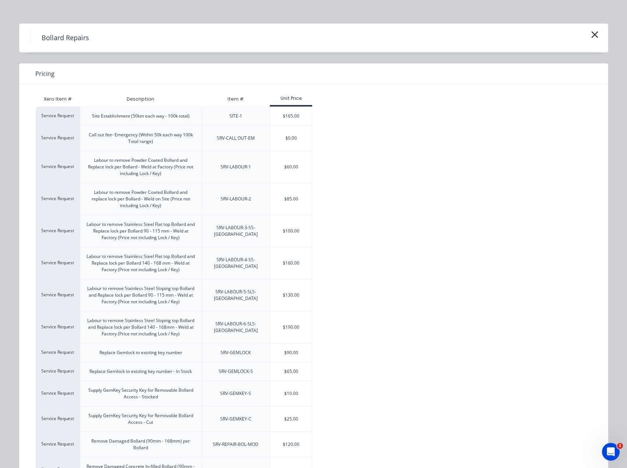
scroll to position [0, 0]
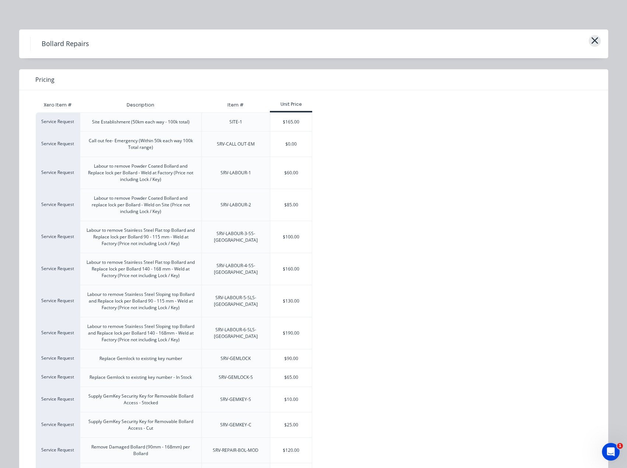
click at [592, 41] on icon "button" at bounding box center [595, 40] width 7 height 7
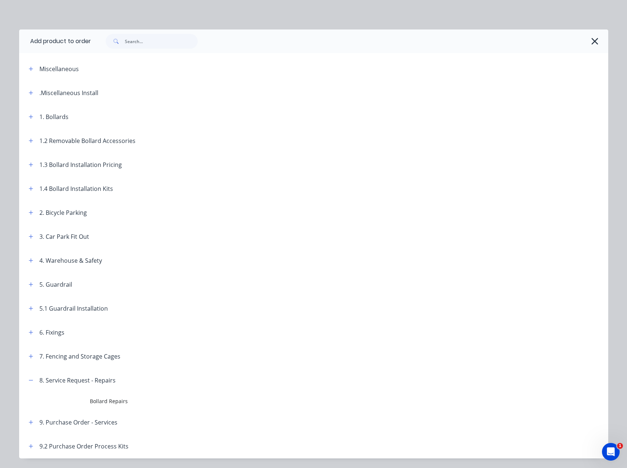
scroll to position [23, 0]
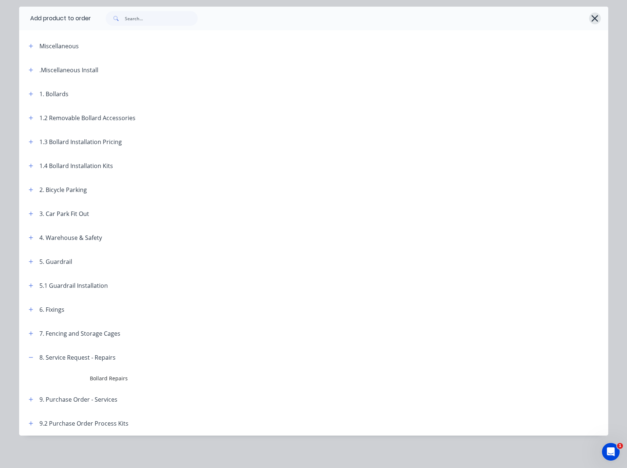
click at [594, 18] on icon "button" at bounding box center [595, 18] width 8 height 10
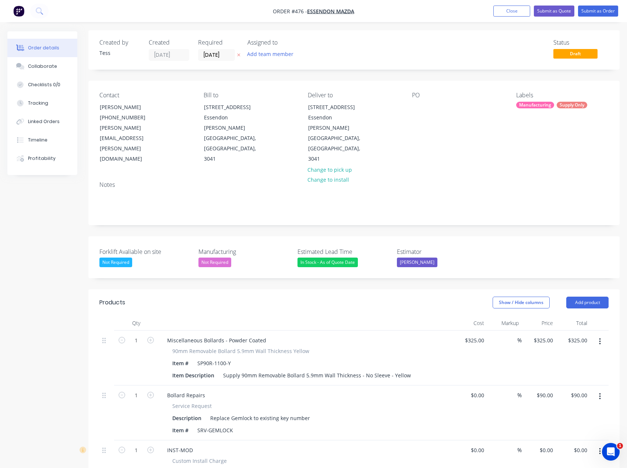
scroll to position [0, 0]
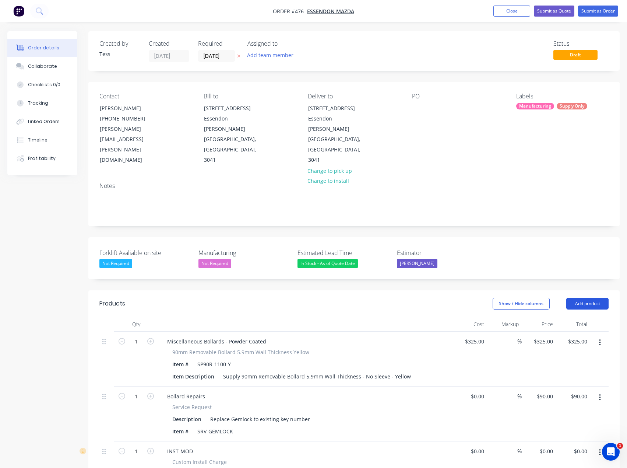
click at [594, 298] on button "Add product" at bounding box center [587, 304] width 42 height 12
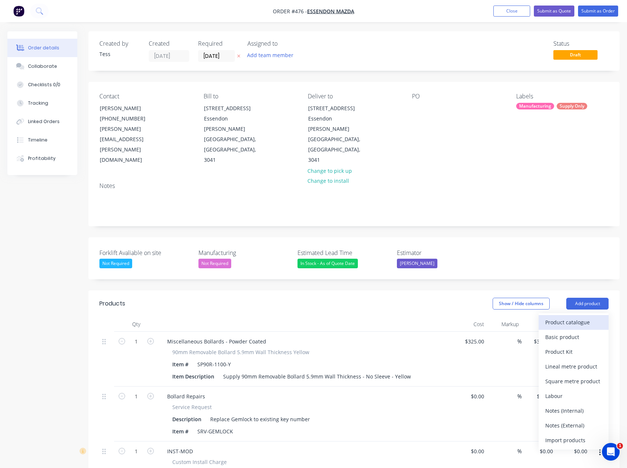
click at [550, 317] on div "Product catalogue" at bounding box center [573, 322] width 57 height 11
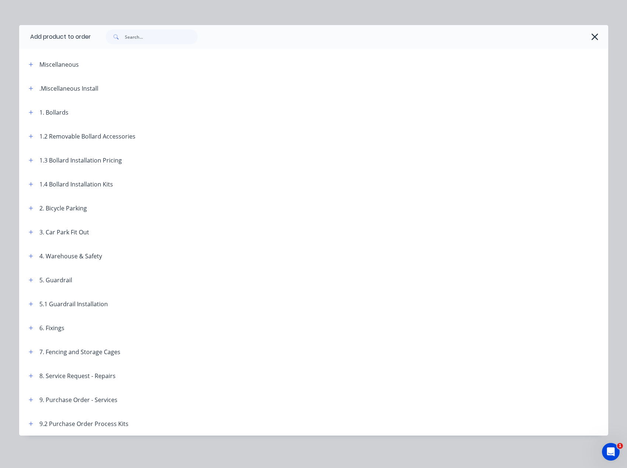
scroll to position [220, 0]
click at [29, 375] on icon "button" at bounding box center [31, 375] width 4 height 4
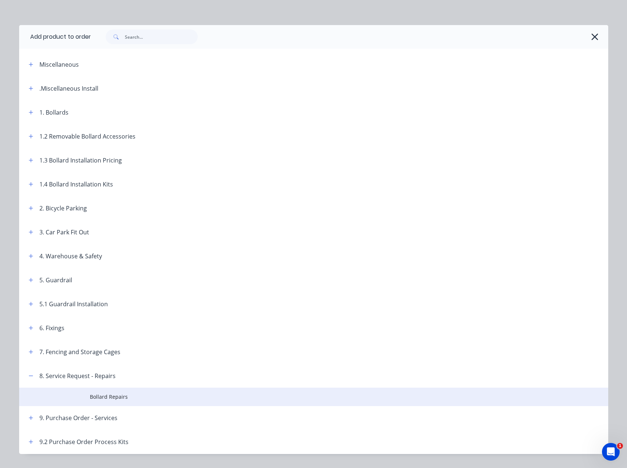
click at [103, 398] on span "Bollard Repairs" at bounding box center [297, 397] width 415 height 8
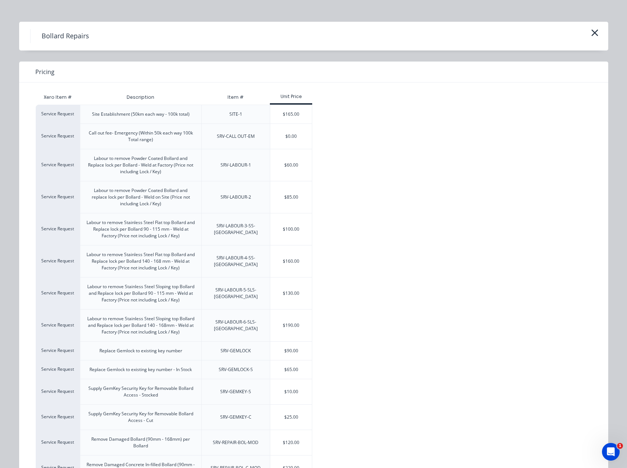
scroll to position [0, 0]
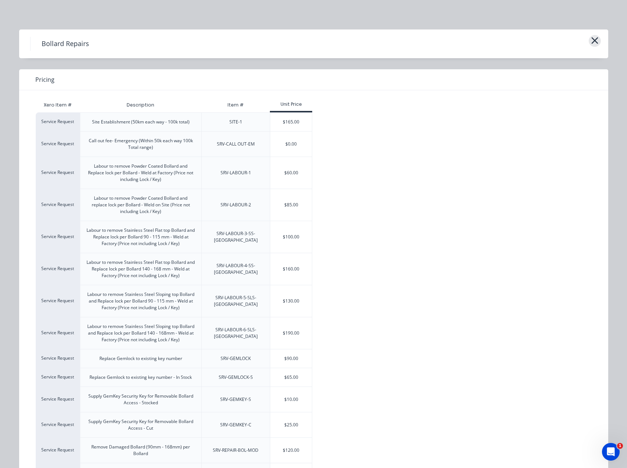
click at [594, 39] on icon "button" at bounding box center [595, 40] width 8 height 10
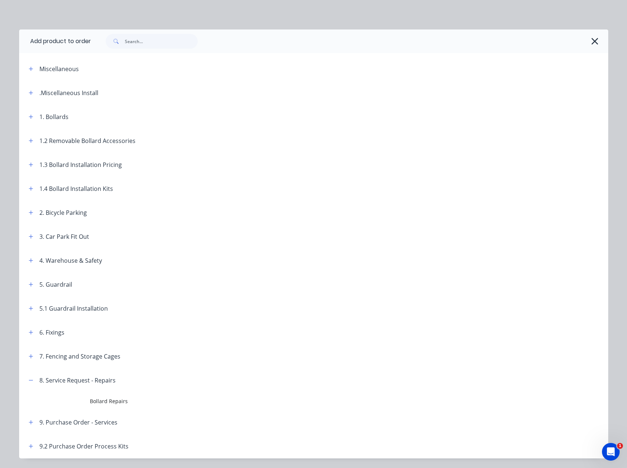
scroll to position [23, 0]
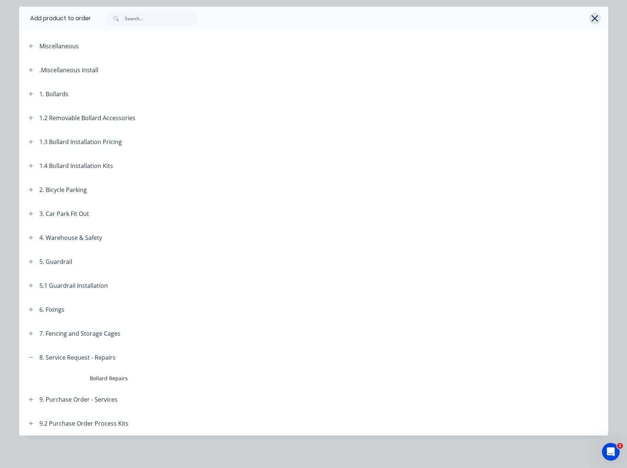
click at [592, 17] on icon "button" at bounding box center [595, 18] width 8 height 10
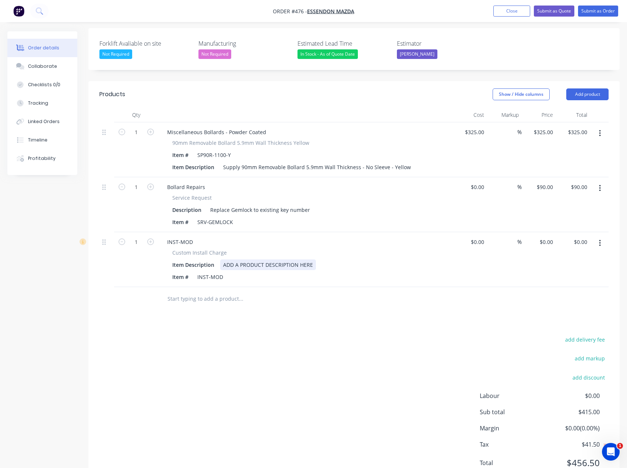
click at [256, 259] on div "ADD A PRODUCT DESCRIPTION HERE" at bounding box center [268, 264] width 96 height 11
drag, startPoint x: 315, startPoint y: 233, endPoint x: 219, endPoint y: 232, distance: 95.8
click at [219, 259] on div "Item Description ADD A PRODUCT DESCRIPTION HERE" at bounding box center [304, 264] width 270 height 11
click at [317, 259] on div "Replace Abloy lock (client provides). Re weld security disk." at bounding box center [294, 264] width 149 height 11
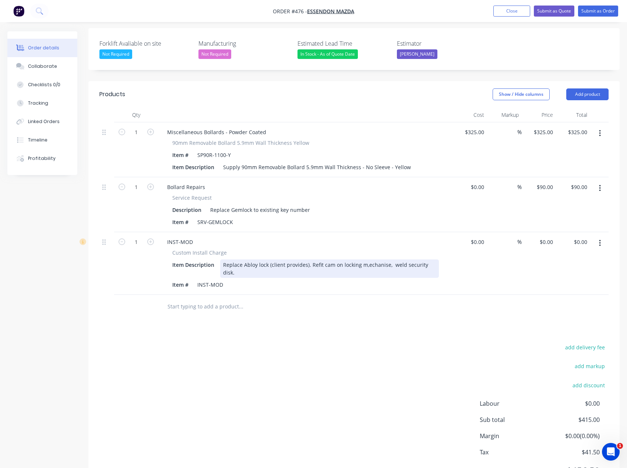
click at [368, 259] on div "Replace Abloy lock (client provides). Refit cam on locking m,echanise, weld sec…" at bounding box center [329, 268] width 219 height 18
drag, startPoint x: 388, startPoint y: 234, endPoint x: 394, endPoint y: 234, distance: 6.3
click at [388, 259] on div "Replace Abloy lock (client provides). Refit cam on locking mechanise, weld secu…" at bounding box center [329, 268] width 219 height 18
click at [392, 259] on div "Replace Abloy lock (client provides). Refit cam on locking mechanise, weld secu…" at bounding box center [329, 268] width 219 height 18
click at [247, 259] on div "Replace Abloy lock (client provides). Refit cam on locking mechanise, re weld s…" at bounding box center [329, 268] width 219 height 18
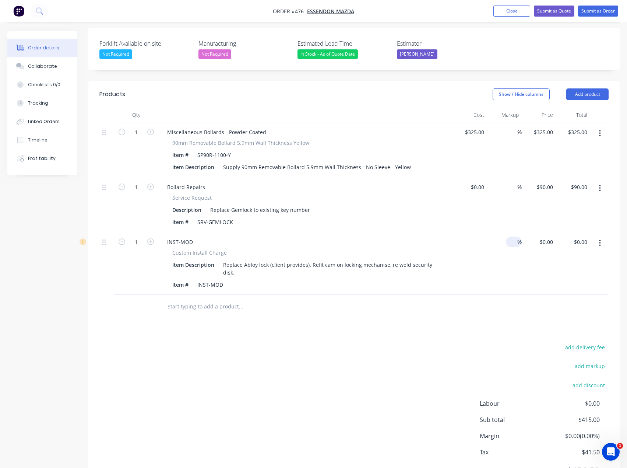
click at [477, 236] on div "$0.00" at bounding box center [477, 241] width 20 height 11
type input "120"
type input "$120.00"
drag, startPoint x: 474, startPoint y: 211, endPoint x: 512, endPoint y: 213, distance: 37.6
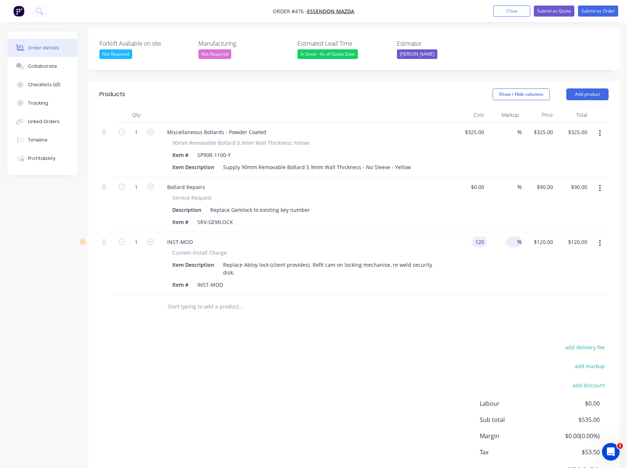
click at [513, 232] on div "1 INST-MOD Custom Install Charge Item Description Replace Abloy lock (client pr…" at bounding box center [353, 263] width 509 height 63
type input "$115.00"
click at [385, 292] on div "Products Show / Hide columns Add product Qty Cost Markup Price Total 1 Miscella…" at bounding box center [353, 288] width 531 height 414
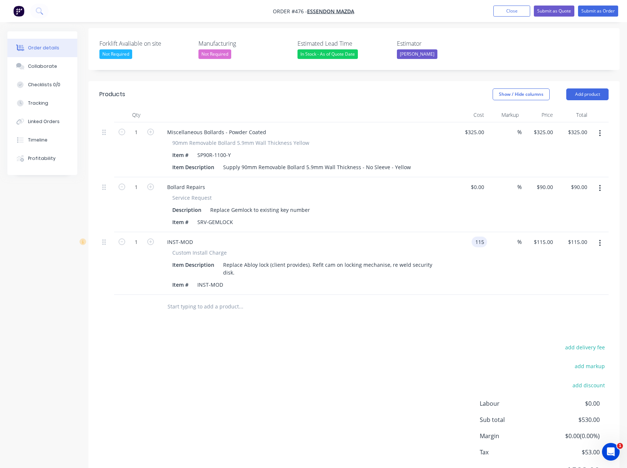
click at [478, 236] on input "115" at bounding box center [481, 241] width 13 height 11
type input "$1.00"
type input "1"
type input "$1.00"
click at [549, 236] on input "1" at bounding box center [544, 241] width 23 height 11
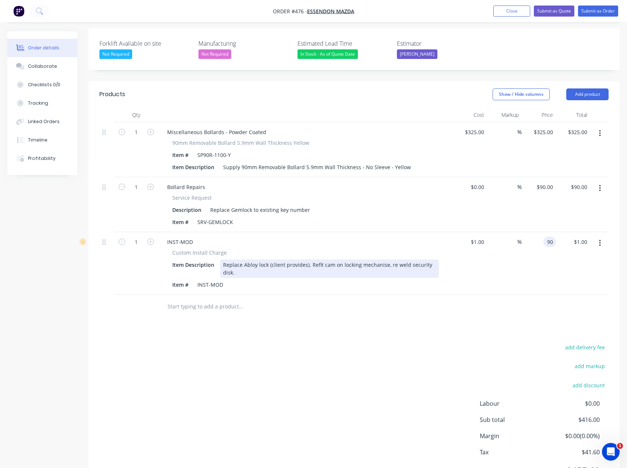
type input "90"
type input "8900"
type input "$90.00"
click at [226, 259] on div "Replace Abloy lock (client provides). Refit cam on locking mechanise, re weld s…" at bounding box center [329, 268] width 219 height 18
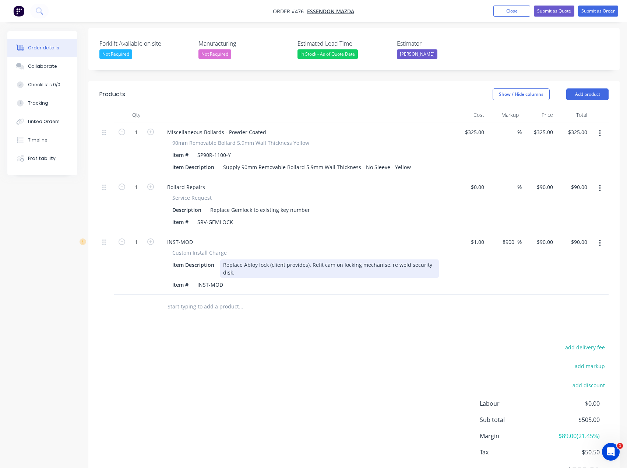
click at [255, 259] on div "Replace Abloy lock (client provides). Refit cam on locking mechanise, re weld s…" at bounding box center [329, 268] width 219 height 18
click at [544, 236] on div "90 90" at bounding box center [550, 241] width 13 height 11
drag, startPoint x: 555, startPoint y: 209, endPoint x: 561, endPoint y: 209, distance: 5.9
click at [561, 232] on div "1 INST-MOD Custom Install Charge Item Description Replace Abloy lock (client pr…" at bounding box center [353, 263] width 509 height 63
type input "95"
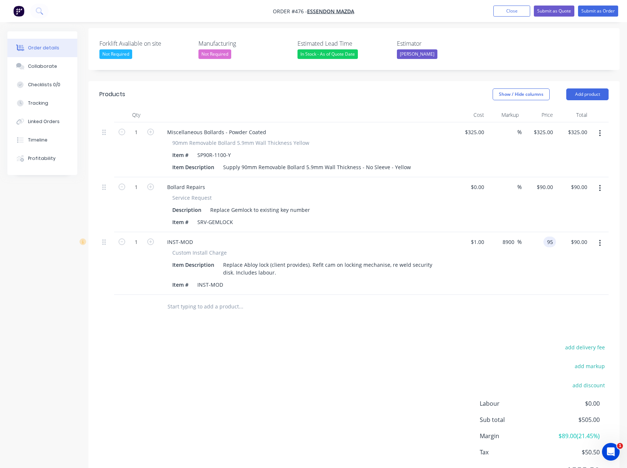
type input "9400"
type input "$95.00"
click at [403, 304] on div "Products Show / Hide columns Add product Qty Cost Markup Price Total 1 Miscella…" at bounding box center [353, 288] width 531 height 414
click at [287, 259] on div "Replace Abloy lock (client provides). Refit cam on locking mechanise, re weld s…" at bounding box center [329, 268] width 219 height 18
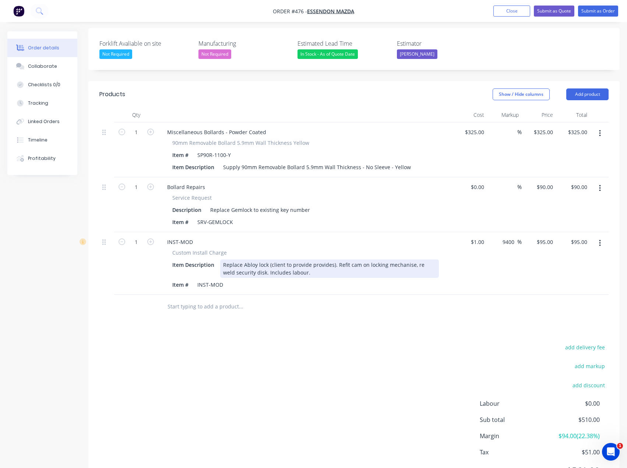
click at [333, 259] on div "Replace Abloy lock (client to provide provides). Refit cam on locking mechanise…" at bounding box center [329, 268] width 219 height 18
click at [388, 259] on div "Replace Abloy lock (client to provid). Refit cam on locking mechanise, re weld …" at bounding box center [329, 268] width 219 height 18
click at [236, 259] on div "Replace Abloy lock (client to provid). Refit cam on locking mechanism, re weld …" at bounding box center [329, 268] width 219 height 18
click at [278, 259] on div "Replace Abloy lock (client to provid). Refit cam on locking mechanism, re weld …" at bounding box center [329, 268] width 219 height 18
click at [236, 259] on div "Replace Abloy lock (client to provid). Refit cam on locking mechanism, re weld …" at bounding box center [329, 268] width 219 height 18
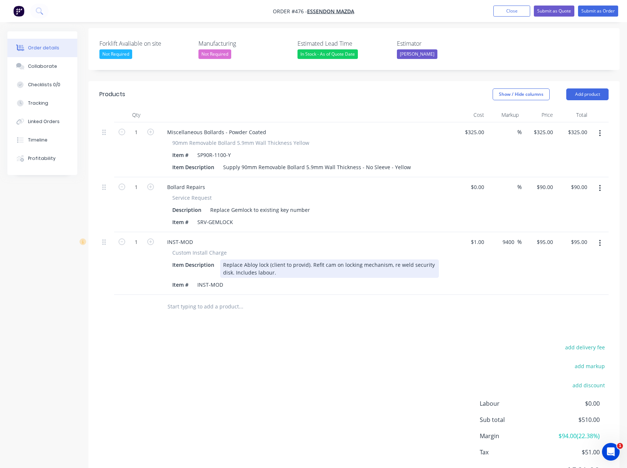
click at [282, 259] on div "Replace Abloy lock (client to provid). Refit cam on locking mechanism, re weld …" at bounding box center [329, 268] width 219 height 18
click at [308, 259] on div "Replace Abloy lock (client to provid). Refit cam on locking mechanism, re weld …" at bounding box center [329, 268] width 219 height 18
click at [271, 259] on div "Replace Abloy lock (client to provide). Refit cam on locking mechanism, re weld…" at bounding box center [329, 268] width 219 height 18
click at [345, 259] on div "Replace Abloy lock to exisitng key number (client to provide). Refit cam on loc…" at bounding box center [329, 268] width 219 height 18
click at [600, 184] on icon "button" at bounding box center [600, 188] width 2 height 8
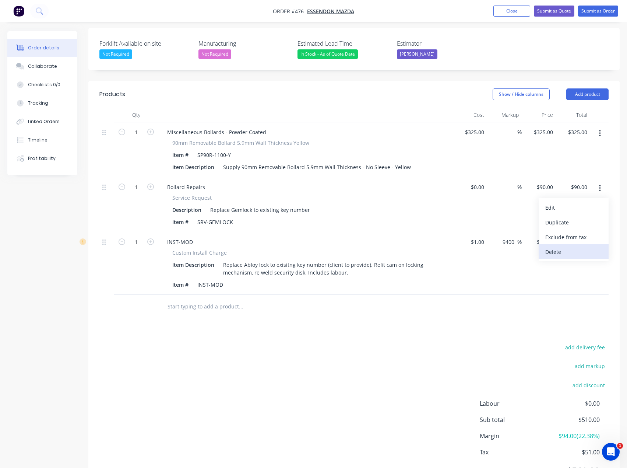
click at [559, 246] on div "Delete" at bounding box center [573, 251] width 57 height 11
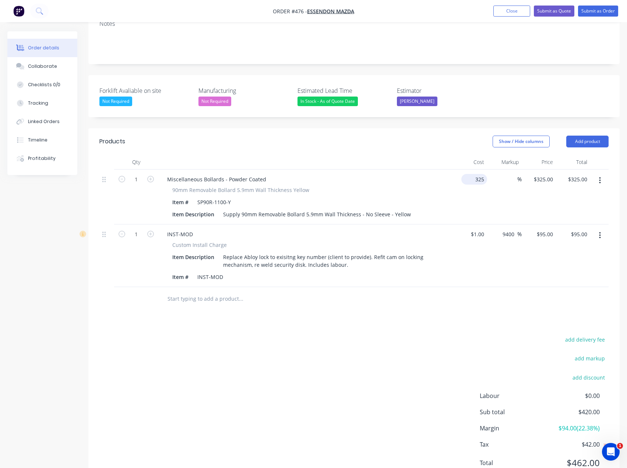
click at [475, 174] on input "325" at bounding box center [475, 179] width 23 height 11
type input "$1.00"
type input "1"
type input "$1.00"
click at [548, 174] on input "1" at bounding box center [544, 179] width 23 height 11
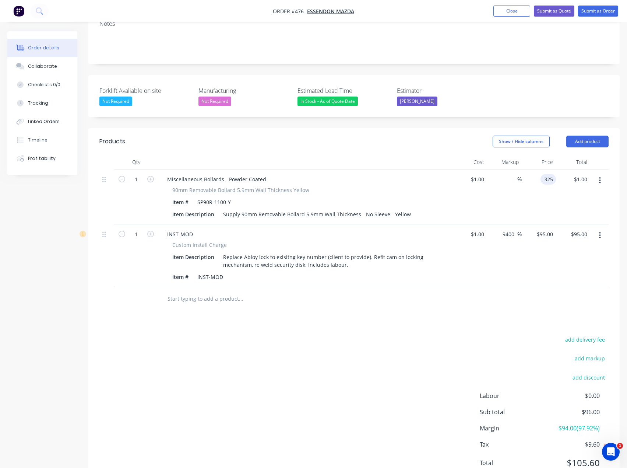
type input "325"
type input "32400"
type input "$325.00"
click at [363, 292] on div "Products Show / Hide columns Add product Qty Cost Markup Price Total 1 Miscella…" at bounding box center [353, 307] width 531 height 359
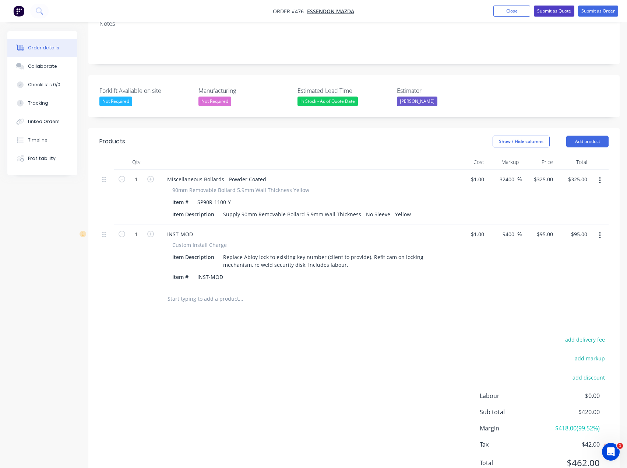
click at [563, 11] on button "Submit as Quote" at bounding box center [554, 11] width 41 height 11
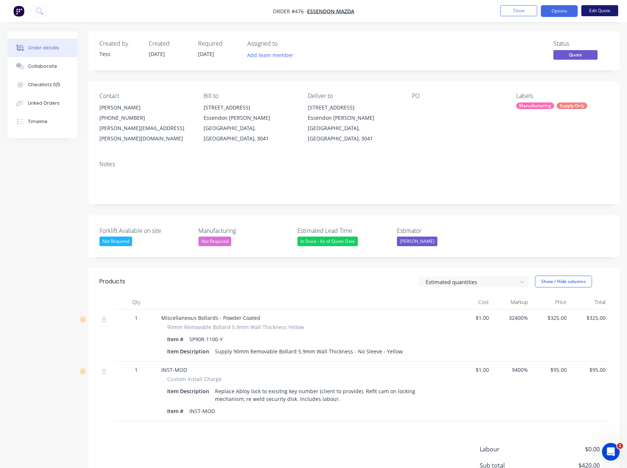
click at [600, 13] on button "Edit Quote" at bounding box center [600, 10] width 37 height 11
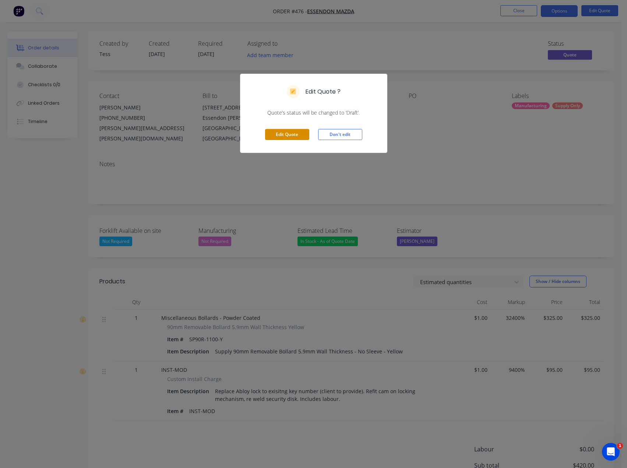
click at [279, 134] on button "Edit Quote" at bounding box center [287, 134] width 44 height 11
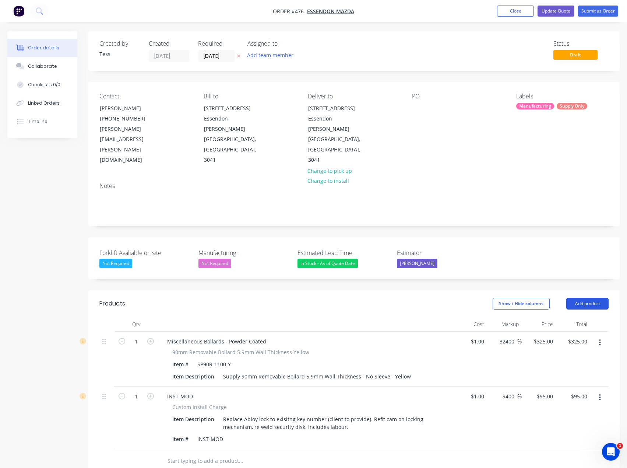
click at [586, 298] on button "Add product" at bounding box center [587, 304] width 42 height 12
click at [561, 420] on div "Notes (External)" at bounding box center [573, 425] width 57 height 11
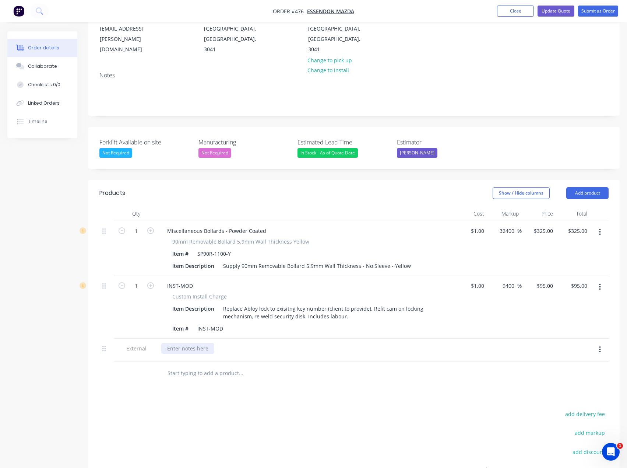
click at [184, 343] on div at bounding box center [187, 348] width 53 height 11
click at [219, 343] on div "Service Request- [GEOGRAPHIC_DATA]" at bounding box center [213, 348] width 105 height 11
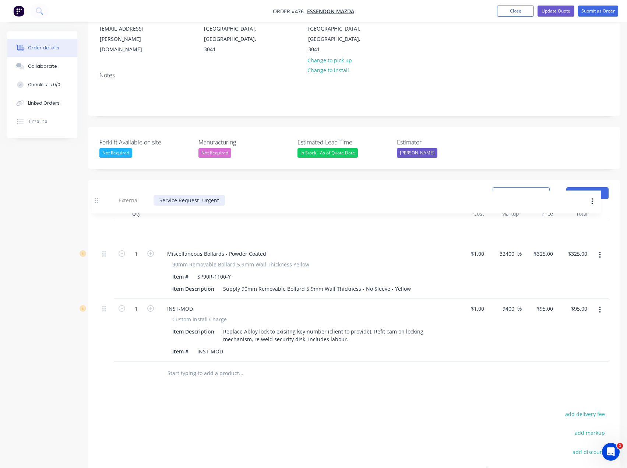
drag, startPoint x: 105, startPoint y: 319, endPoint x: 98, endPoint y: 199, distance: 120.7
click at [98, 206] on div "Qty Cost Markup Price Total 1 Miscellaneous Bollards - Powder Coated 90mm Remov…" at bounding box center [353, 295] width 531 height 179
click at [239, 366] on input "text" at bounding box center [240, 373] width 147 height 15
click at [227, 225] on div "Service Request- Urgent" at bounding box center [196, 230] width 71 height 11
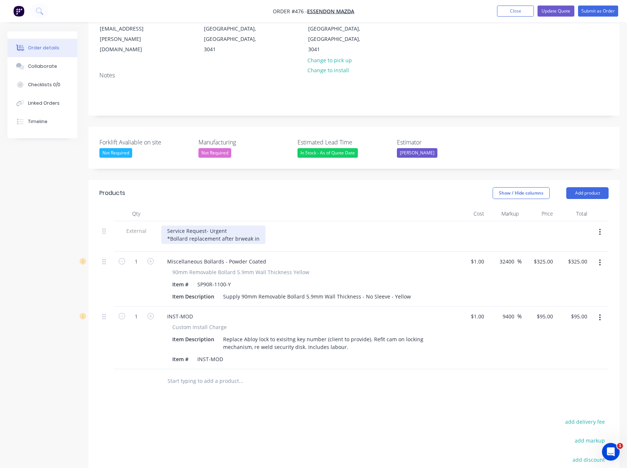
click at [239, 225] on div "Service Request- Urgent *Bollard replacement after brweak in" at bounding box center [213, 234] width 104 height 18
drag, startPoint x: 258, startPoint y: 209, endPoint x: 232, endPoint y: 208, distance: 25.8
click at [232, 225] on div "Service Request- Urgent *Bollard replacement after brweak in" at bounding box center [213, 234] width 104 height 18
click at [250, 225] on div "Service Request- Urgent *Bollard replacement after vehilce theft." at bounding box center [217, 234] width 112 height 18
click at [264, 225] on div "Service Request- Urgent *Bollard replacement after vehicle theft." at bounding box center [217, 234] width 112 height 18
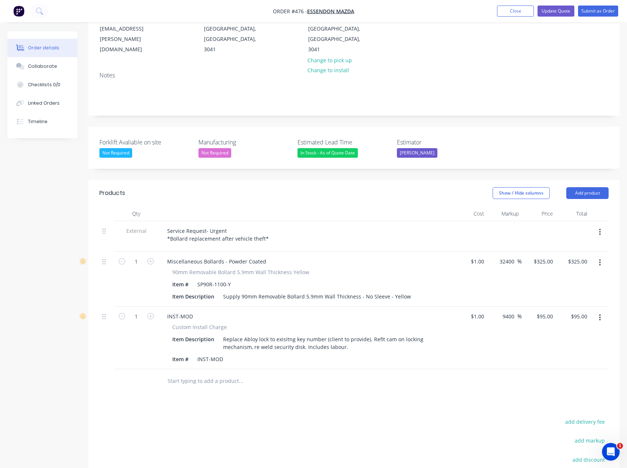
click at [267, 365] on div "Products Show / Hide columns Add product Qty Cost Markup Price Total External S…" at bounding box center [353, 375] width 531 height 390
click at [295, 334] on div "Replace Abloy lock to exisitng key number (client to provide). Refit cam on loc…" at bounding box center [329, 343] width 219 height 18
click at [365, 334] on div "Replace Abloy lock to existing key number (client to provide). Refit cam on loc…" at bounding box center [329, 343] width 219 height 18
click at [306, 334] on div "Replace Abloy lock to existing key number (client to provide). Refit cam on loc…" at bounding box center [329, 343] width 219 height 18
click at [375, 334] on div "Replace Abloy lock to existing key number (client to provide). Refit cam on loc…" at bounding box center [329, 343] width 219 height 18
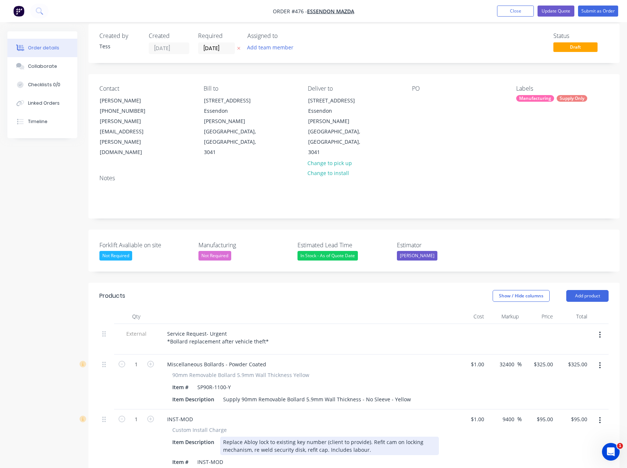
scroll to position [0, 0]
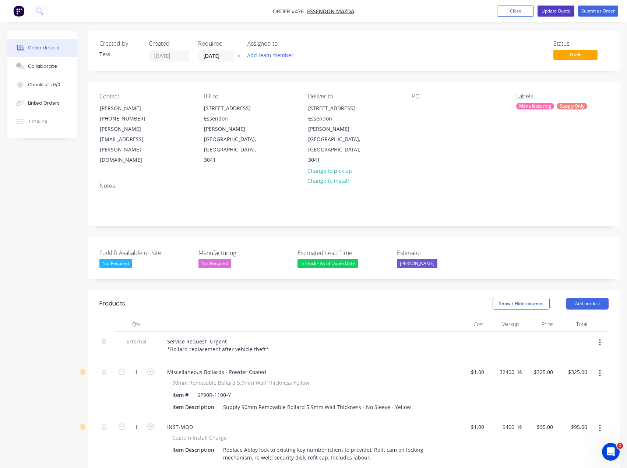
click at [549, 13] on button "Update Quote" at bounding box center [556, 11] width 37 height 11
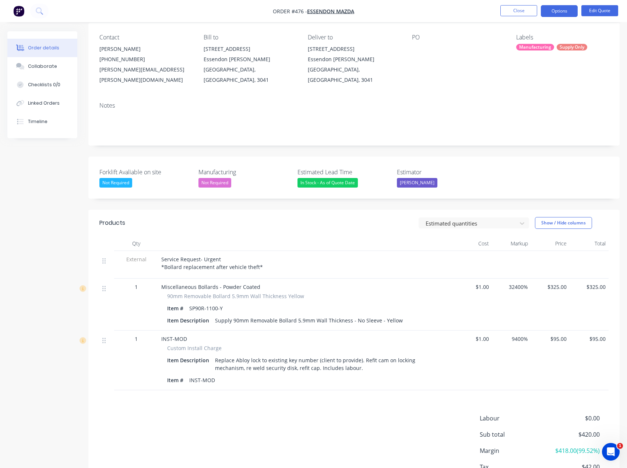
scroll to position [102, 0]
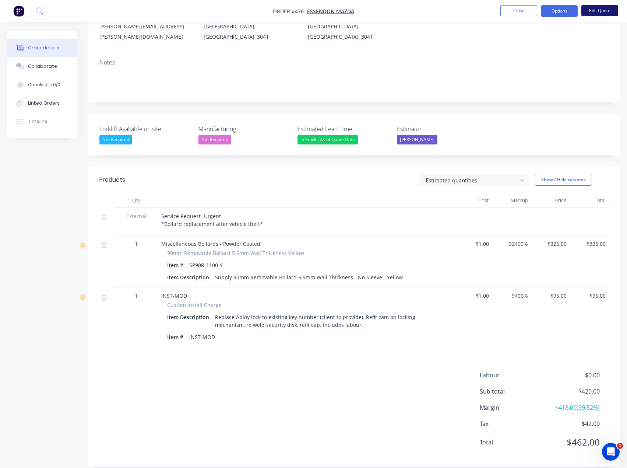
click at [592, 11] on button "Edit Quote" at bounding box center [600, 10] width 37 height 11
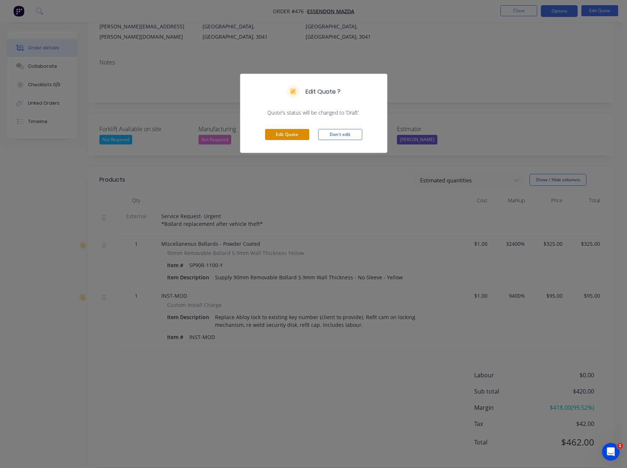
click at [281, 132] on button "Edit Quote" at bounding box center [287, 134] width 44 height 11
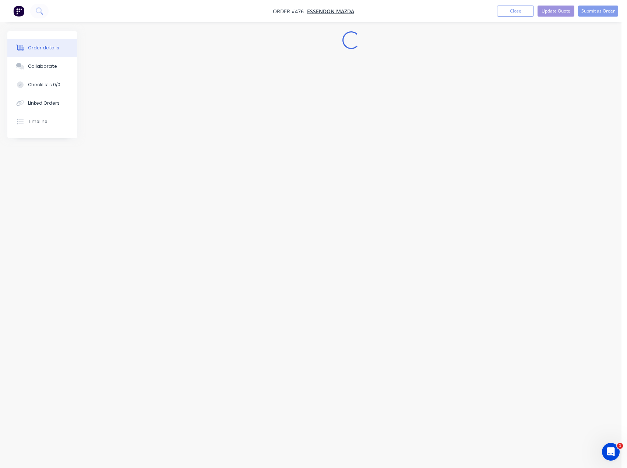
scroll to position [0, 0]
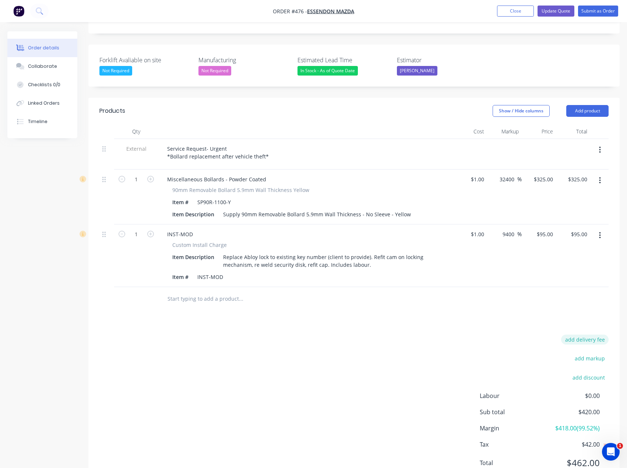
click at [602, 334] on button "add delivery fee" at bounding box center [585, 339] width 48 height 10
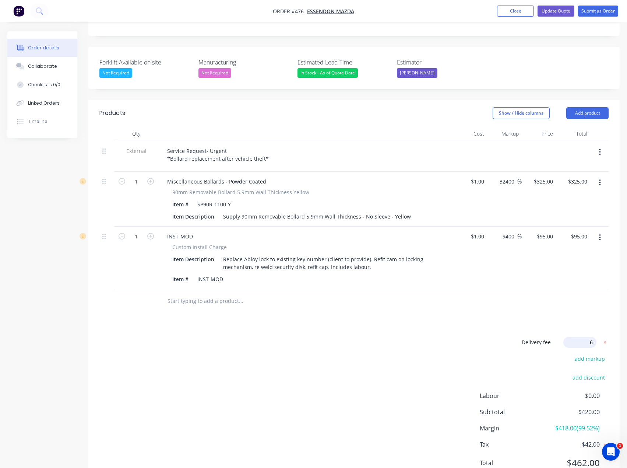
type input "65"
click at [352, 337] on div "Delivery fee $65.00 add markup add discount Labour $0.00 Sub total $485.00 Marg…" at bounding box center [353, 406] width 509 height 138
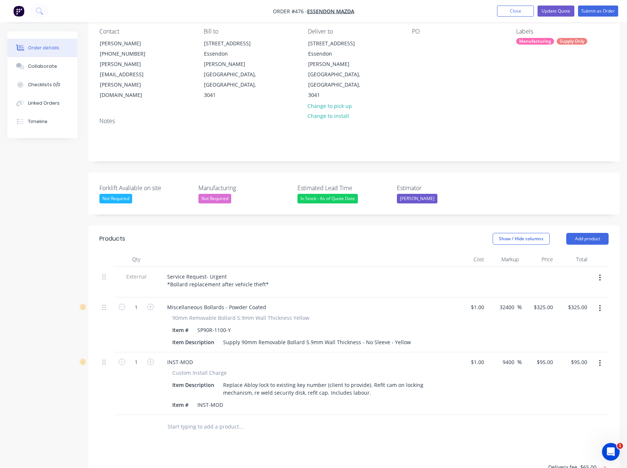
scroll to position [42, 0]
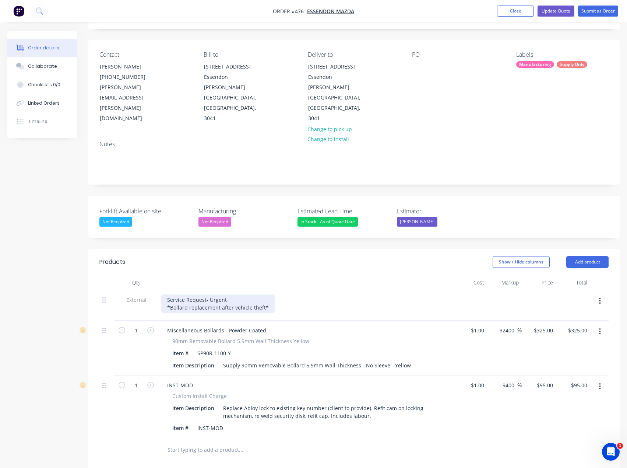
click at [266, 294] on div "Service Request- Urgent *Bollard replacement after vehicle theft*" at bounding box center [217, 303] width 113 height 18
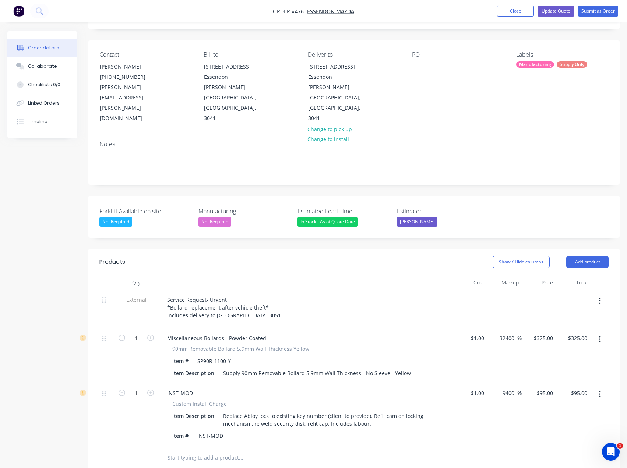
click at [293, 294] on div "Service Request- Urgent *Bollard replacement after vehicle theft* Includes deli…" at bounding box center [305, 307] width 289 height 26
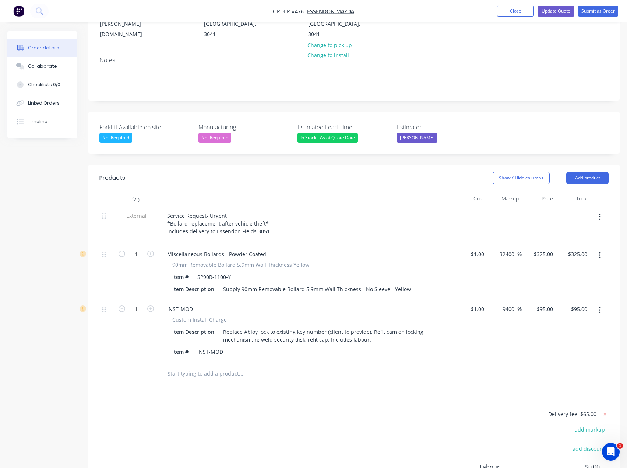
scroll to position [123, 0]
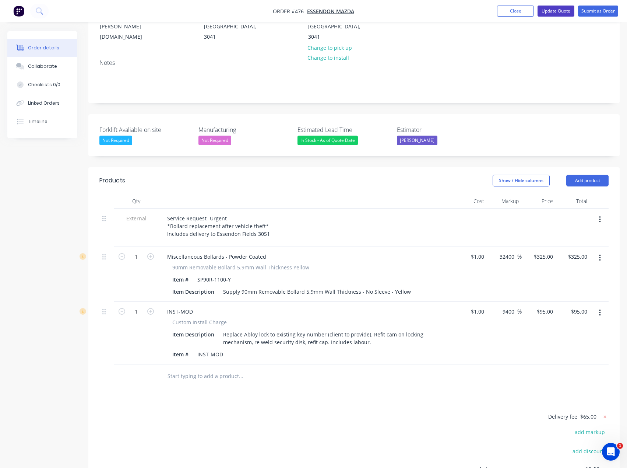
click at [554, 13] on button "Update Quote" at bounding box center [556, 11] width 37 height 11
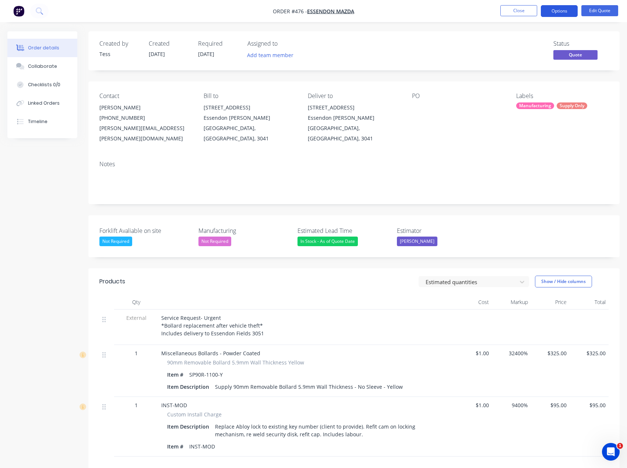
click at [563, 13] on button "Options" at bounding box center [559, 11] width 37 height 12
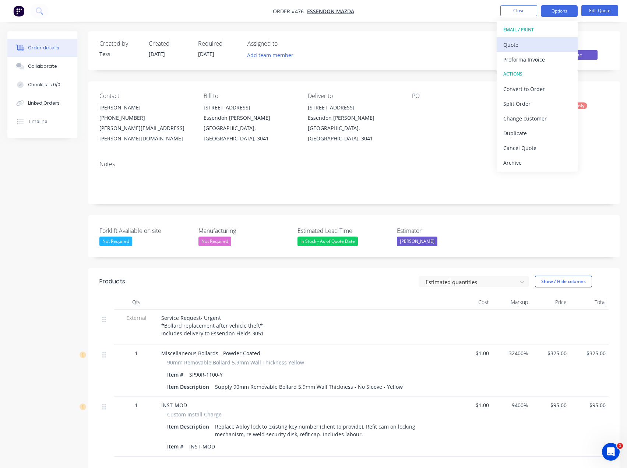
click at [523, 44] on div "Quote" at bounding box center [538, 44] width 68 height 11
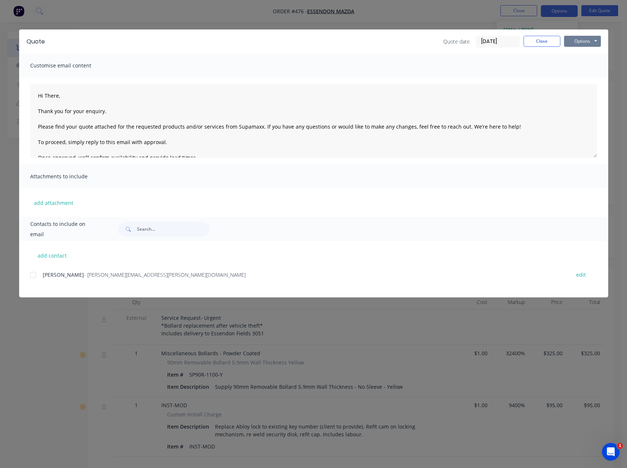
click at [583, 43] on button "Options" at bounding box center [582, 41] width 37 height 11
click at [586, 50] on button "Preview" at bounding box center [587, 54] width 47 height 12
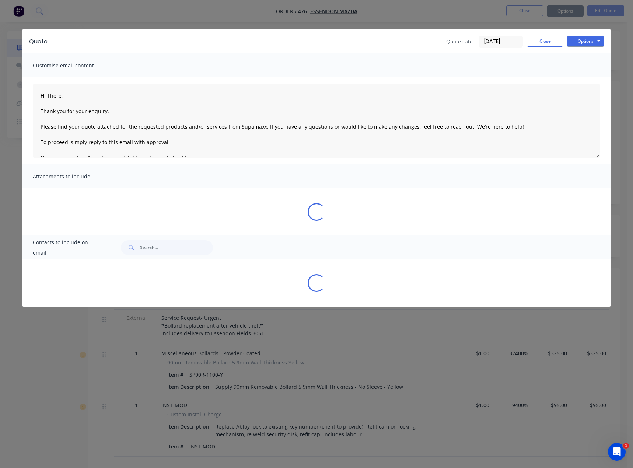
type textarea "Hi There, Thank you for your enquiry. Please find your quote attached for the r…"
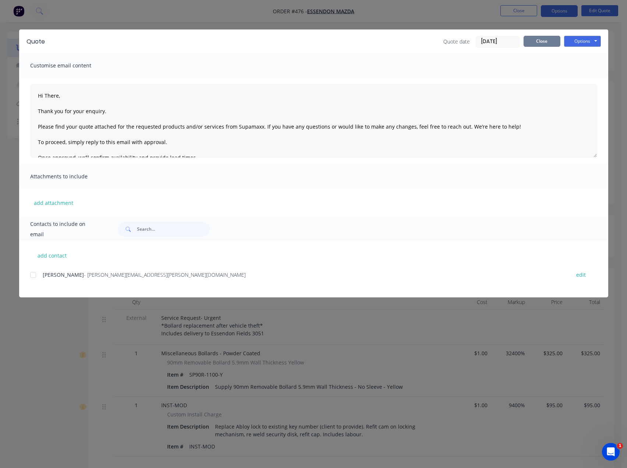
click at [534, 39] on button "Close" at bounding box center [542, 41] width 37 height 11
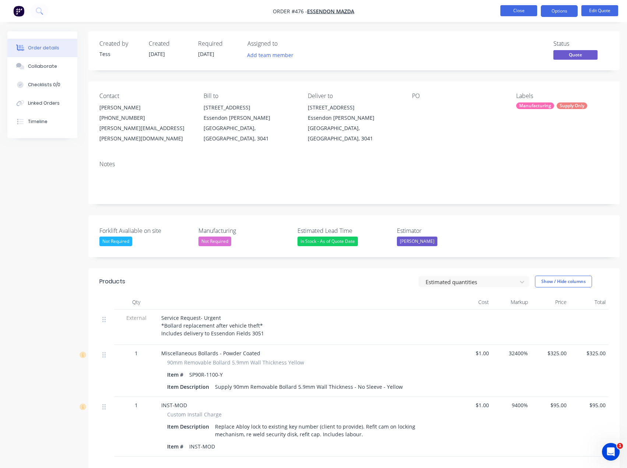
click at [518, 12] on button "Close" at bounding box center [519, 10] width 37 height 11
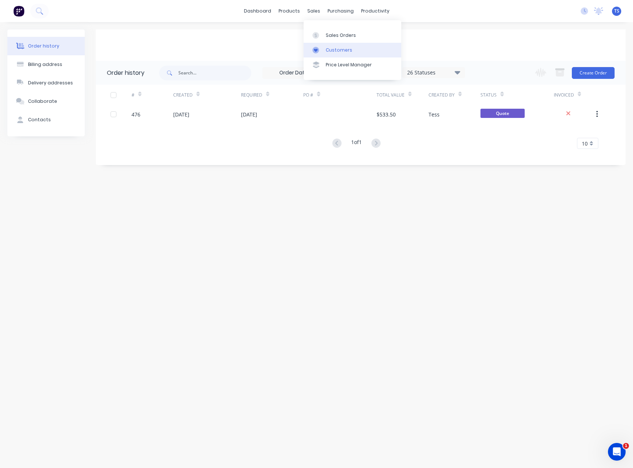
click at [325, 54] on link "Customers" at bounding box center [353, 50] width 98 height 15
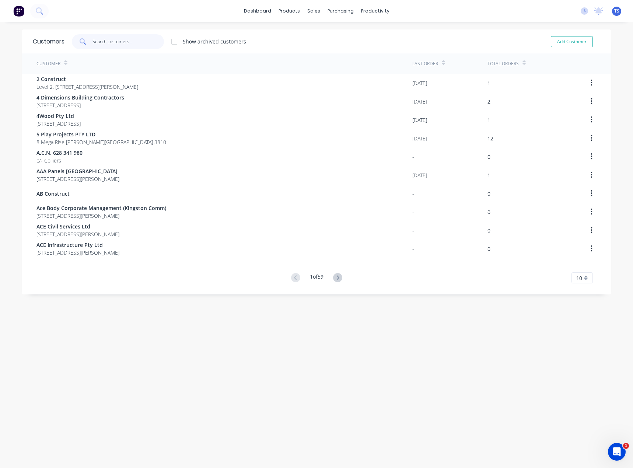
click at [137, 41] on input "text" at bounding box center [128, 41] width 72 height 15
click at [138, 41] on input "text" at bounding box center [128, 41] width 72 height 15
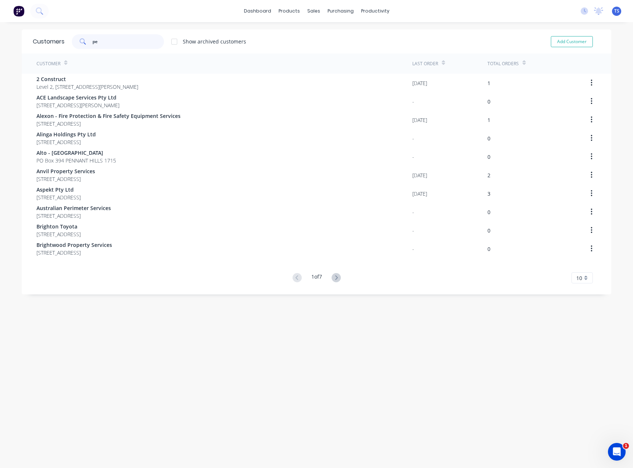
type input "p"
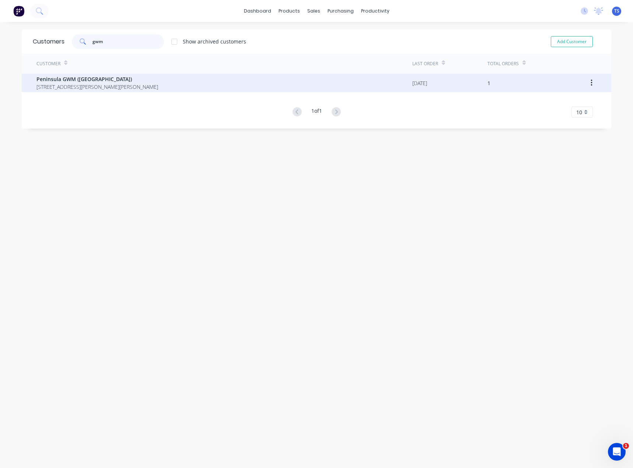
type input "gwm"
click at [107, 81] on span "Peninsula GWM ([GEOGRAPHIC_DATA])" at bounding box center [97, 79] width 122 height 8
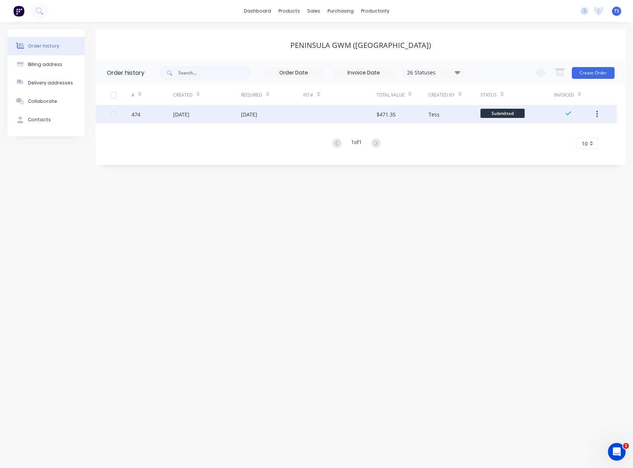
click at [244, 119] on div "[DATE]" at bounding box center [272, 114] width 63 height 18
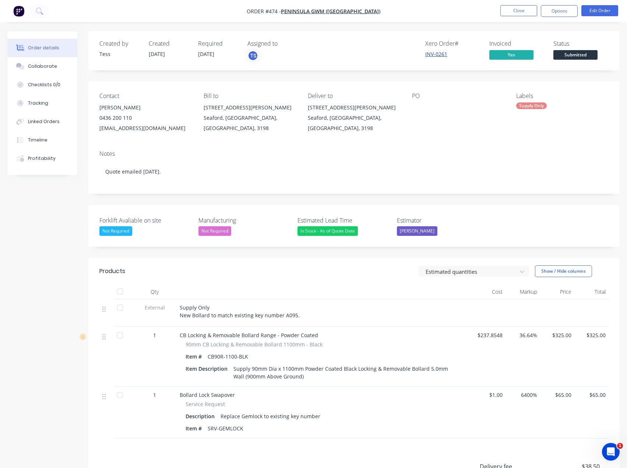
click at [437, 55] on link "INV-0261" at bounding box center [436, 53] width 22 height 7
click at [257, 280] on header "Products Estimated quantities Show / Hide columns" at bounding box center [353, 271] width 531 height 27
click at [518, 10] on button "Close" at bounding box center [519, 10] width 37 height 11
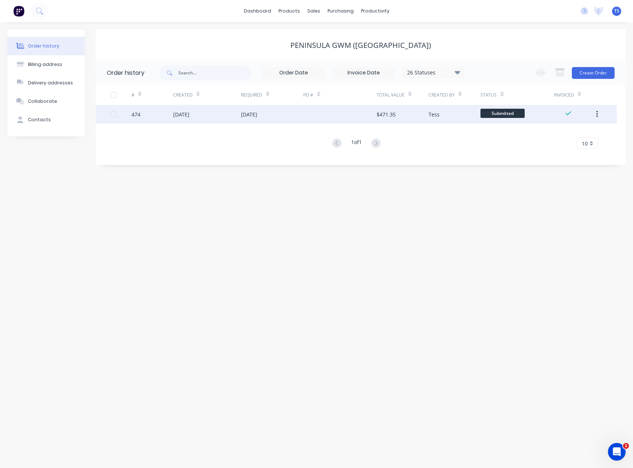
click at [257, 116] on div "[DATE]" at bounding box center [249, 114] width 16 height 8
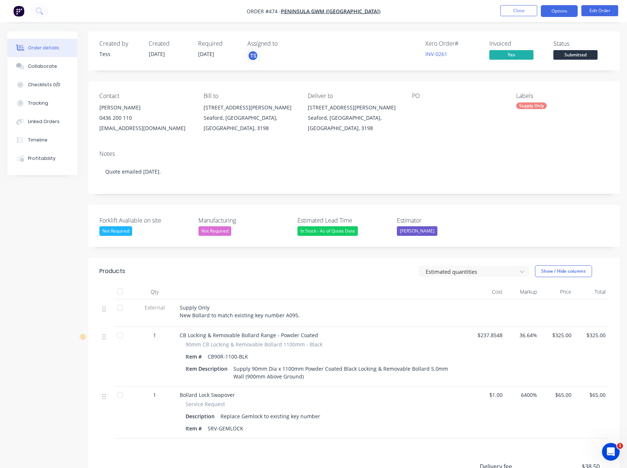
click at [571, 12] on button "Options" at bounding box center [559, 11] width 37 height 12
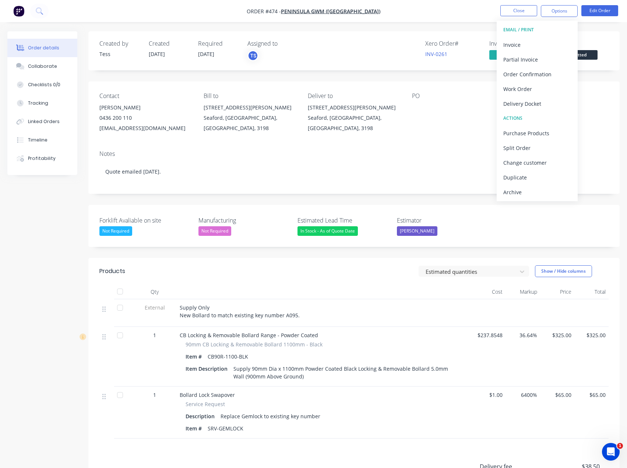
click at [336, 418] on div "Description Replace Gemlock to existing key number" at bounding box center [324, 416] width 277 height 11
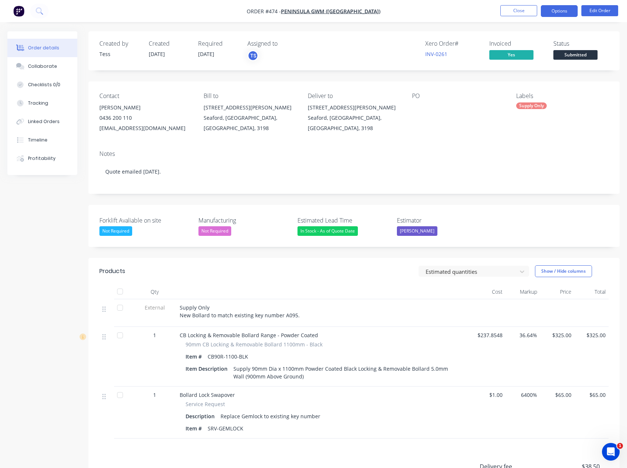
click at [559, 13] on button "Options" at bounding box center [559, 11] width 37 height 12
click at [515, 15] on button "Close" at bounding box center [519, 10] width 37 height 11
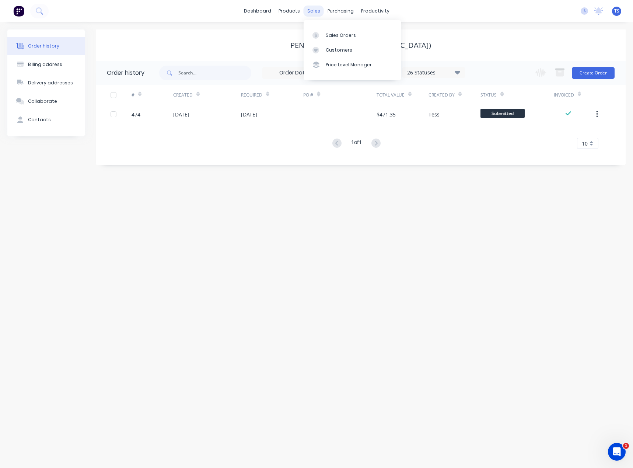
click at [313, 11] on div "sales" at bounding box center [314, 11] width 20 height 11
click at [327, 48] on div "Customers" at bounding box center [339, 50] width 27 height 7
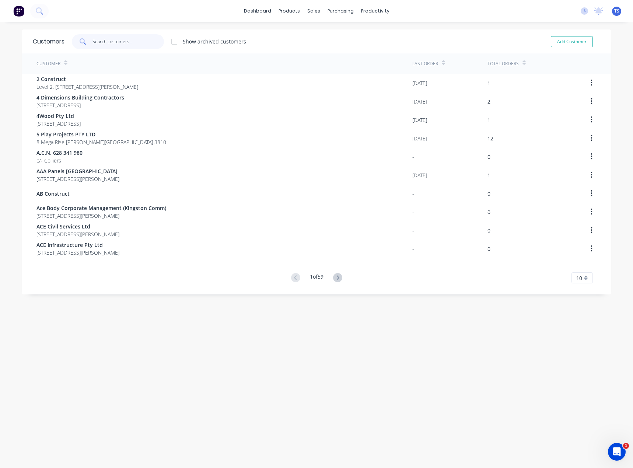
click at [135, 42] on input "text" at bounding box center [128, 41] width 72 height 15
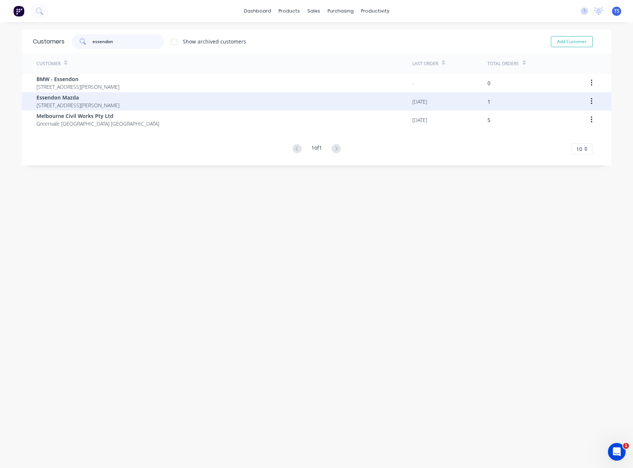
type input "essendon"
click at [110, 98] on span "Essendon Mazda" at bounding box center [77, 98] width 83 height 8
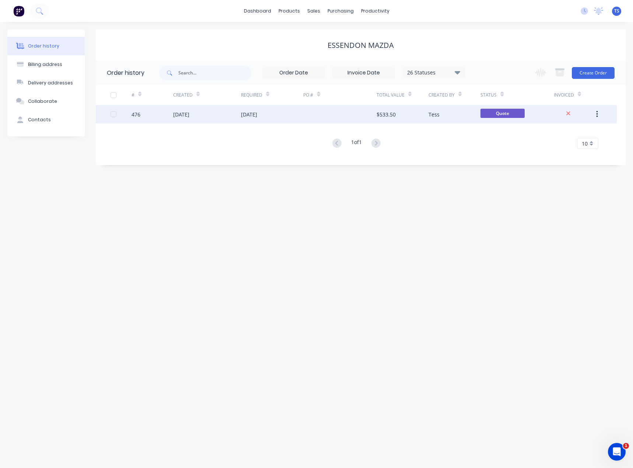
click at [414, 117] on div "$533.50" at bounding box center [402, 114] width 52 height 18
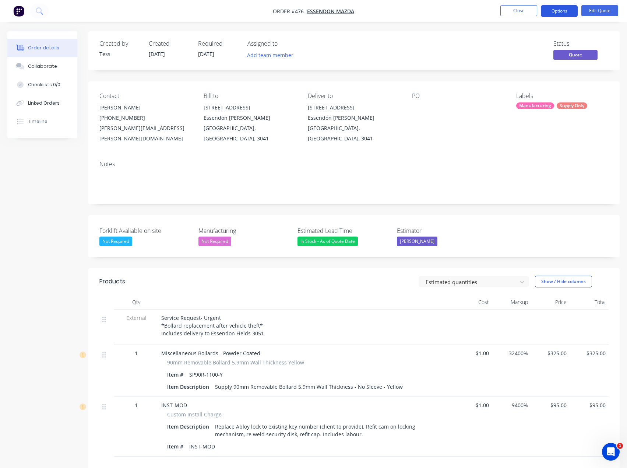
click at [568, 11] on button "Options" at bounding box center [559, 11] width 37 height 12
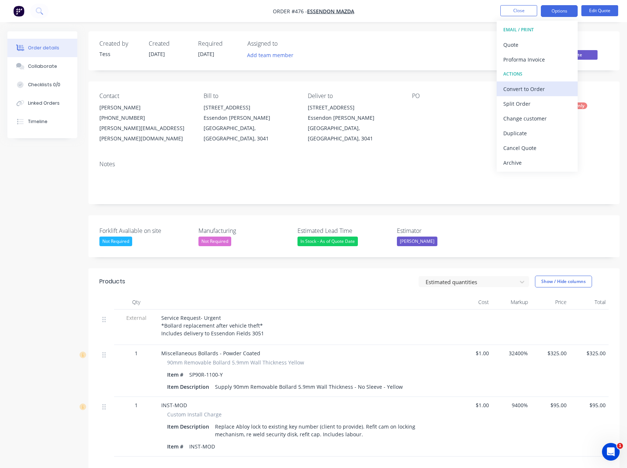
click at [532, 86] on div "Convert to Order" at bounding box center [538, 89] width 68 height 11
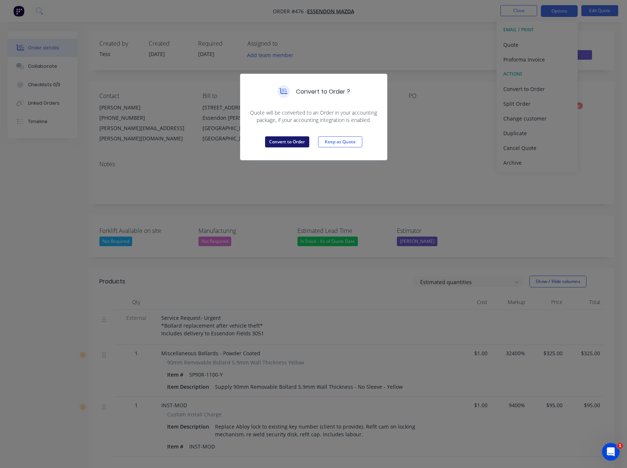
click at [292, 140] on button "Convert to Order" at bounding box center [287, 141] width 44 height 11
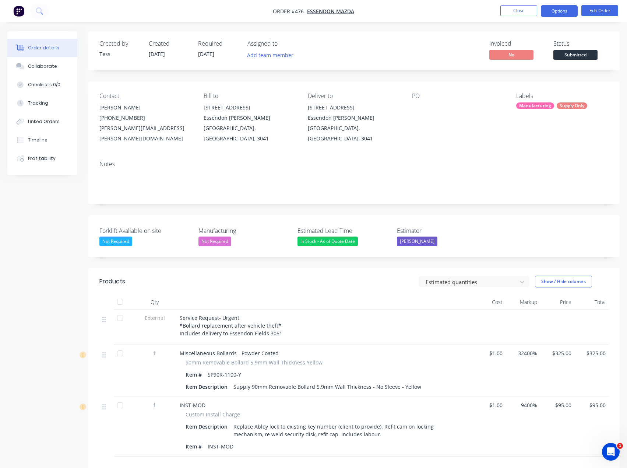
click at [556, 12] on button "Options" at bounding box center [559, 11] width 37 height 12
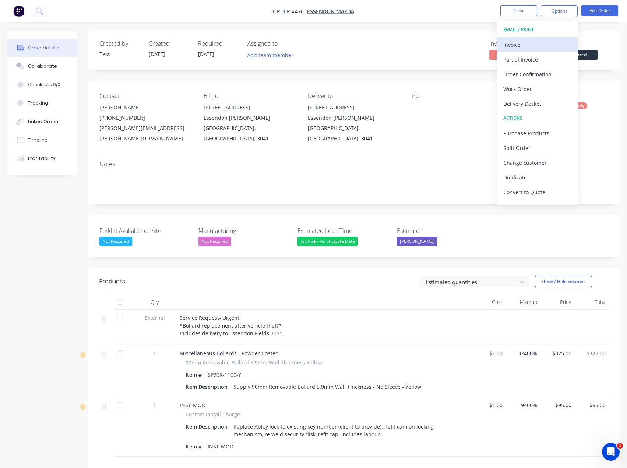
click at [520, 49] on div "Invoice" at bounding box center [538, 44] width 68 height 11
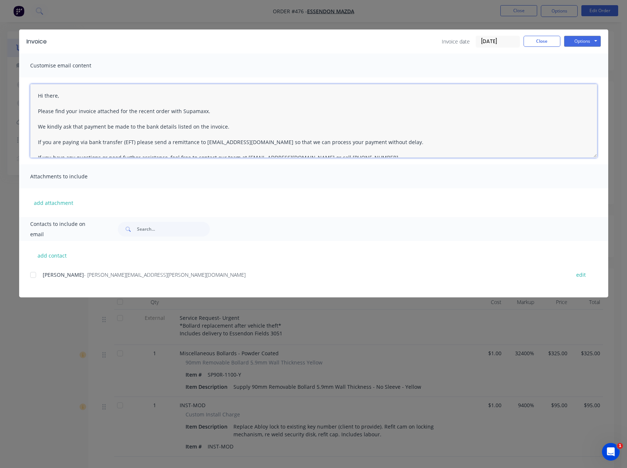
click at [61, 97] on textarea "Hi there, Please find your invoice attached for the recent order with Supamaxx.…" at bounding box center [313, 121] width 567 height 74
click at [102, 113] on textarea "Hi [PERSON_NAME], Please find your invoice attached for the recent order with S…" at bounding box center [313, 121] width 567 height 74
click at [94, 112] on textarea "Hi [PERSON_NAME], Please find your invoice attached for the recent order with S…" at bounding box center [313, 121] width 567 height 74
click at [205, 110] on textarea "Hi [PERSON_NAME], Please find your invoice attached for the recent order with S…" at bounding box center [313, 121] width 567 height 74
click at [36, 273] on div at bounding box center [33, 274] width 15 height 15
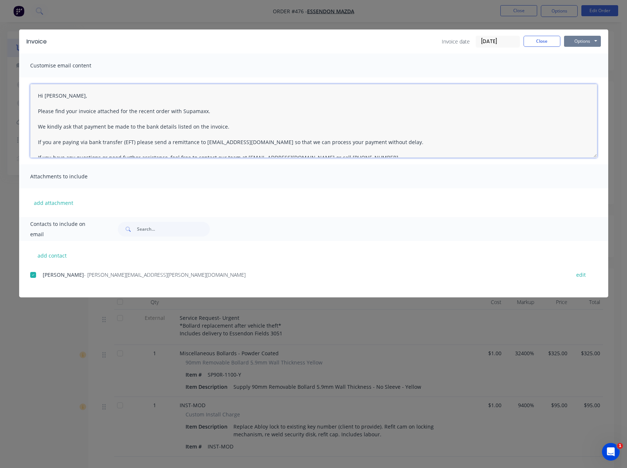
type textarea "Hi [PERSON_NAME], Please find your invoice attached for the recent order with S…"
click at [590, 41] on button "Options" at bounding box center [582, 41] width 37 height 11
click at [577, 76] on button "Email" at bounding box center [587, 79] width 47 height 12
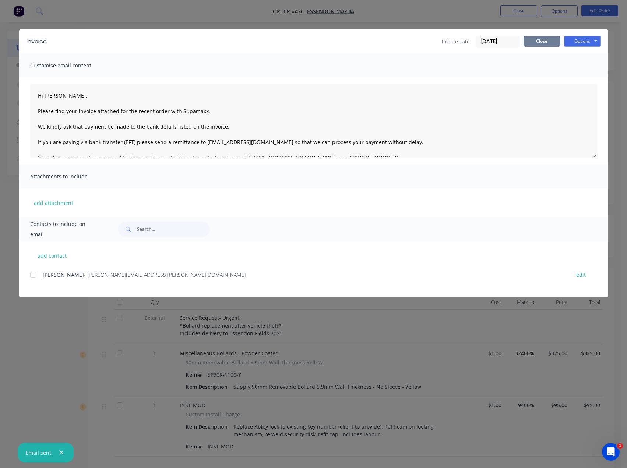
click at [540, 42] on button "Close" at bounding box center [542, 41] width 37 height 11
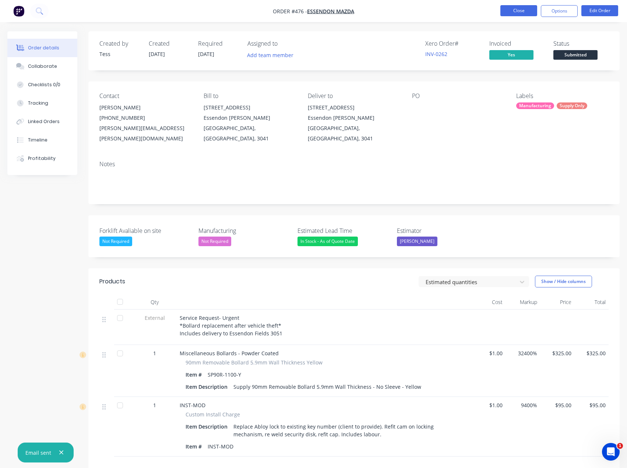
click at [518, 8] on button "Close" at bounding box center [519, 10] width 37 height 11
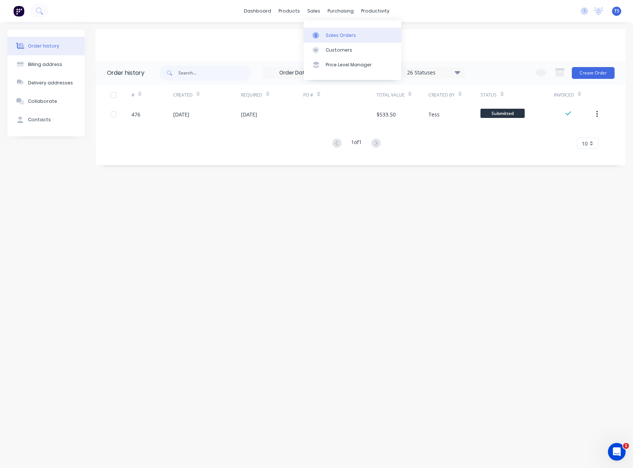
click at [326, 34] on div "Sales Orders" at bounding box center [341, 35] width 30 height 7
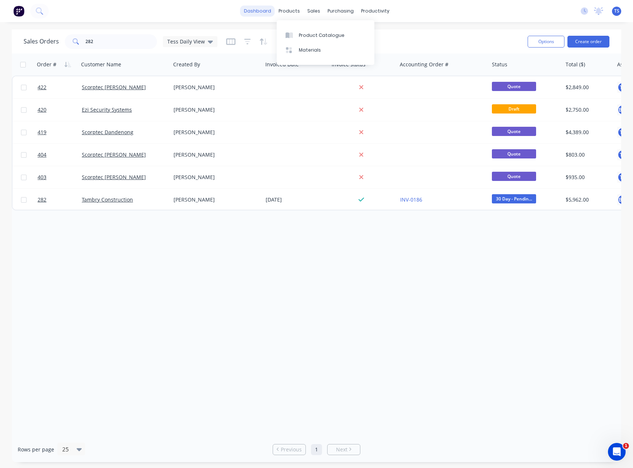
click at [269, 10] on link "dashboard" at bounding box center [257, 11] width 35 height 11
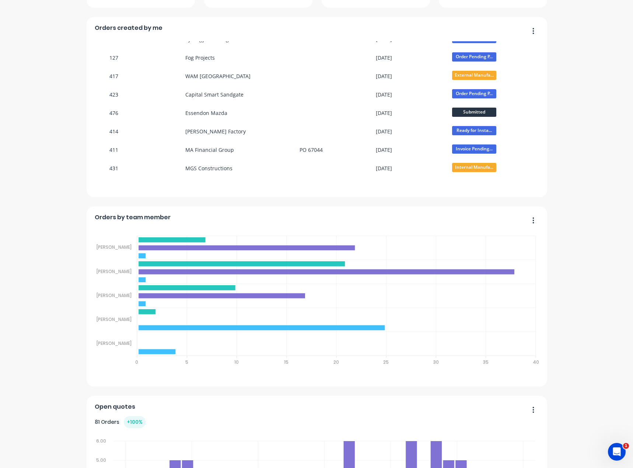
scroll to position [221, 0]
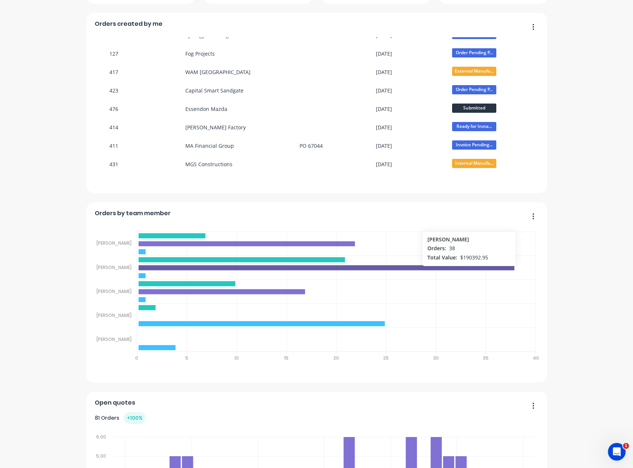
click at [148, 267] on icon at bounding box center [326, 267] width 376 height 5
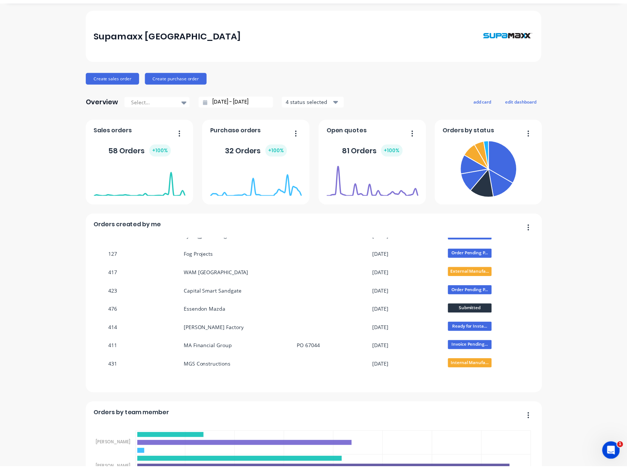
scroll to position [0, 0]
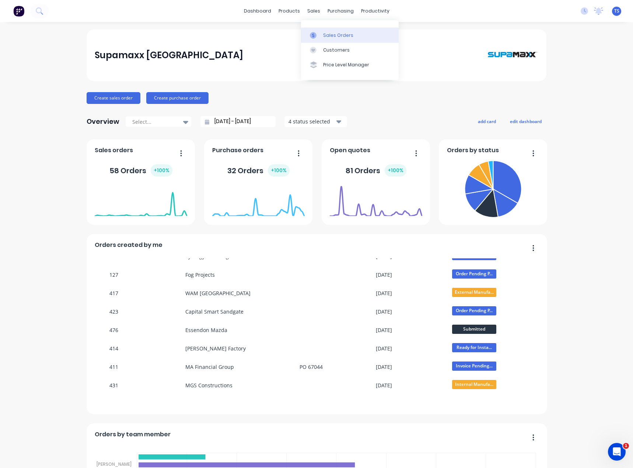
click at [326, 33] on div "Sales Orders" at bounding box center [338, 35] width 30 height 7
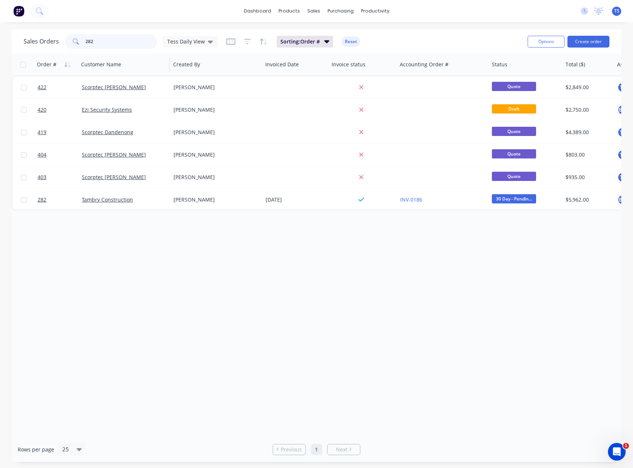
drag, startPoint x: 97, startPoint y: 43, endPoint x: 83, endPoint y: 55, distance: 18.1
click at [92, 44] on input "282" at bounding box center [121, 41] width 72 height 15
type input "2"
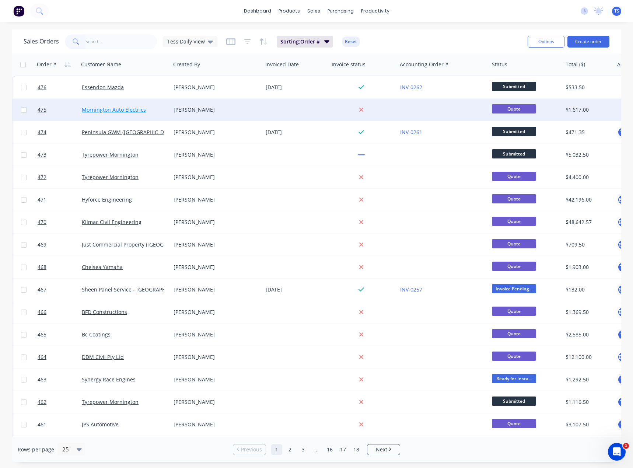
click at [101, 108] on link "Mornington Auto Electrics" at bounding box center [114, 109] width 64 height 7
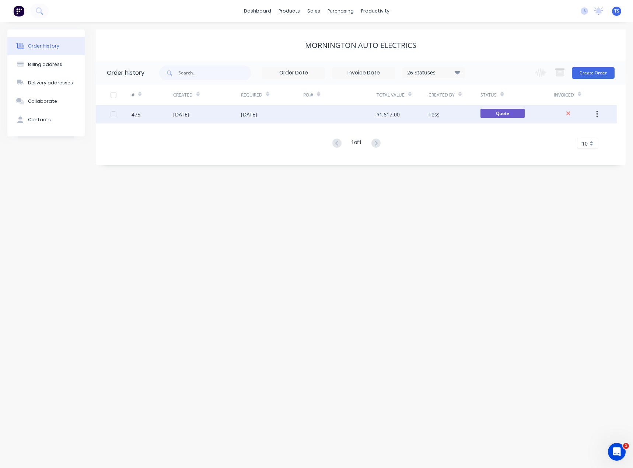
click at [229, 111] on div "[DATE]" at bounding box center [207, 114] width 68 height 18
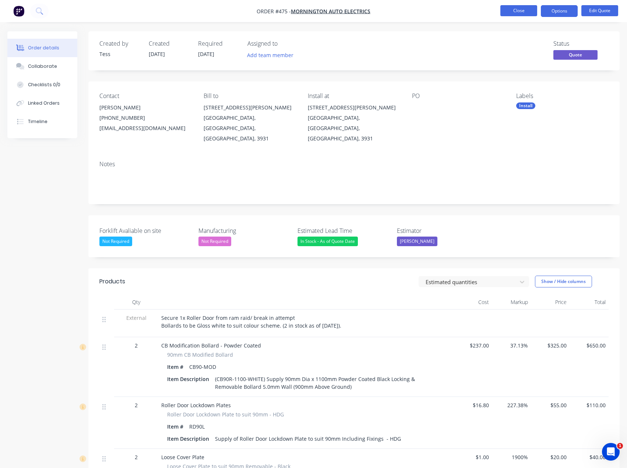
click at [512, 11] on button "Close" at bounding box center [519, 10] width 37 height 11
